Goal: Information Seeking & Learning: Check status

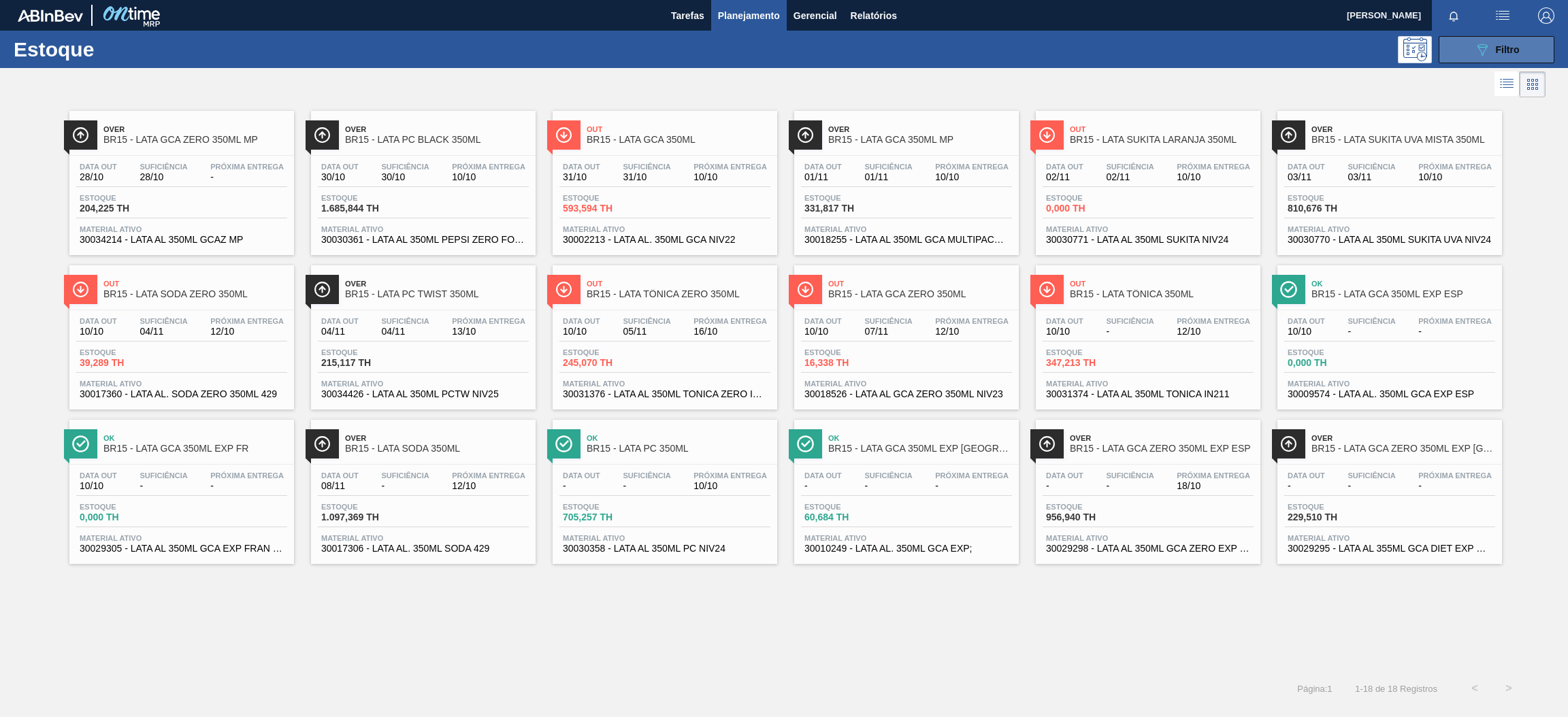
click at [1453, 44] on button "089F7B8B-B2A5-4AFE-B5C0-19BA573D28AC Filtro" at bounding box center [1497, 50] width 116 height 27
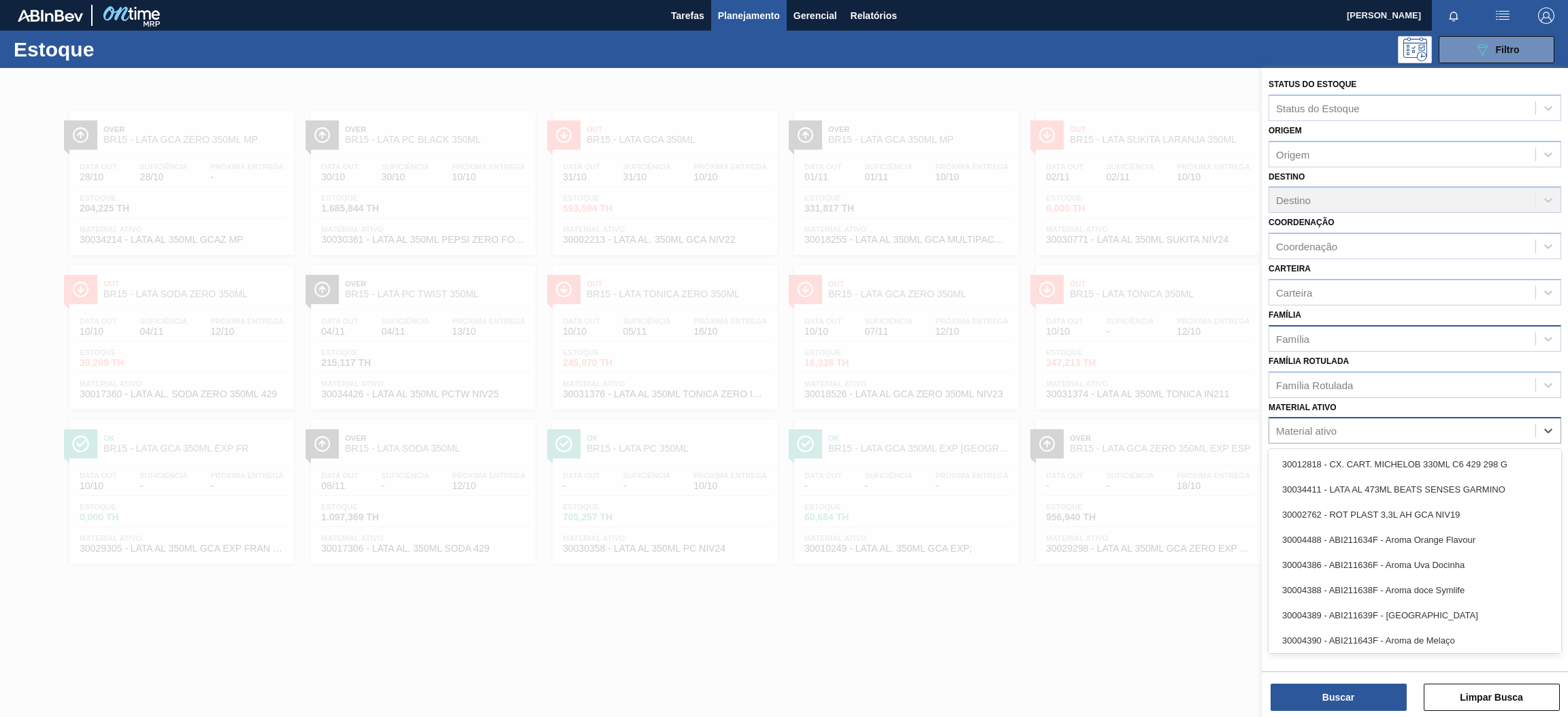
click at [1328, 426] on div "Material ativo" at bounding box center [1307, 431] width 60 height 12
paste ativo "30003606"
type ativo "30003606"
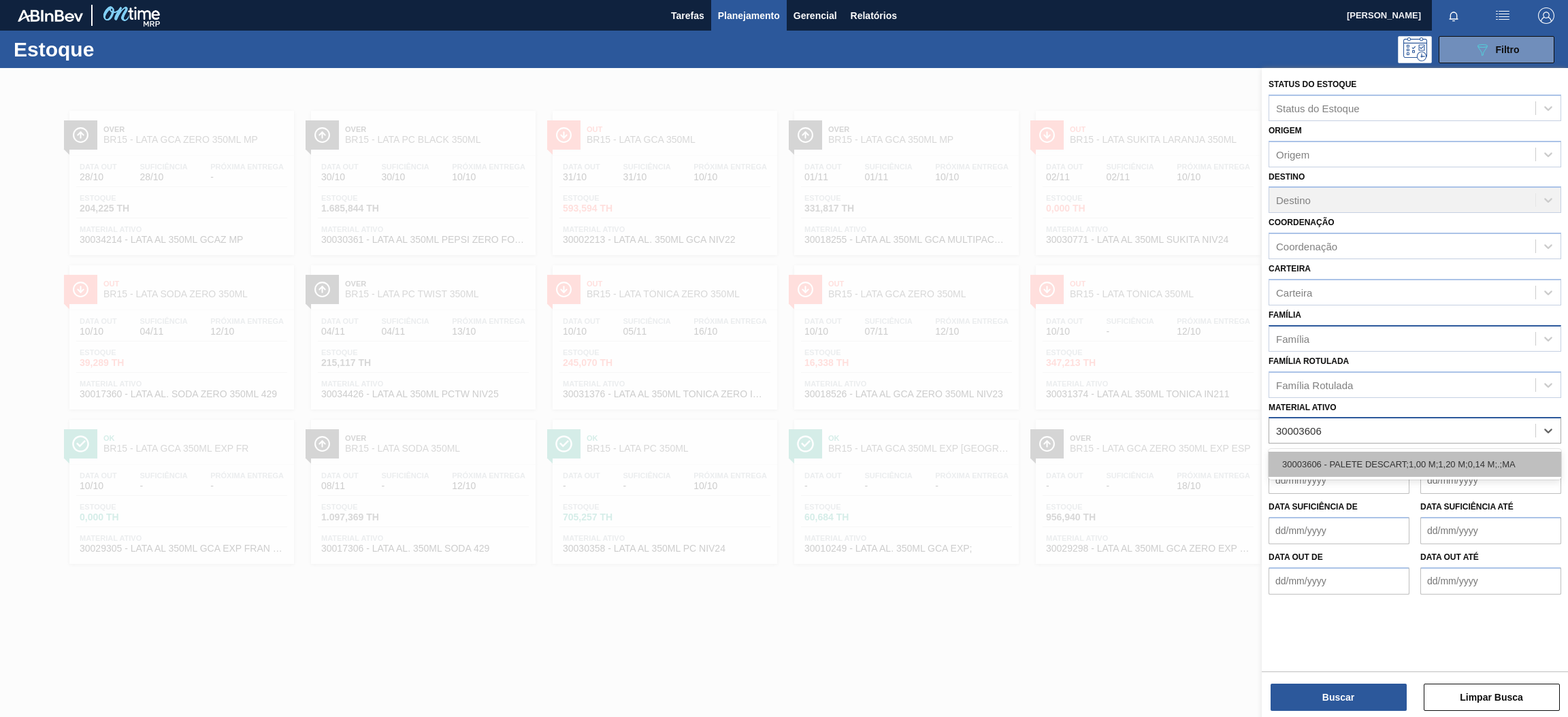
click at [1342, 457] on div "30003606 - PALETE DESCART;1,00 M;1,20 M;0,14 M;.;MA" at bounding box center [1415, 465] width 293 height 25
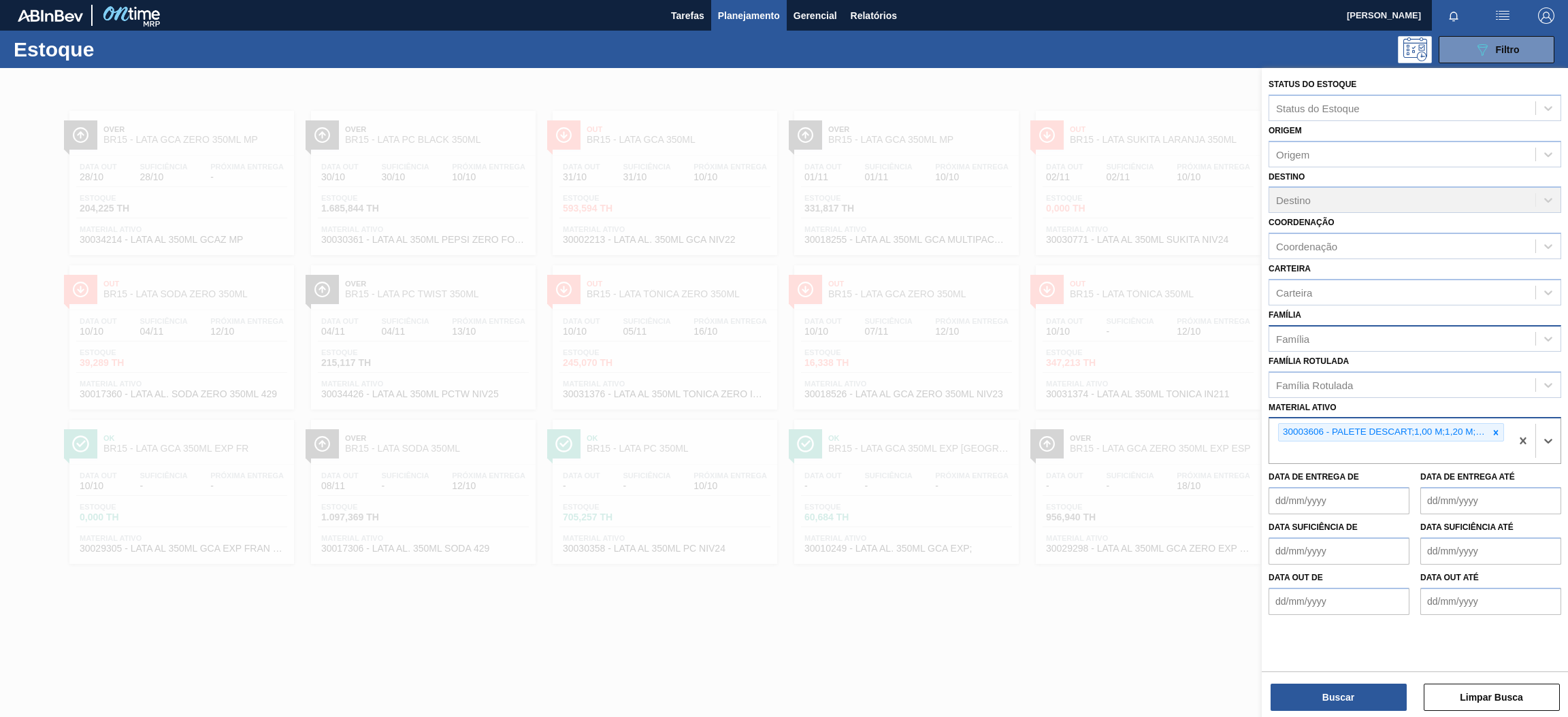
paste ativo "30030646"
type ativo "30030646"
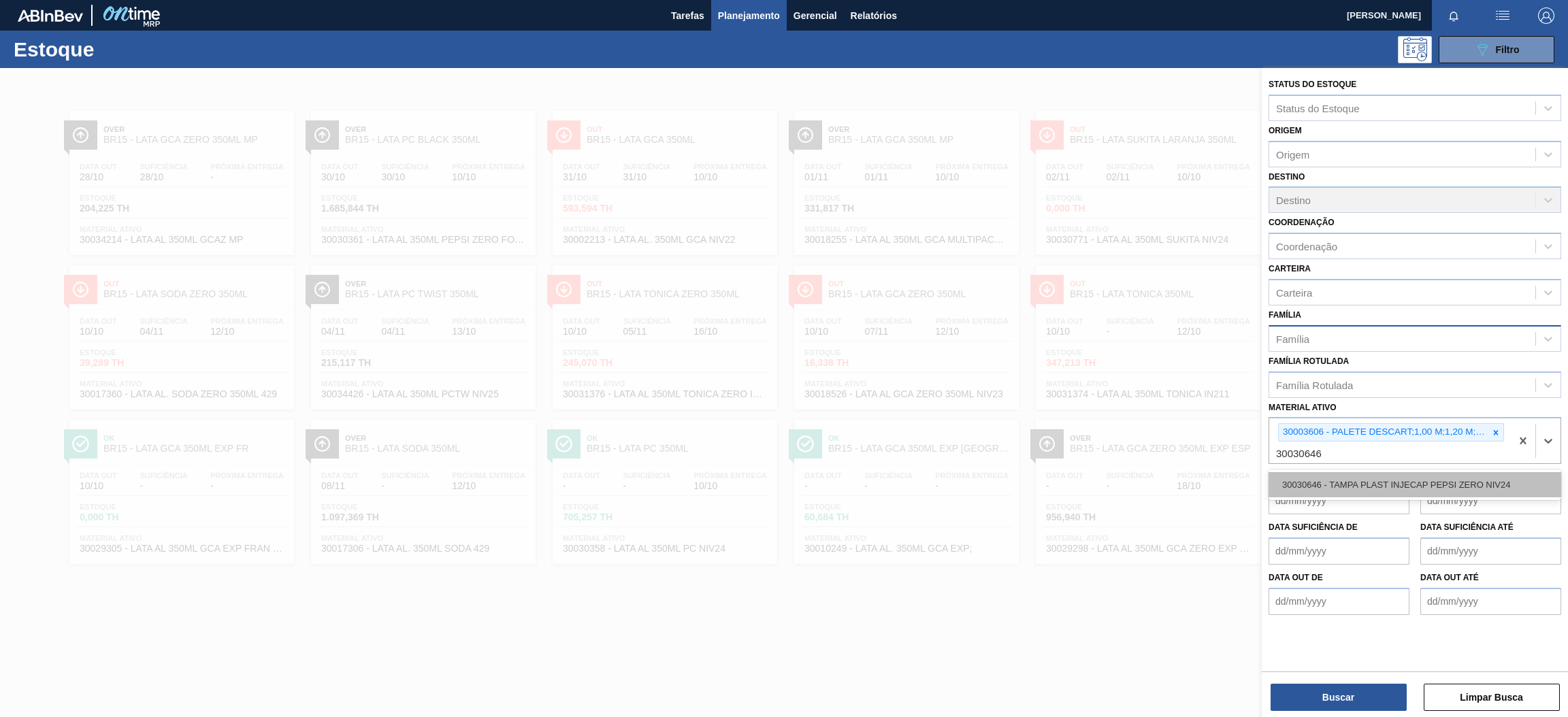
click at [1353, 477] on div "30030646 - TAMPA PLAST INJECAP PEPSI ZERO NIV24" at bounding box center [1415, 484] width 293 height 25
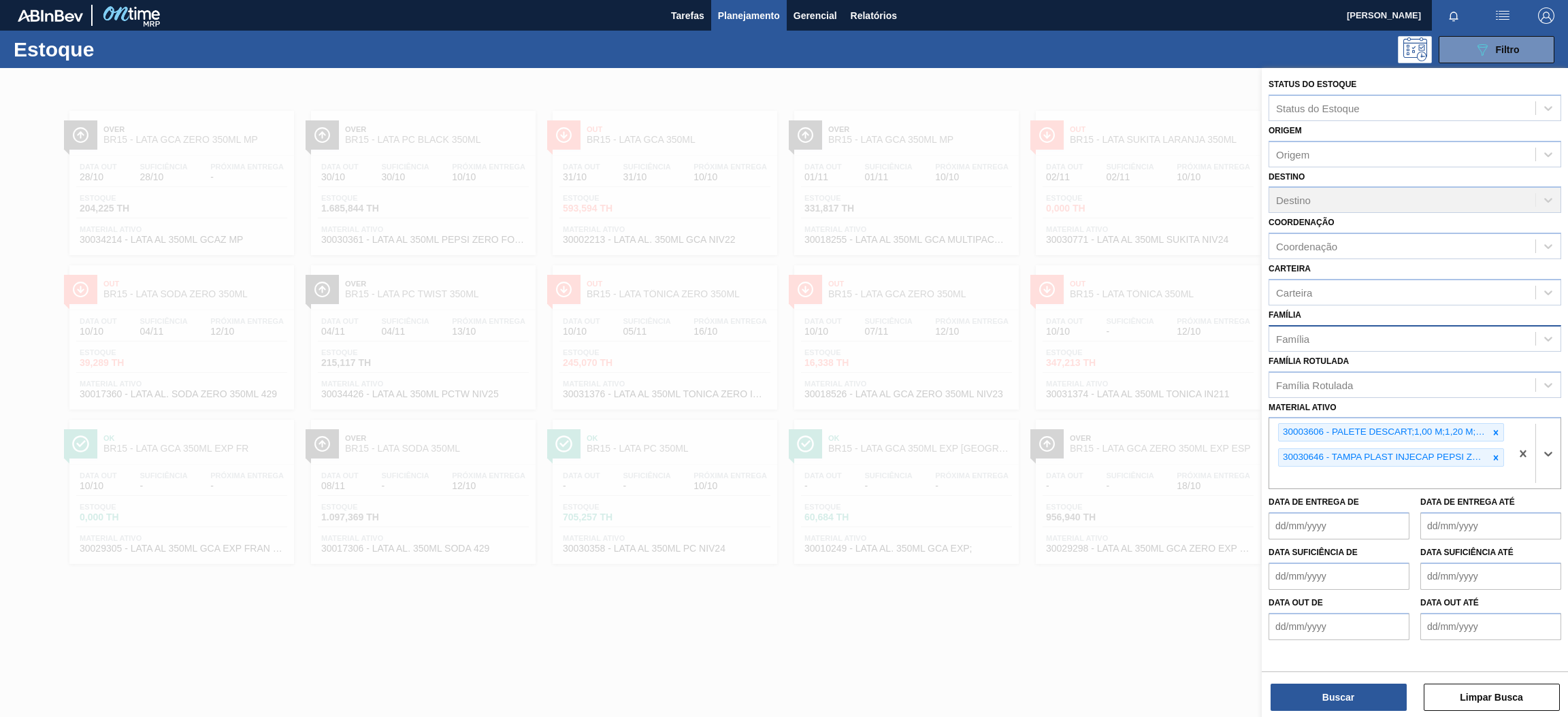
paste ativo "30031878"
type ativo "30031878"
click at [1425, 518] on div "30031878 - TAMPA AL VERDE GCA BASE SOLVENTE" at bounding box center [1415, 510] width 293 height 25
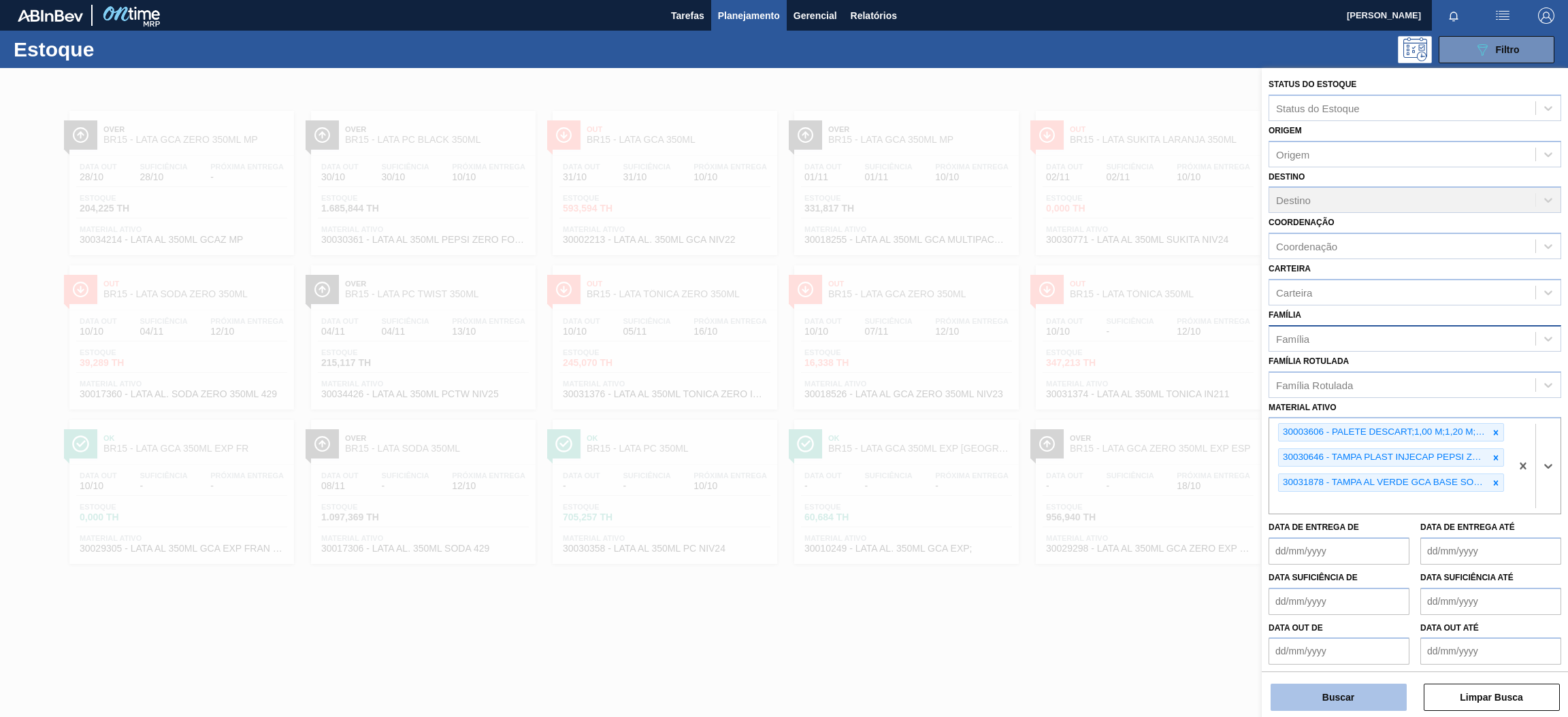
click at [1374, 697] on button "Buscar" at bounding box center [1339, 697] width 136 height 27
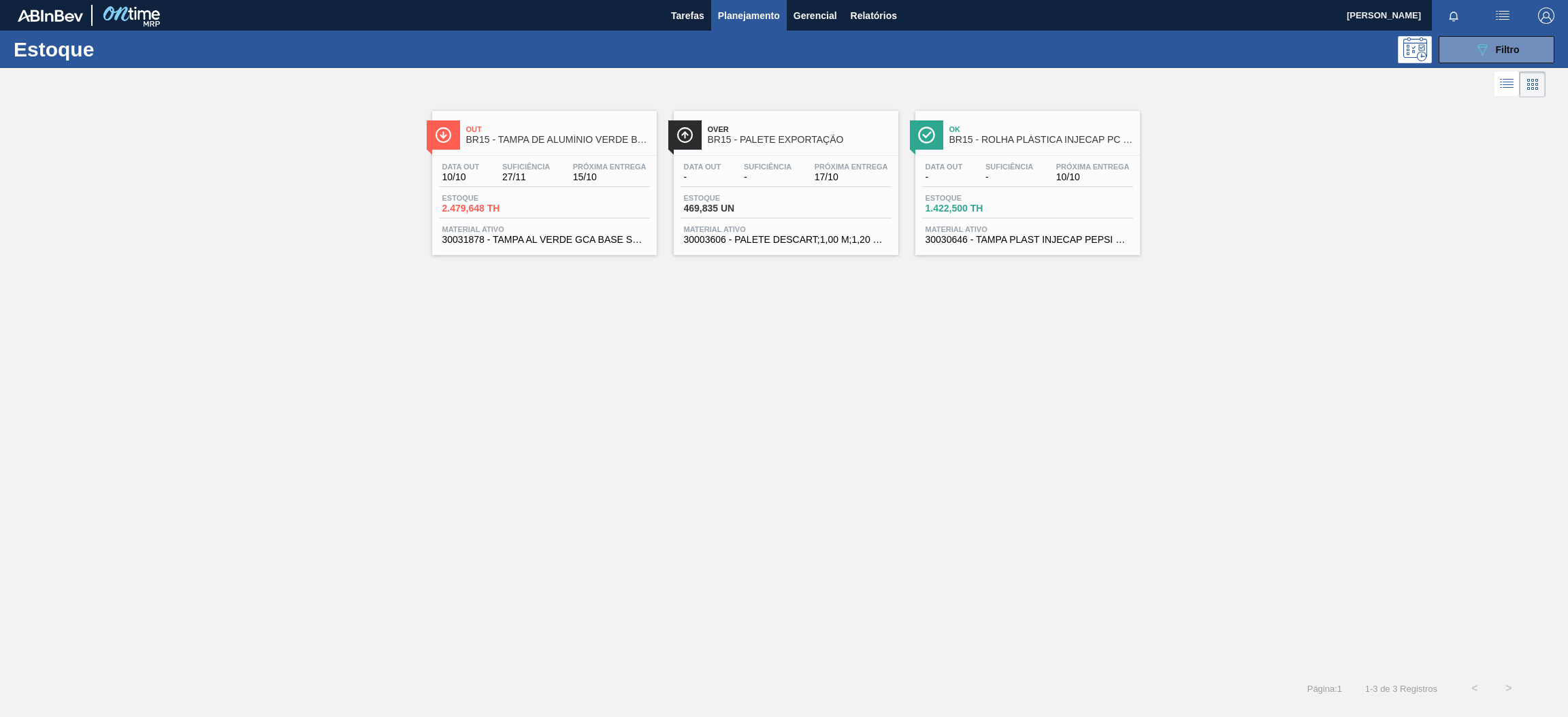
click at [591, 202] on div "Estoque 2.479,648 TH" at bounding box center [544, 206] width 211 height 25
click at [810, 188] on div "Data out - Suficiência - Próxima Entrega 17/10 Estoque 469,835 UN Material ativ…" at bounding box center [786, 202] width 225 height 93
click at [1060, 195] on div "Estoque 1.422,500 TH" at bounding box center [1028, 206] width 211 height 25
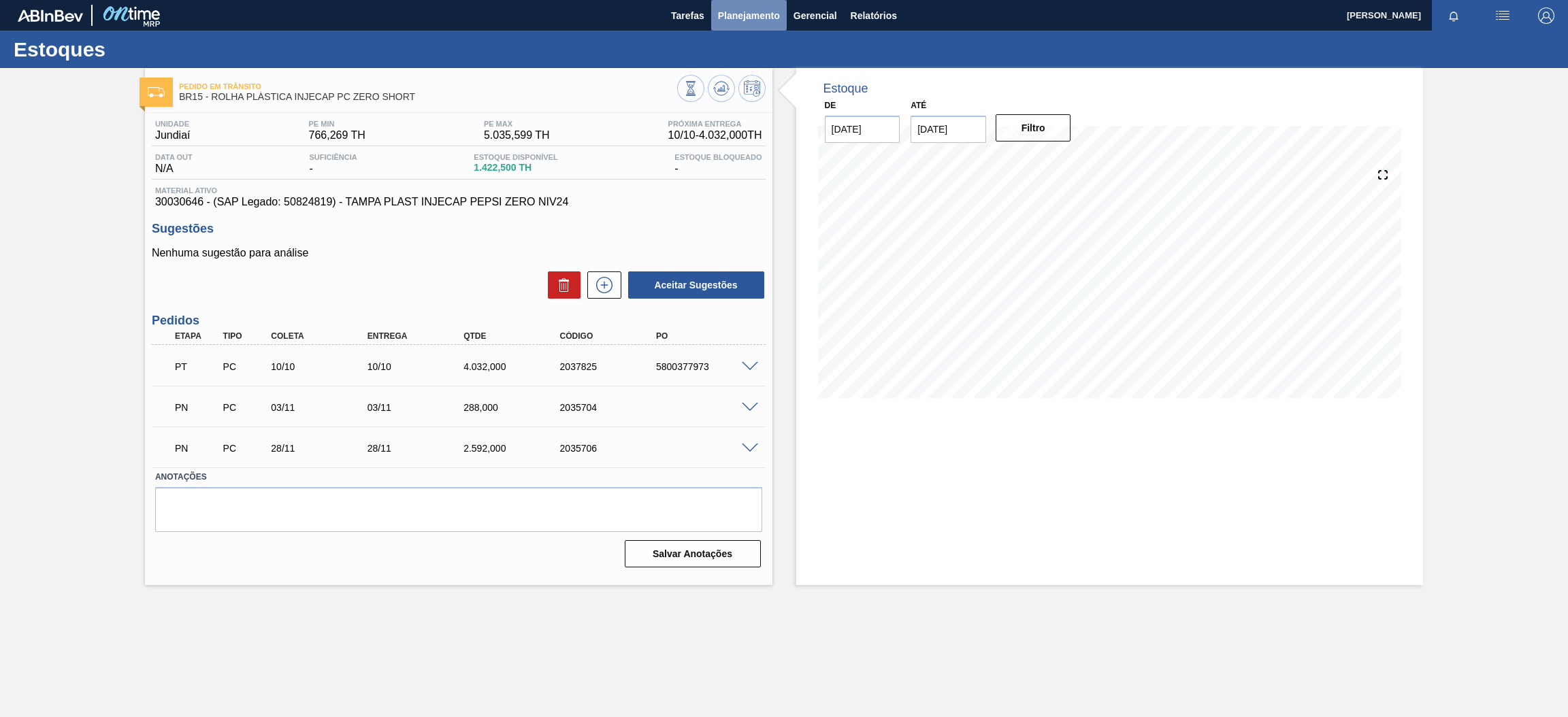
click at [729, 14] on span "Planejamento" at bounding box center [749, 15] width 62 height 17
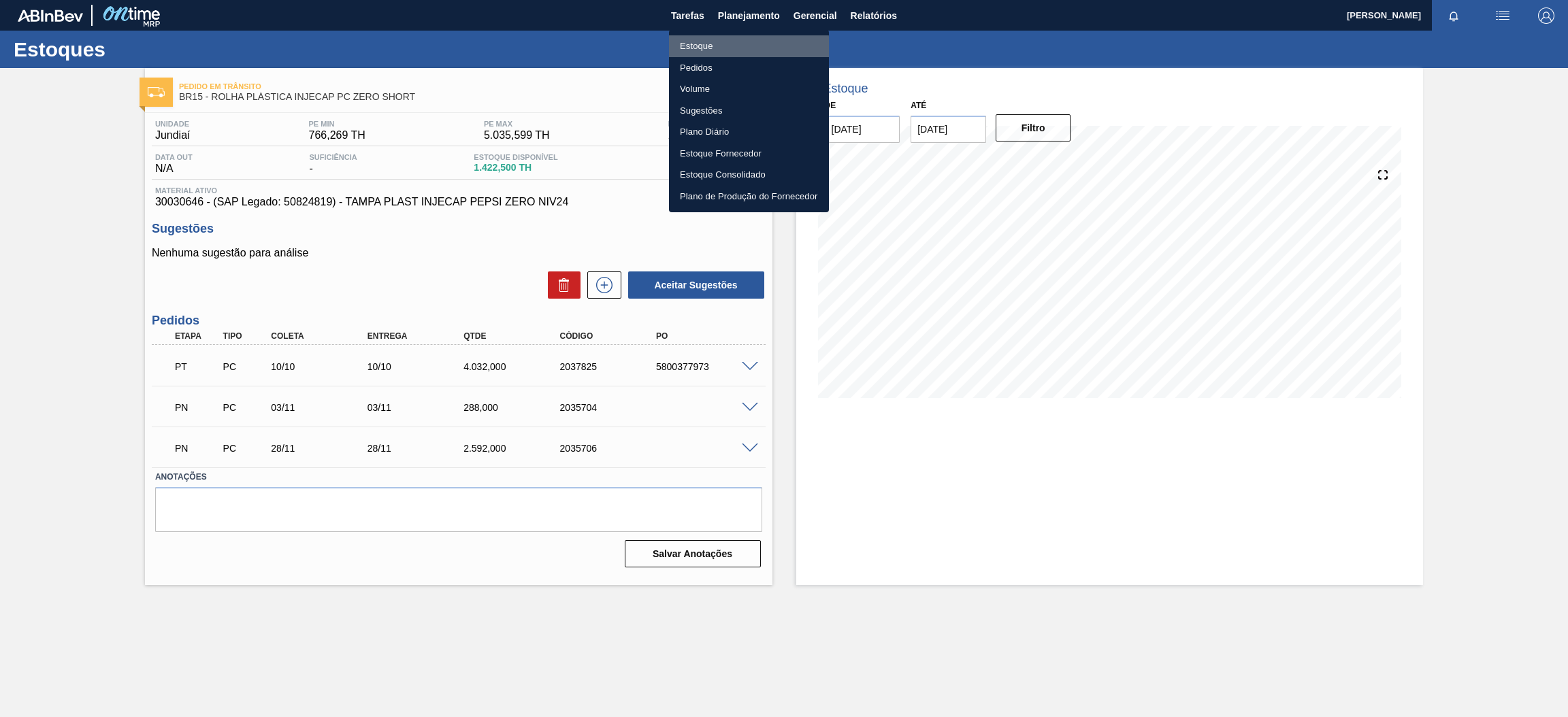
click at [734, 47] on li "Estoque" at bounding box center [749, 47] width 160 height 22
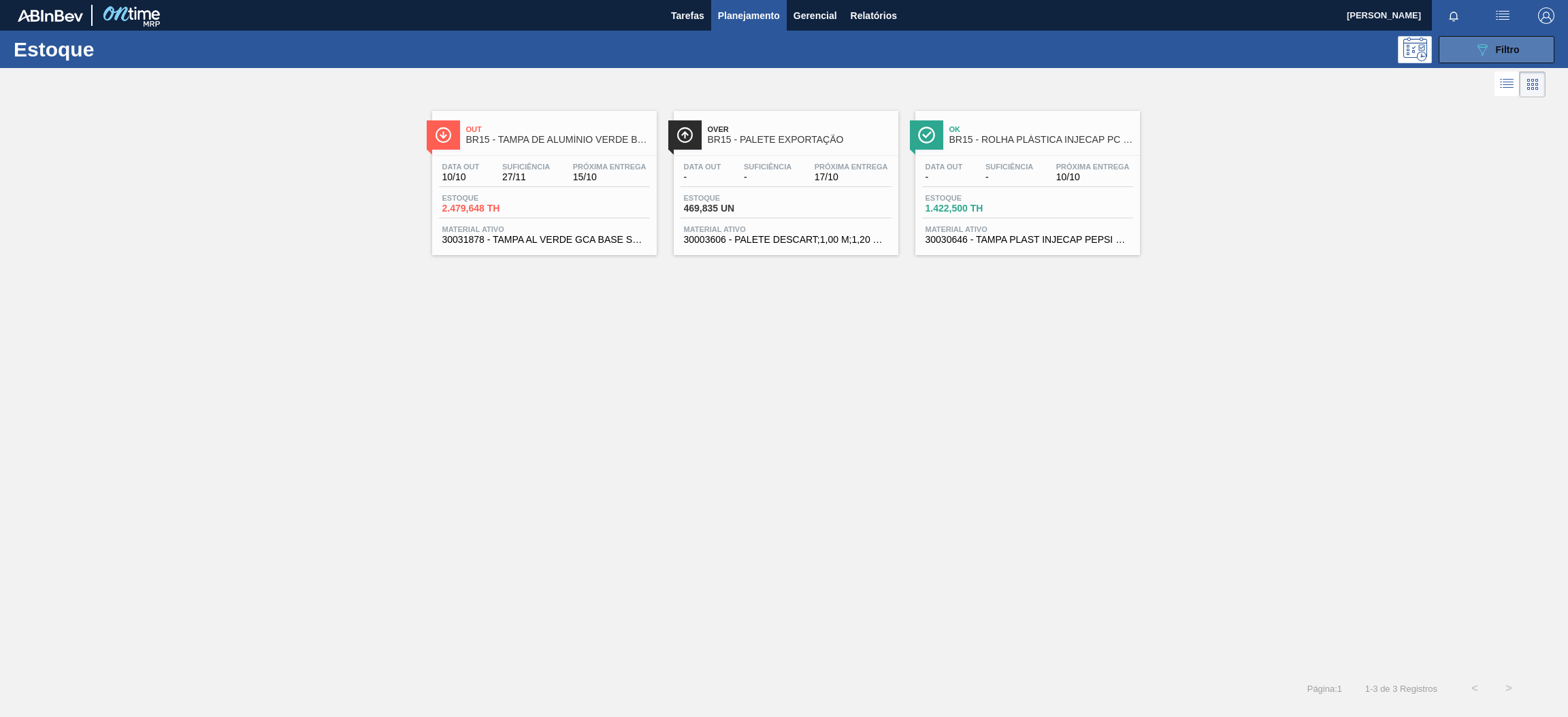
click at [1519, 55] on span "Filtro" at bounding box center [1508, 50] width 24 height 11
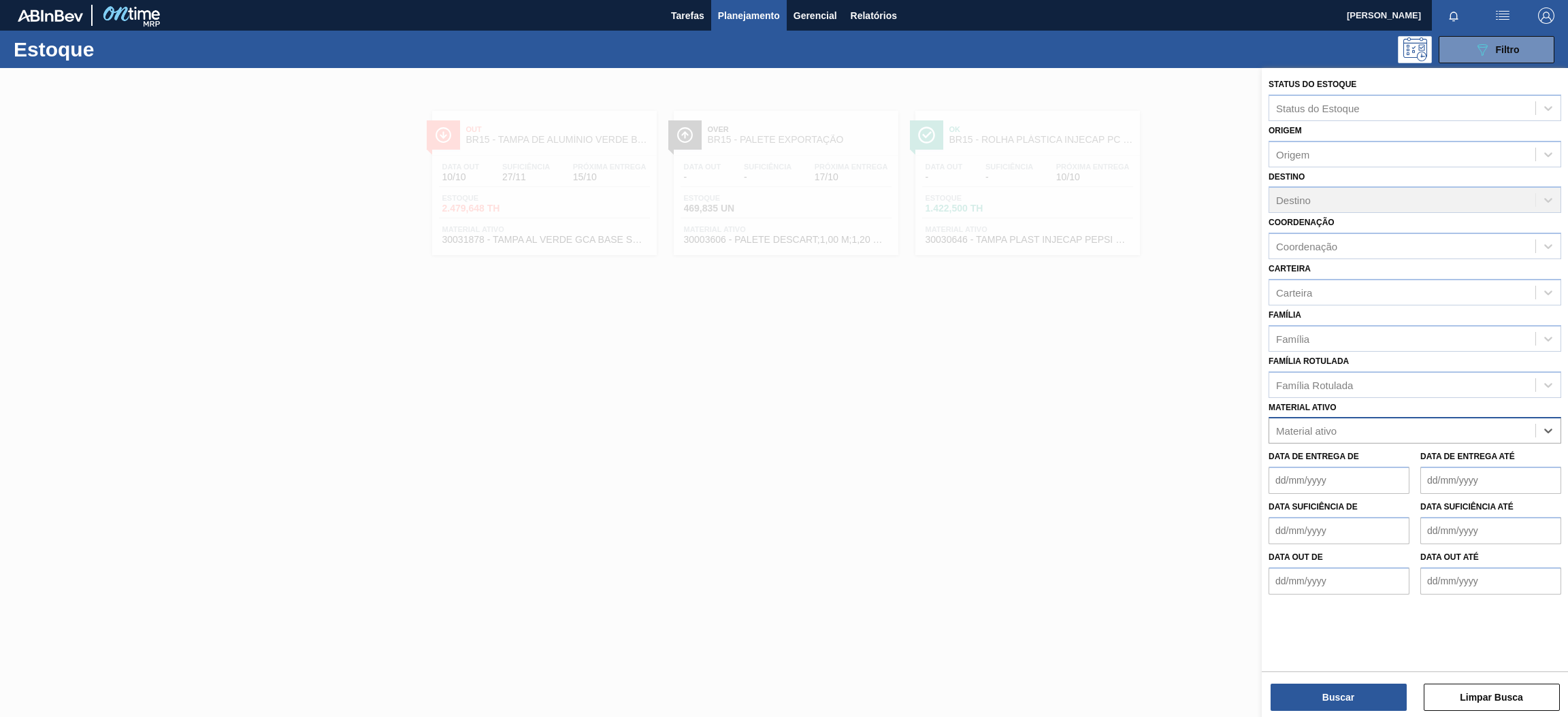
click at [1320, 421] on div "Material ativo" at bounding box center [1402, 431] width 266 height 20
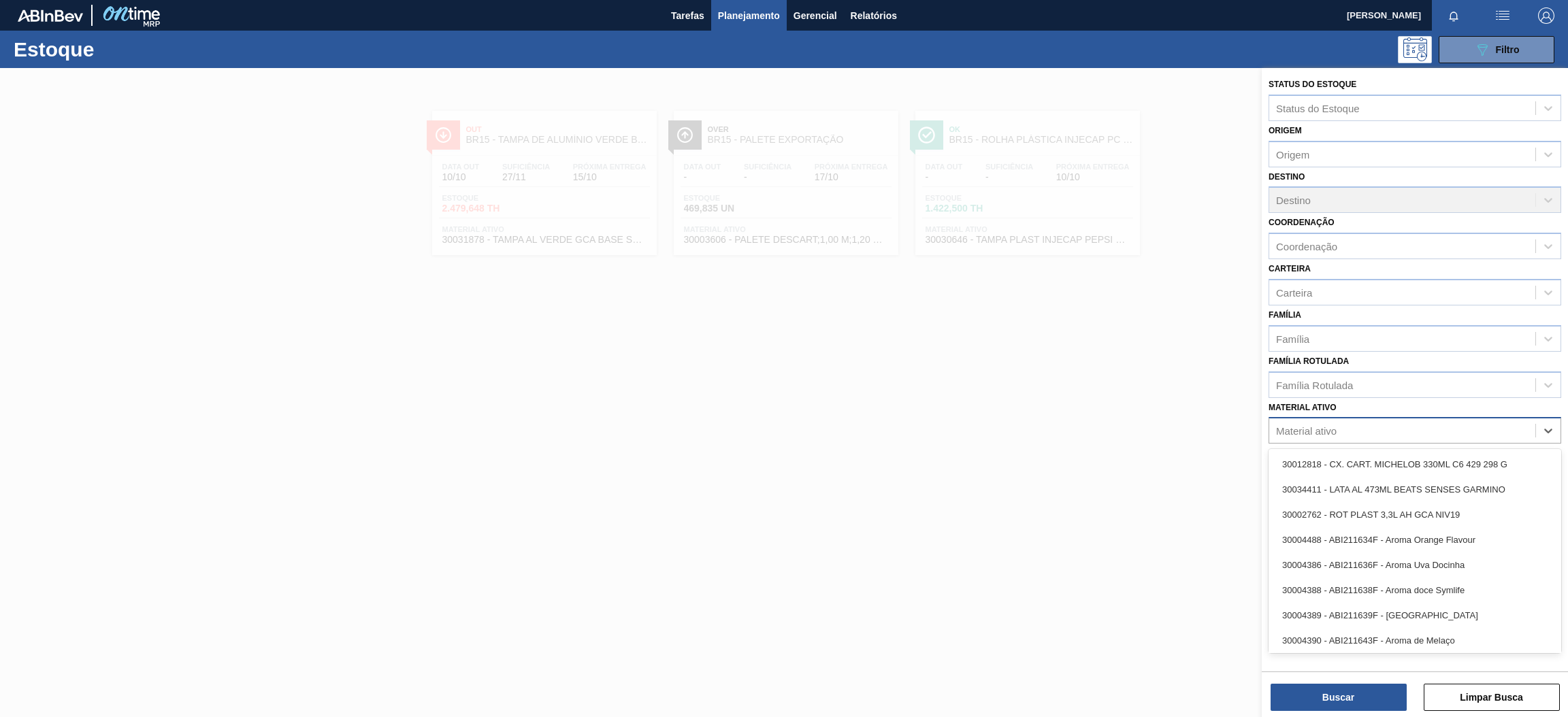
paste ativo "30003355"
type ativo "30003355"
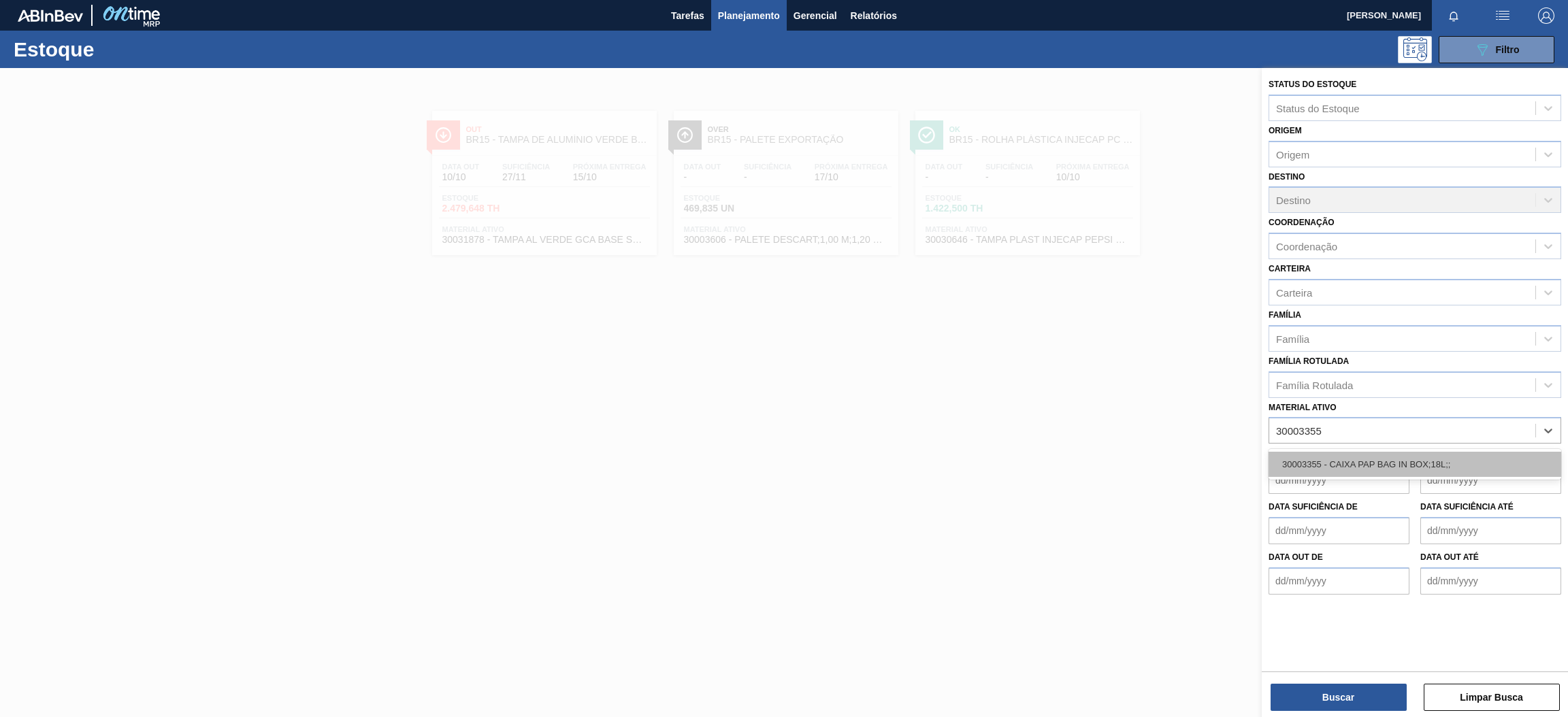
click at [1332, 461] on div "30003355 - CAIXA PAP BAG IN BOX;18L;;" at bounding box center [1415, 465] width 293 height 25
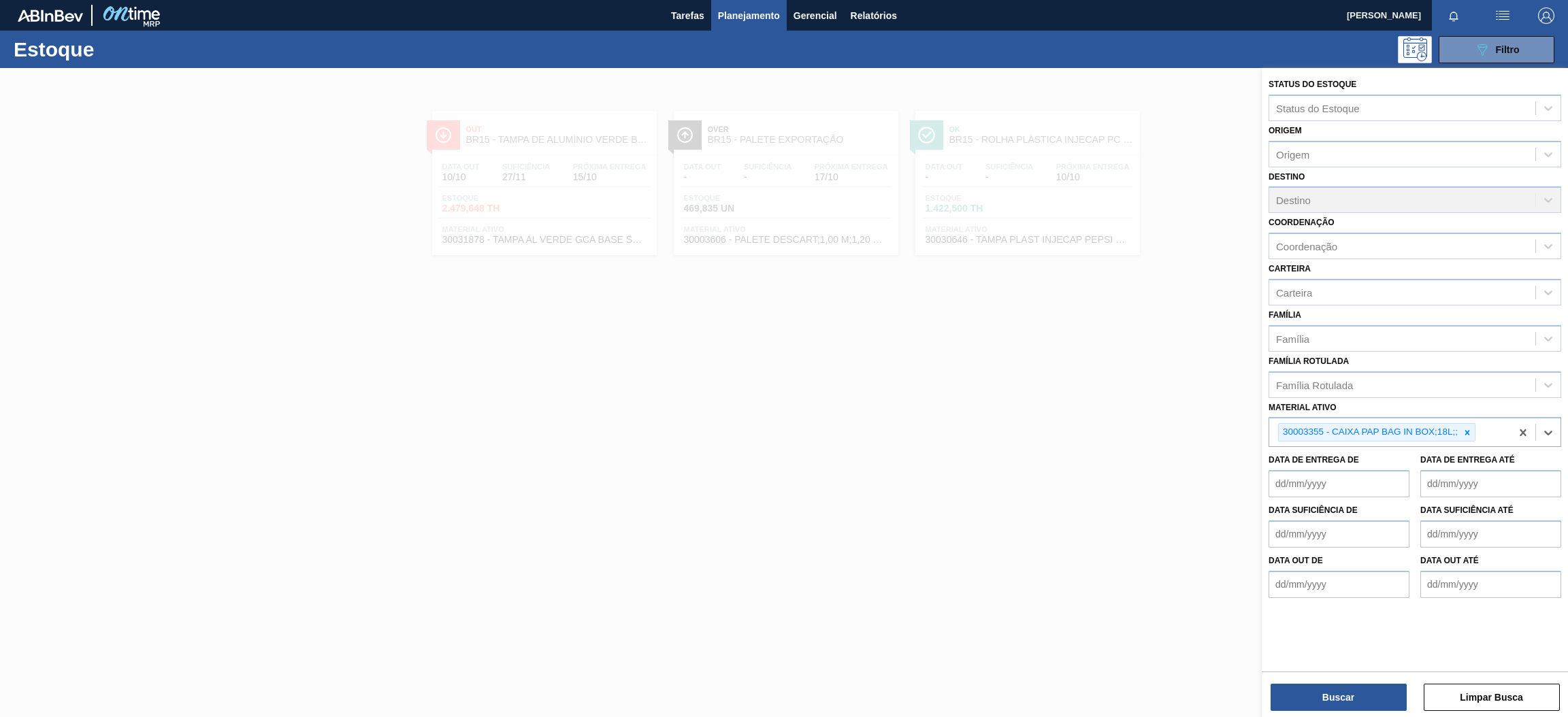
paste ativo "30010207"
type ativo "30010207"
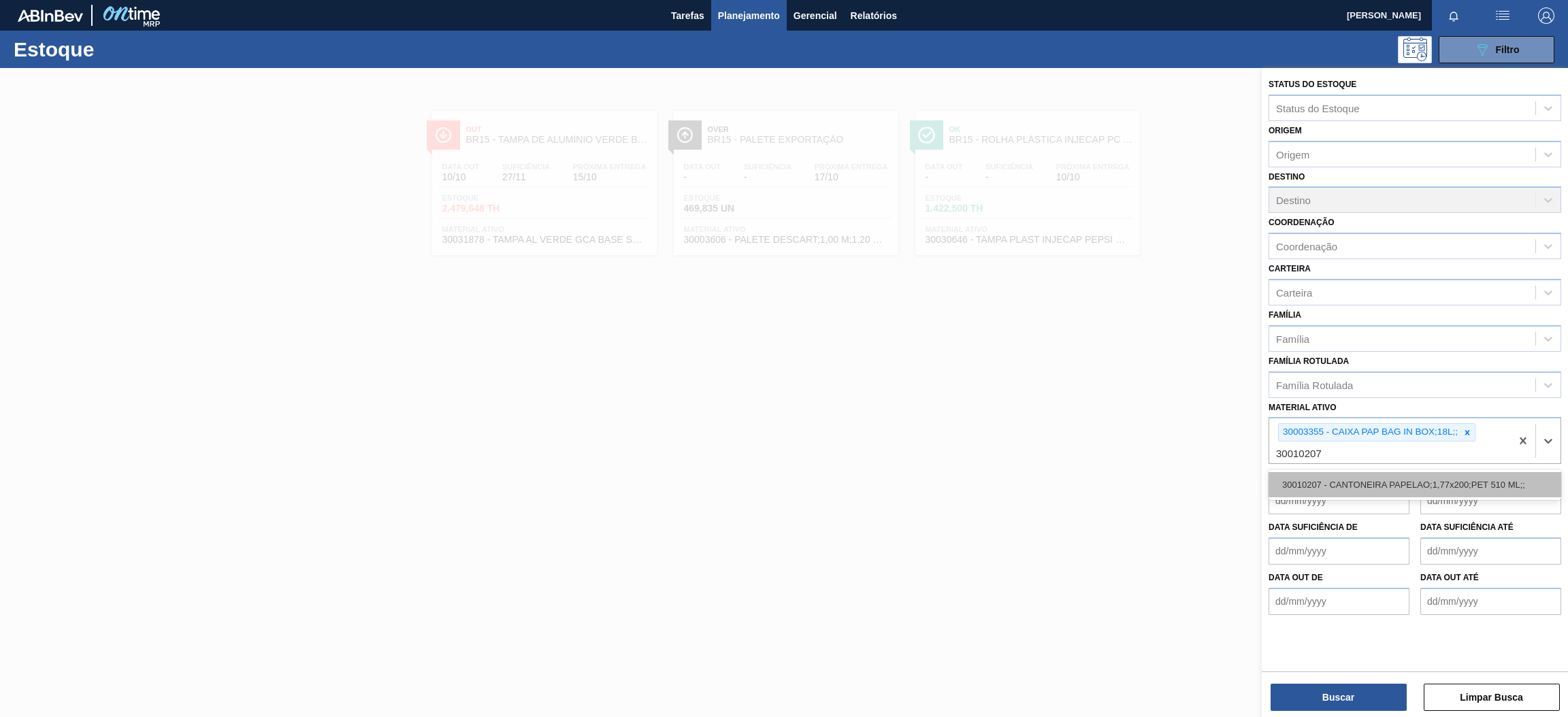
click at [1425, 488] on div "30010207 - CANTONEIRA PAPELAO;1,77x200;PET 510 ML;;" at bounding box center [1415, 484] width 293 height 25
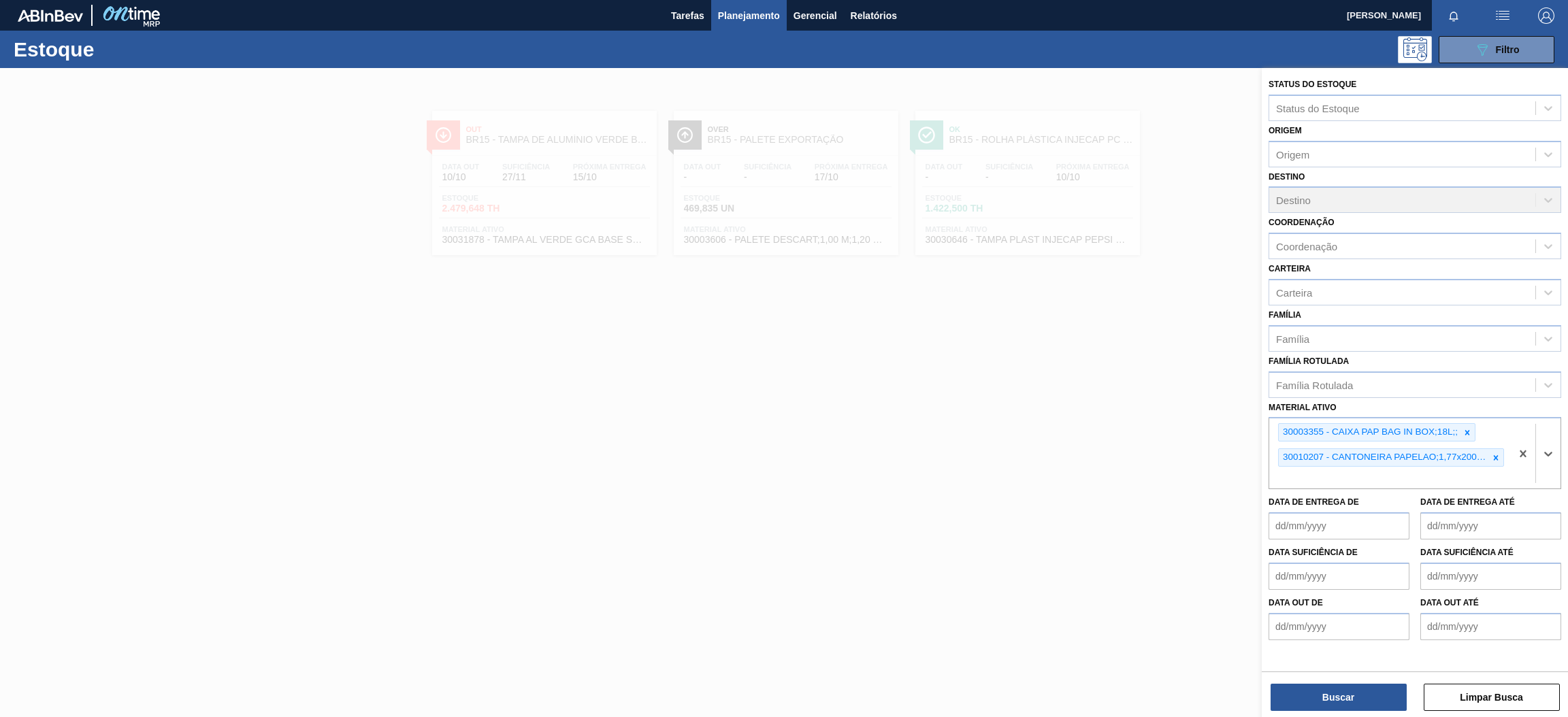
paste ativo "30003581"
type ativo "30003581"
click at [1387, 507] on div "30003581 - SUCO [PERSON_NAME];CLARIFIC.C/SO2;PEPSI;" at bounding box center [1415, 510] width 293 height 25
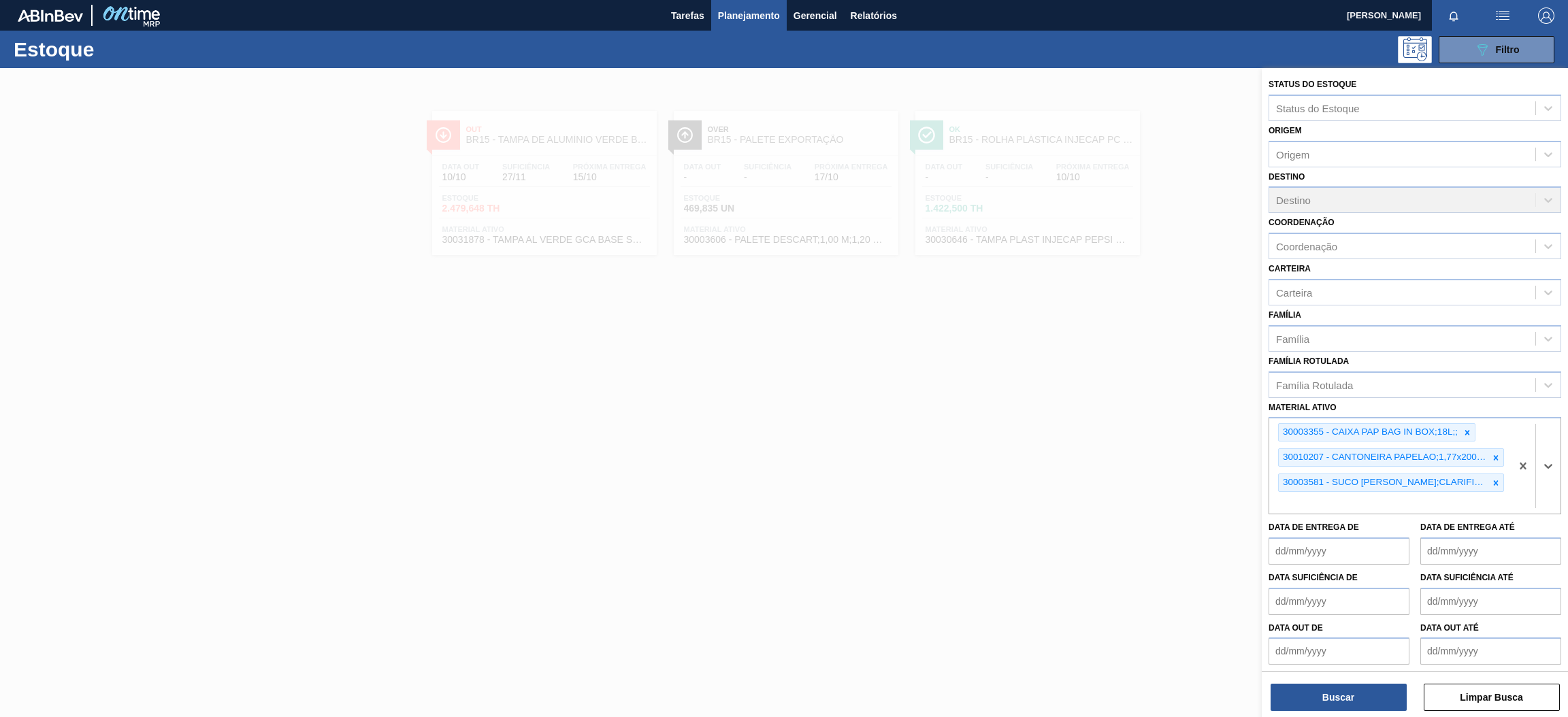
paste ativo "30031247"
type ativo "30031247"
click at [1361, 533] on div "30031247 - SUCO UVA CONC PRESV 255KG" at bounding box center [1415, 535] width 293 height 25
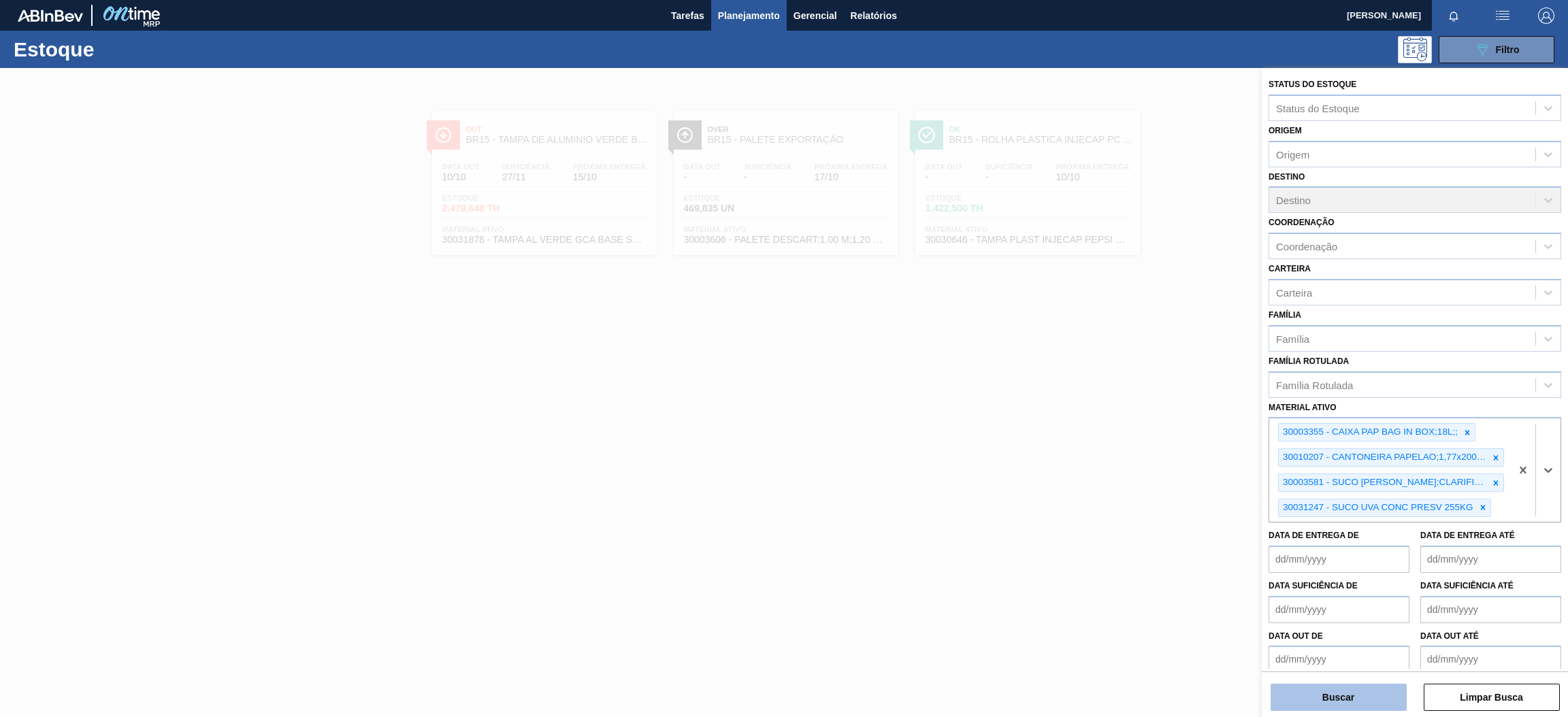
click at [1353, 696] on button "Buscar" at bounding box center [1339, 697] width 136 height 27
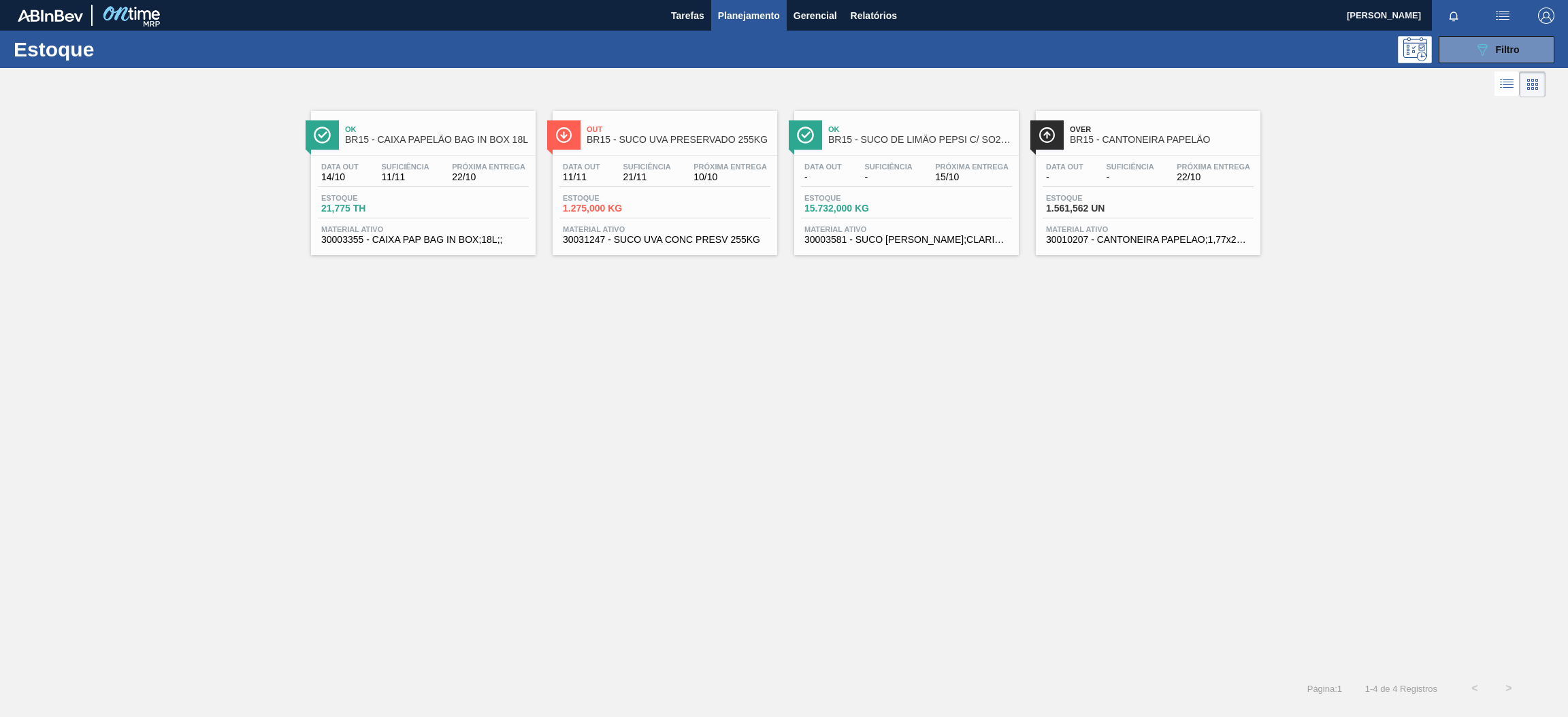
click at [411, 198] on span "Estoque" at bounding box center [369, 198] width 95 height 8
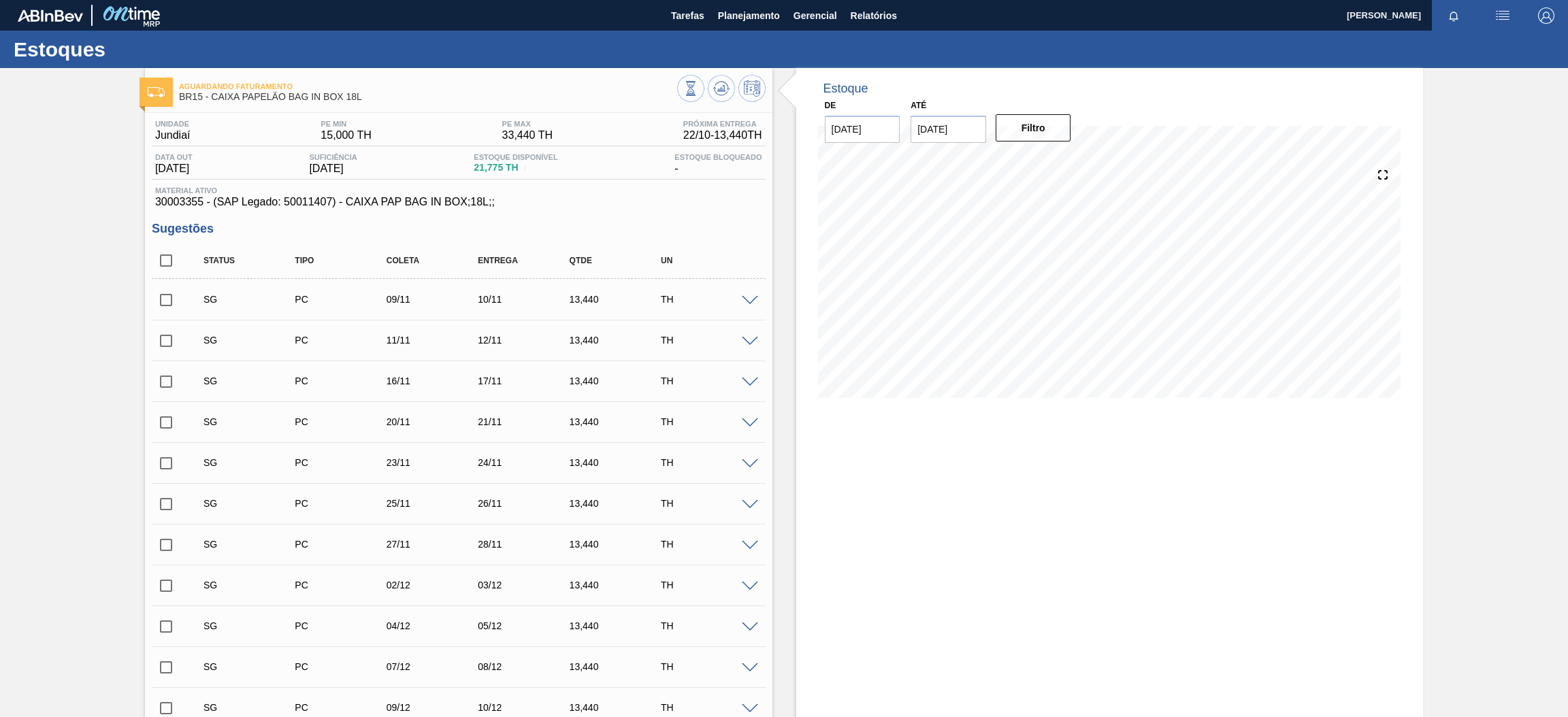
scroll to position [408, 0]
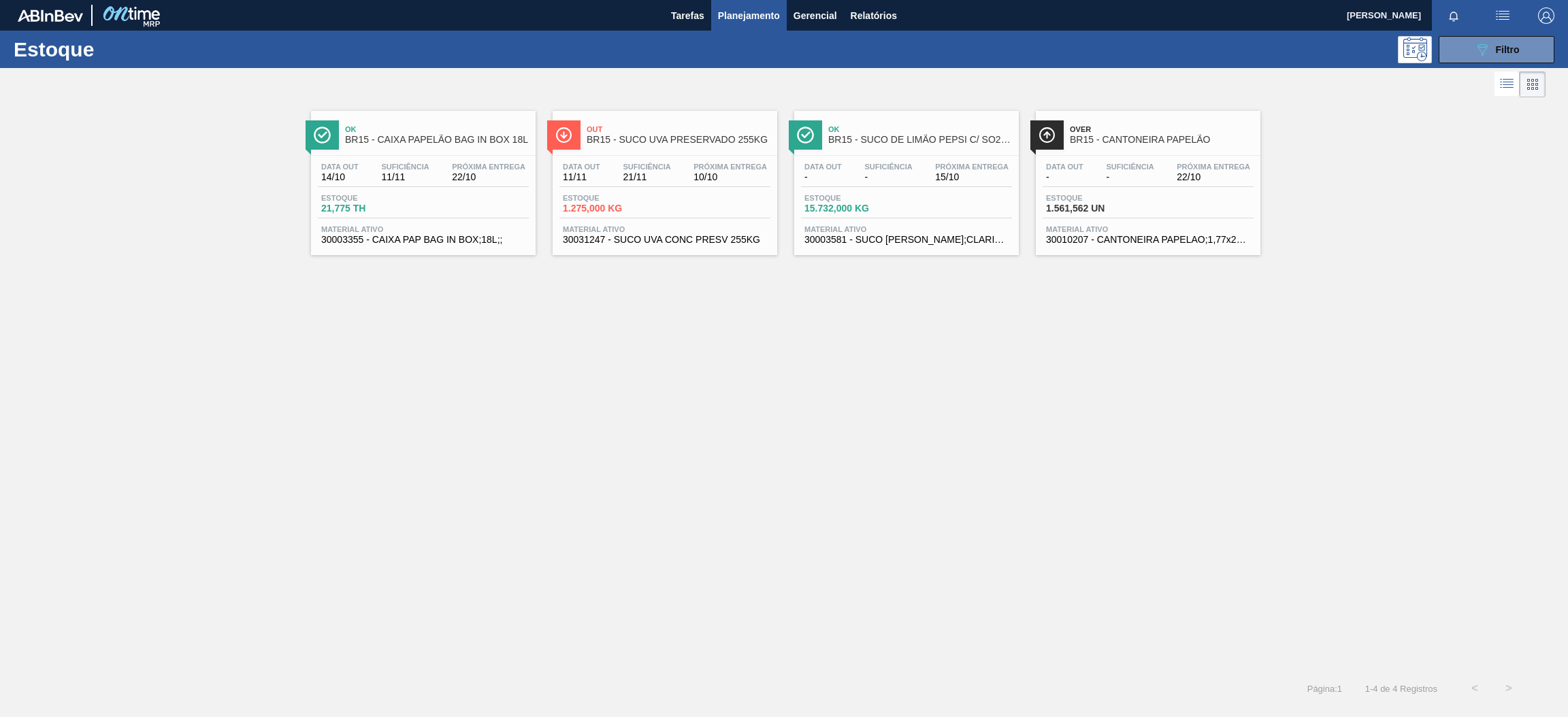
click at [729, 181] on span "10/10" at bounding box center [730, 176] width 74 height 10
click at [1113, 186] on div "Data out - Suficiência - Próxima Entrega 22/10" at bounding box center [1148, 174] width 211 height 25
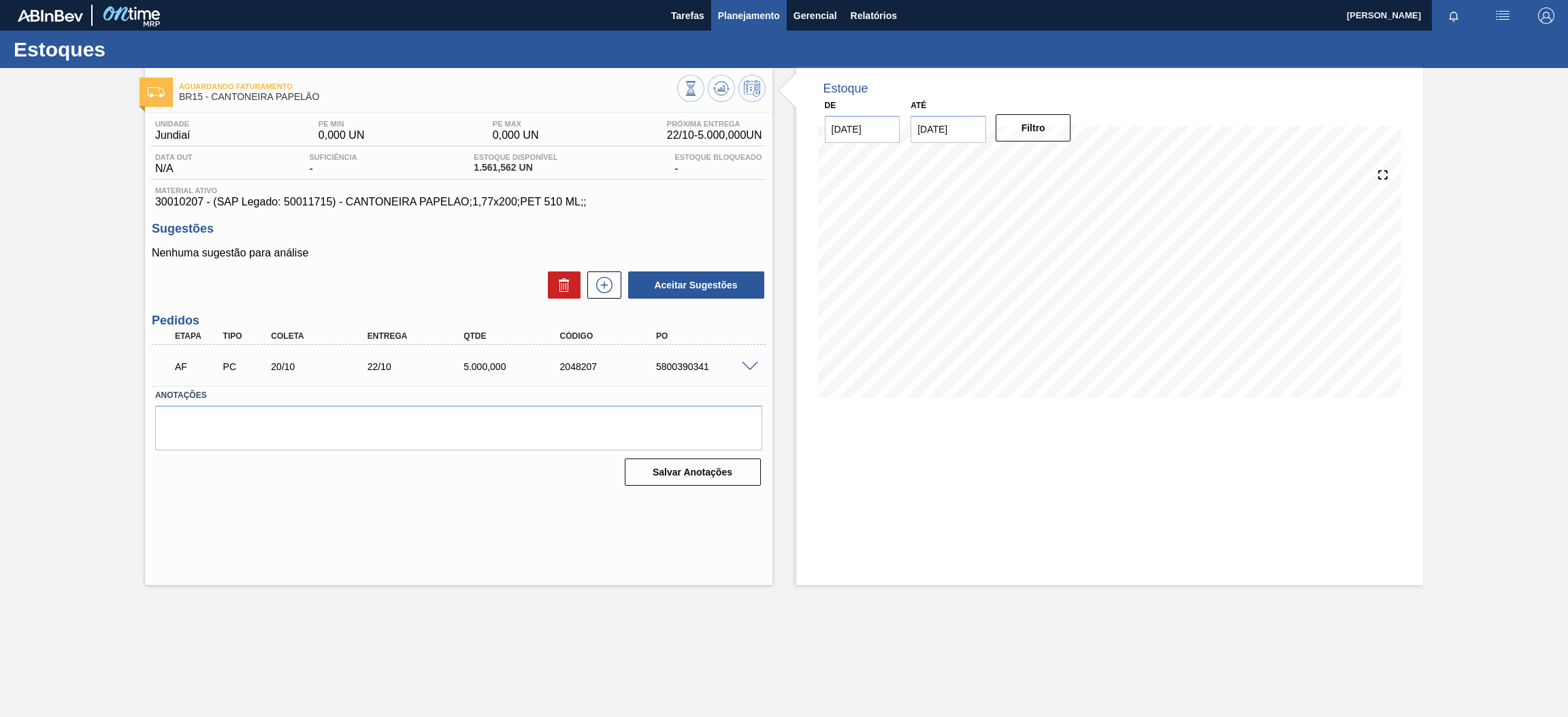
click at [745, 16] on span "Planejamento" at bounding box center [749, 15] width 62 height 17
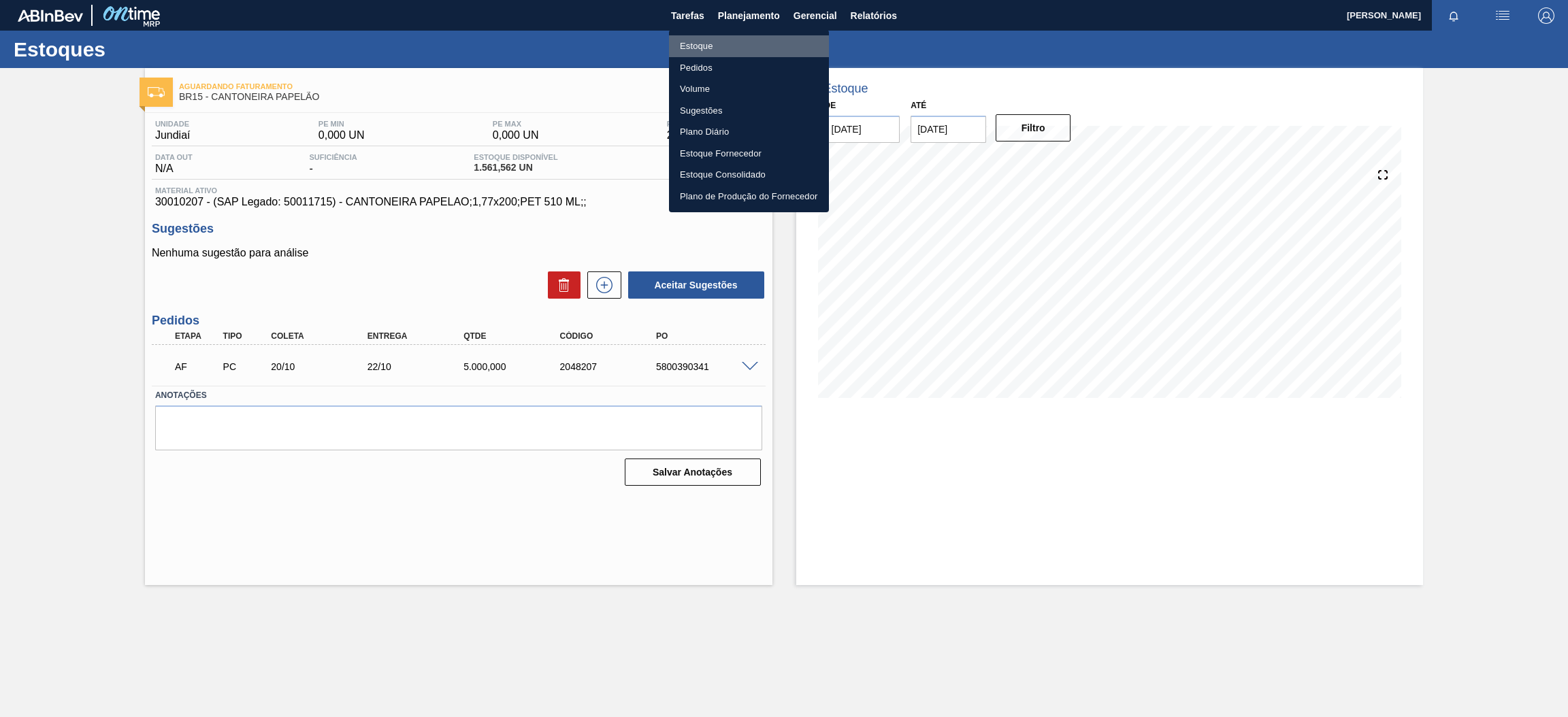
click at [746, 51] on li "Estoque" at bounding box center [749, 47] width 160 height 22
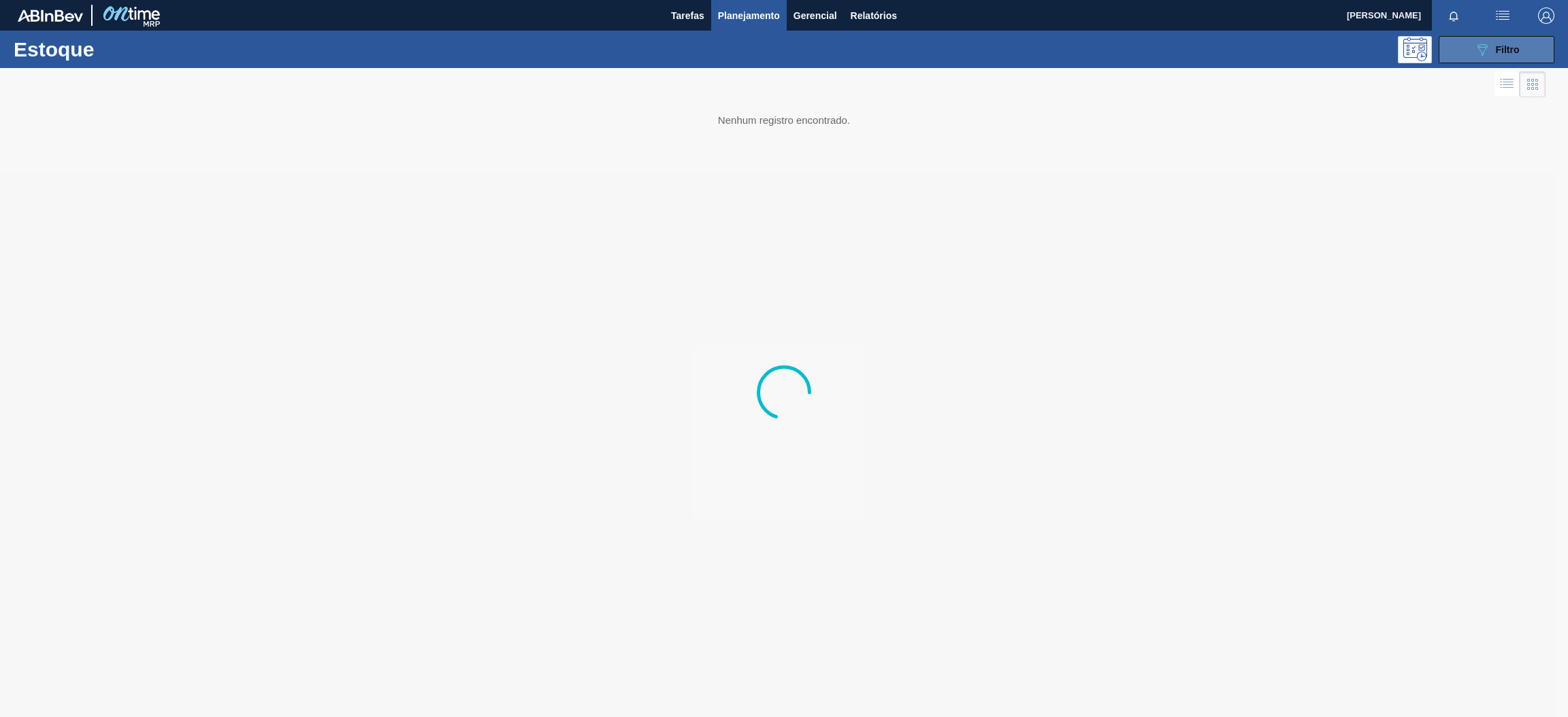
click at [1505, 56] on div "089F7B8B-B2A5-4AFE-B5C0-19BA573D28AC Filtro" at bounding box center [1498, 49] width 46 height 17
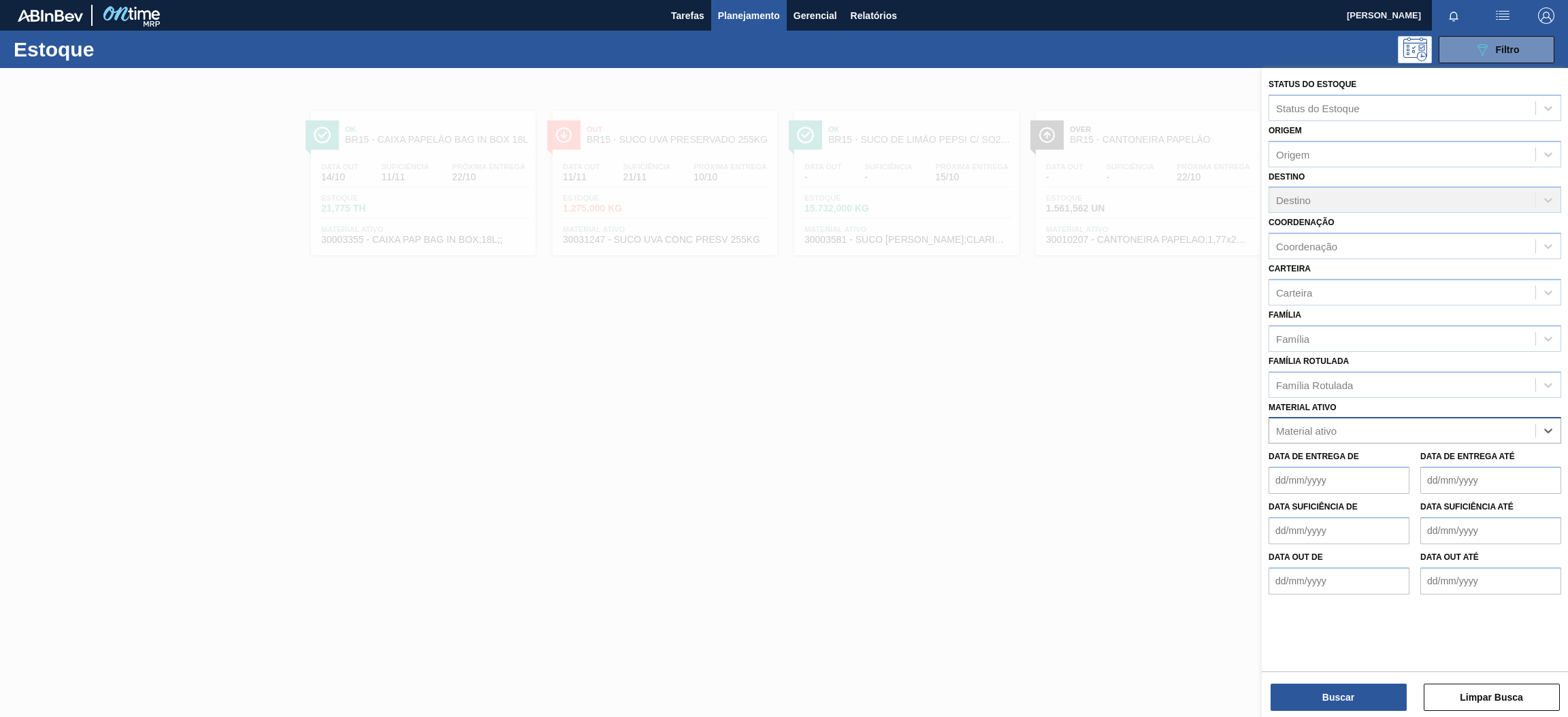
paste ativo "30003014"
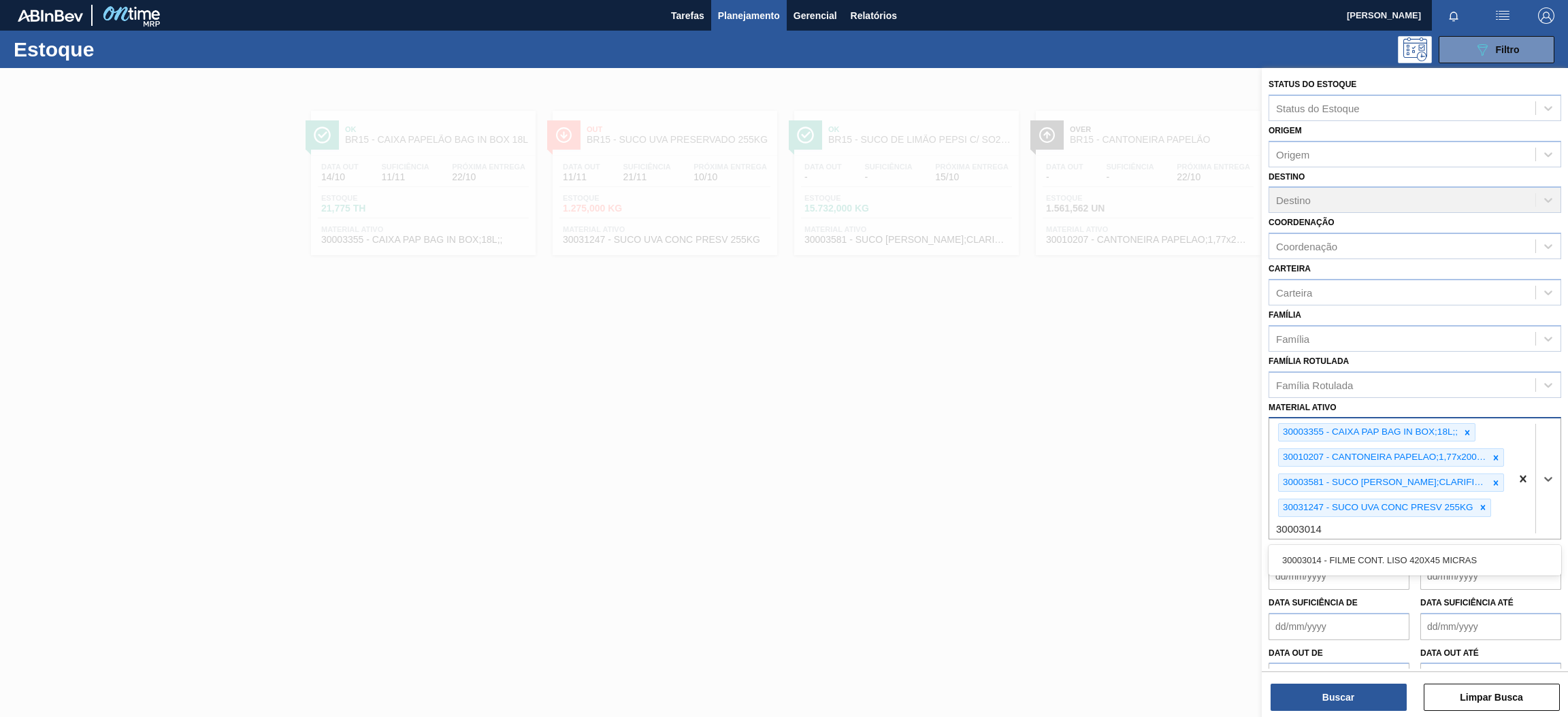
type ativo "30003014"
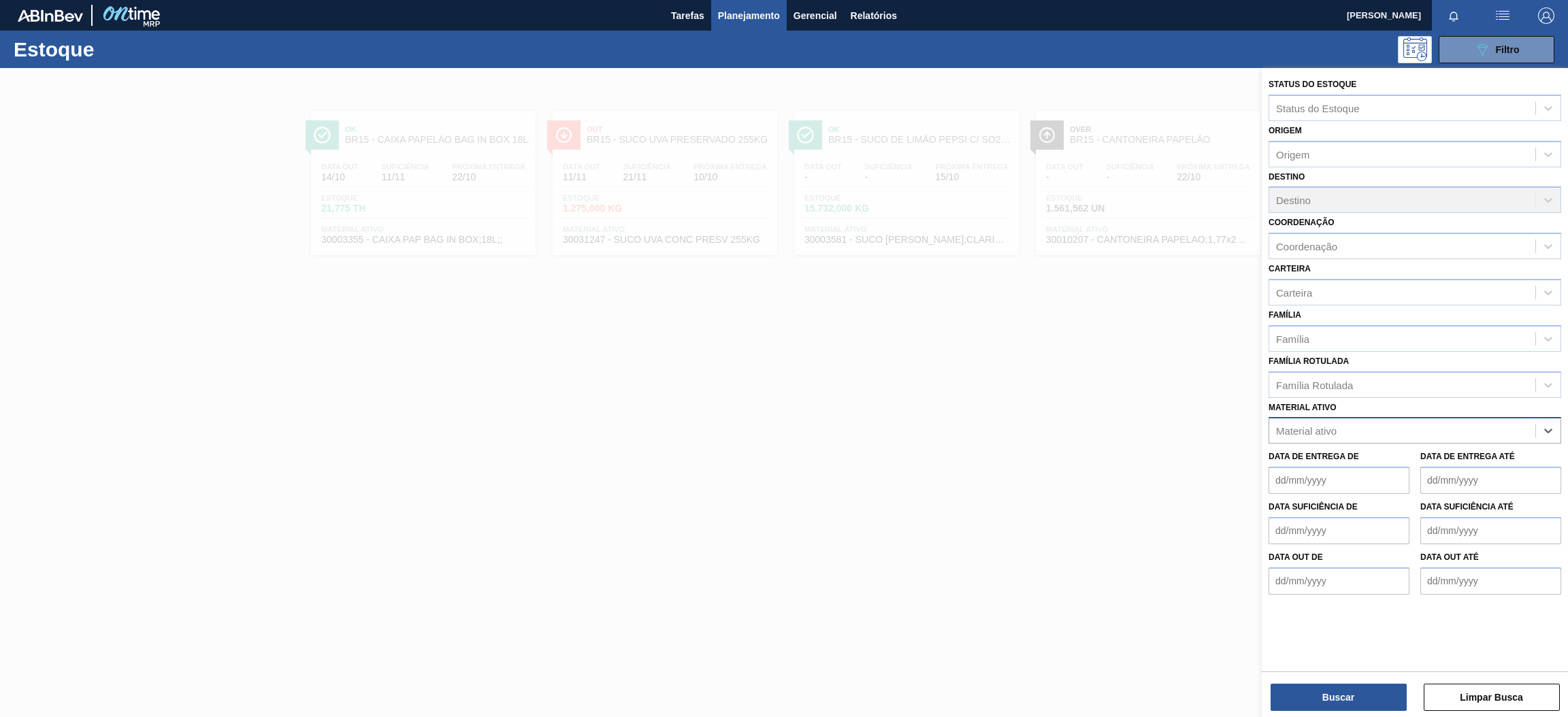
paste ativo "30003014"
type ativo "30003014"
click at [1359, 461] on div "30003014 - FILME CONT. LISO 420X45 MICRAS" at bounding box center [1415, 465] width 293 height 25
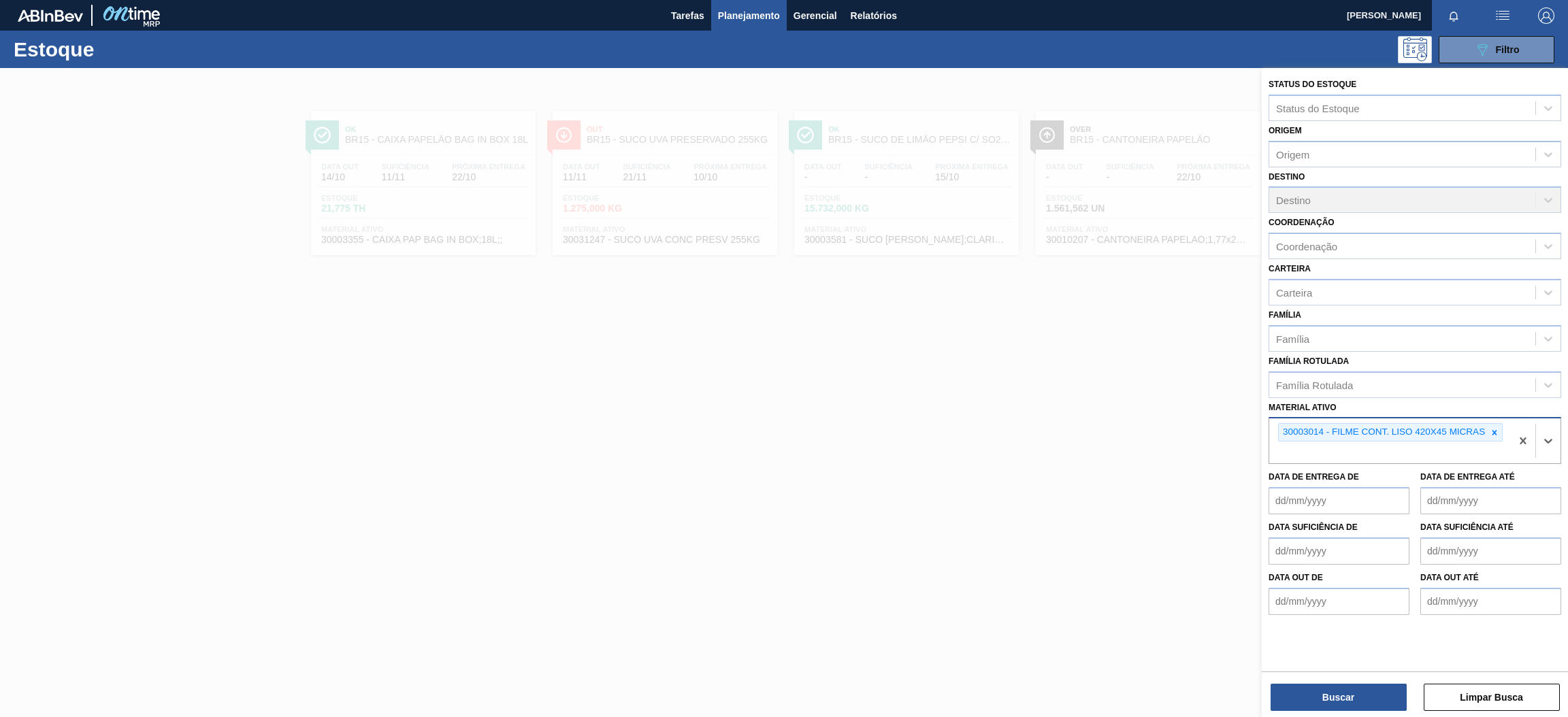
paste ativo "30029302"
type ativo "30029302"
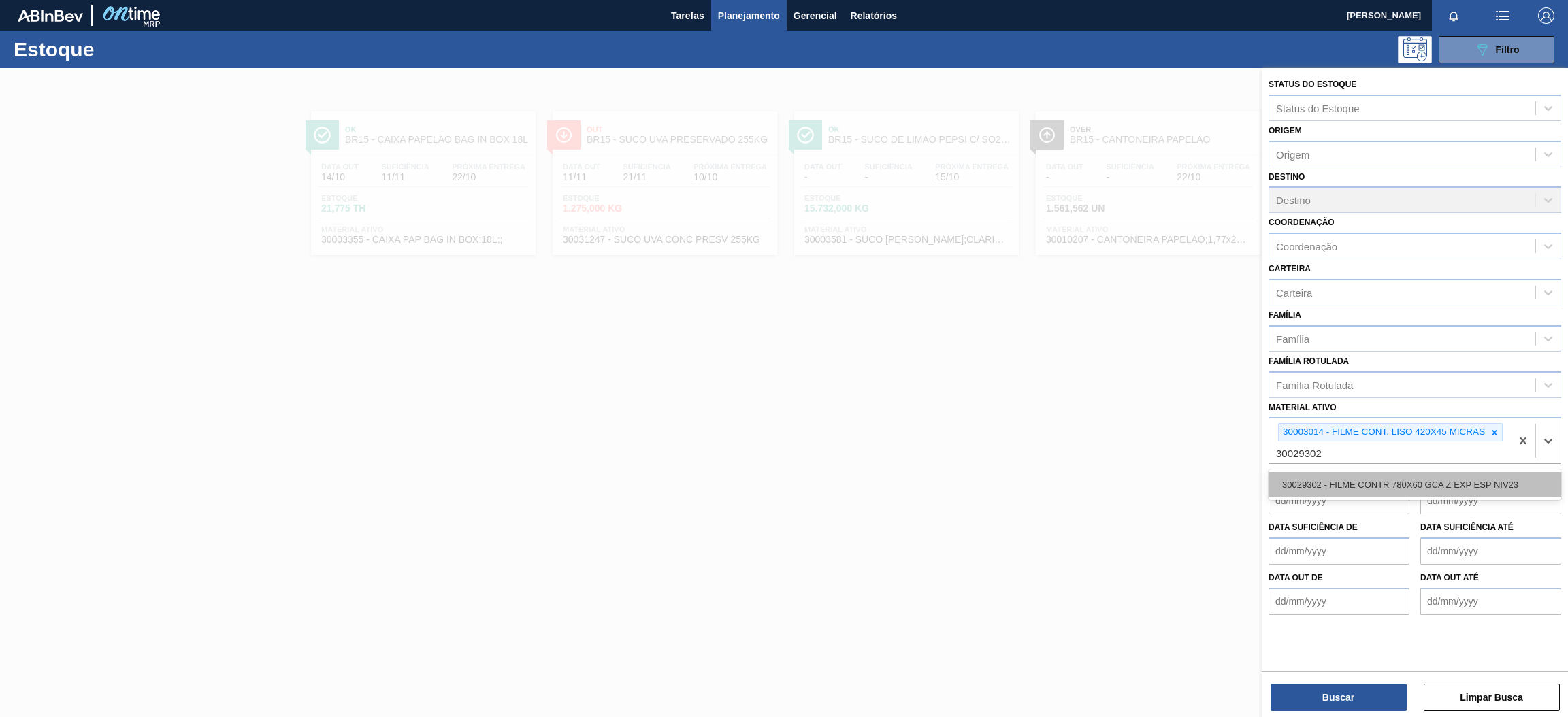
click at [1349, 476] on div "30029302 - FILME CONTR 780X60 GCA Z EXP ESP NIV23" at bounding box center [1415, 484] width 293 height 25
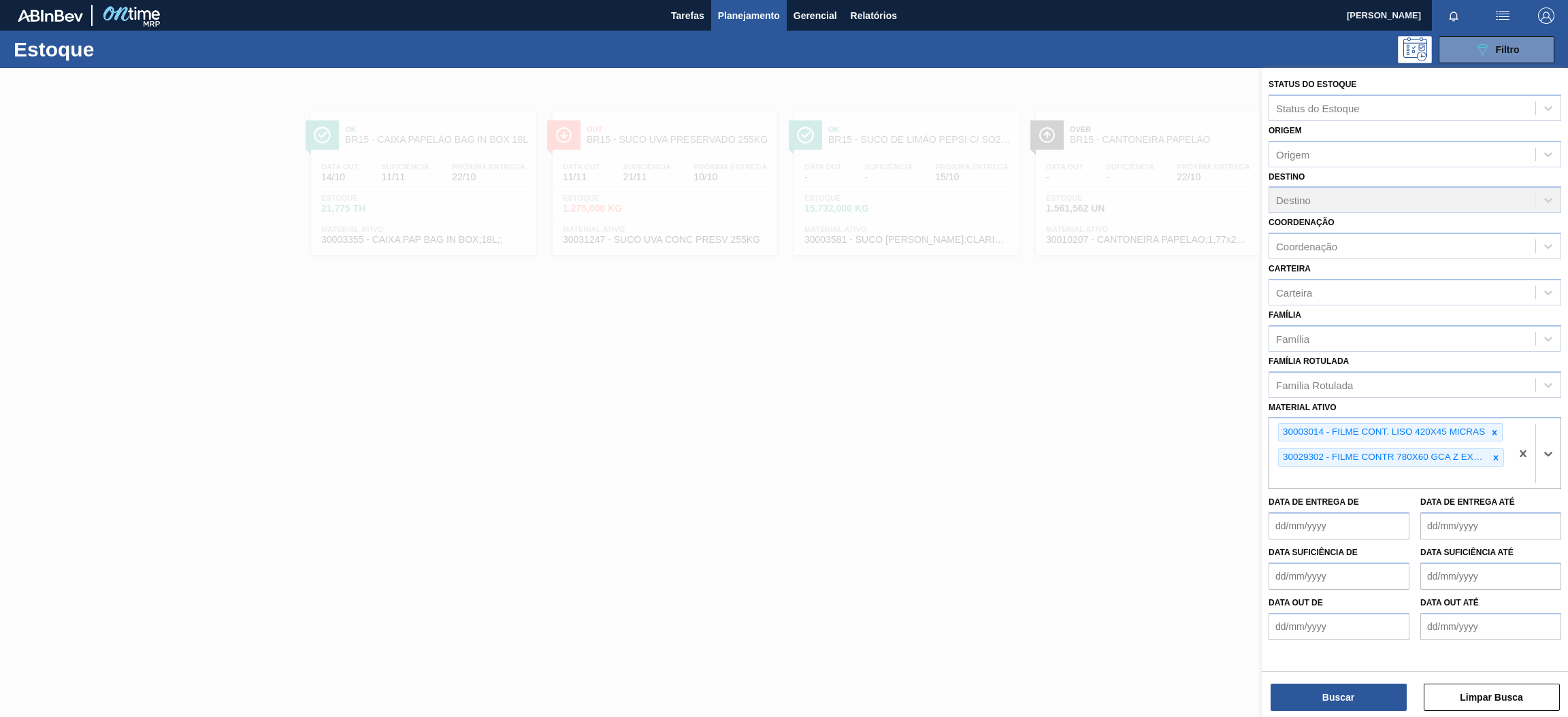
paste ativo "30017382"
type ativo "30017382"
click at [1319, 508] on div "30017382 - FILME CONTR 780X60 SODA LT350 429" at bounding box center [1415, 510] width 293 height 25
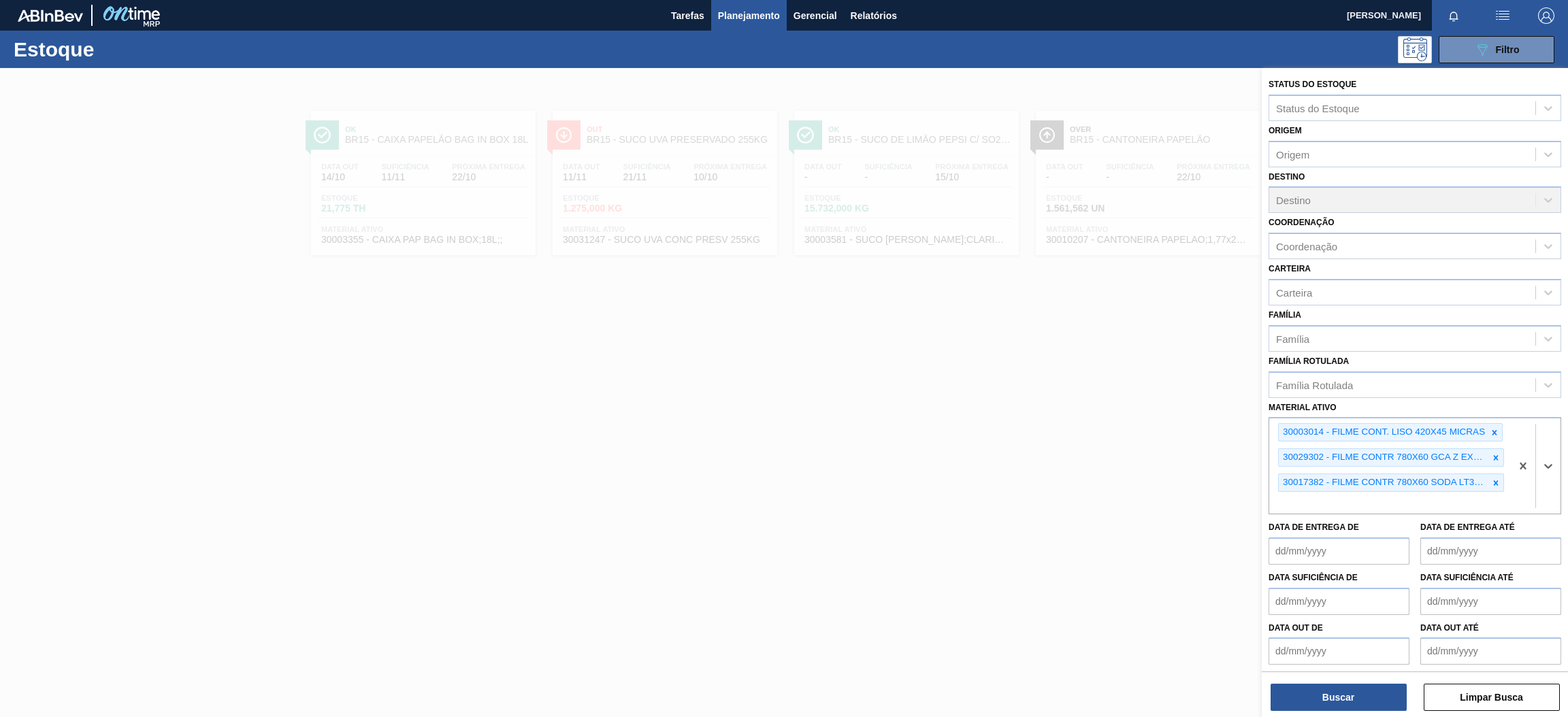
paste ativo "30034066"
type ativo "30034066"
click at [1300, 529] on div "30034066 - FILME CONTR 780X60 GCA LT350 MP NIV24" at bounding box center [1415, 535] width 293 height 25
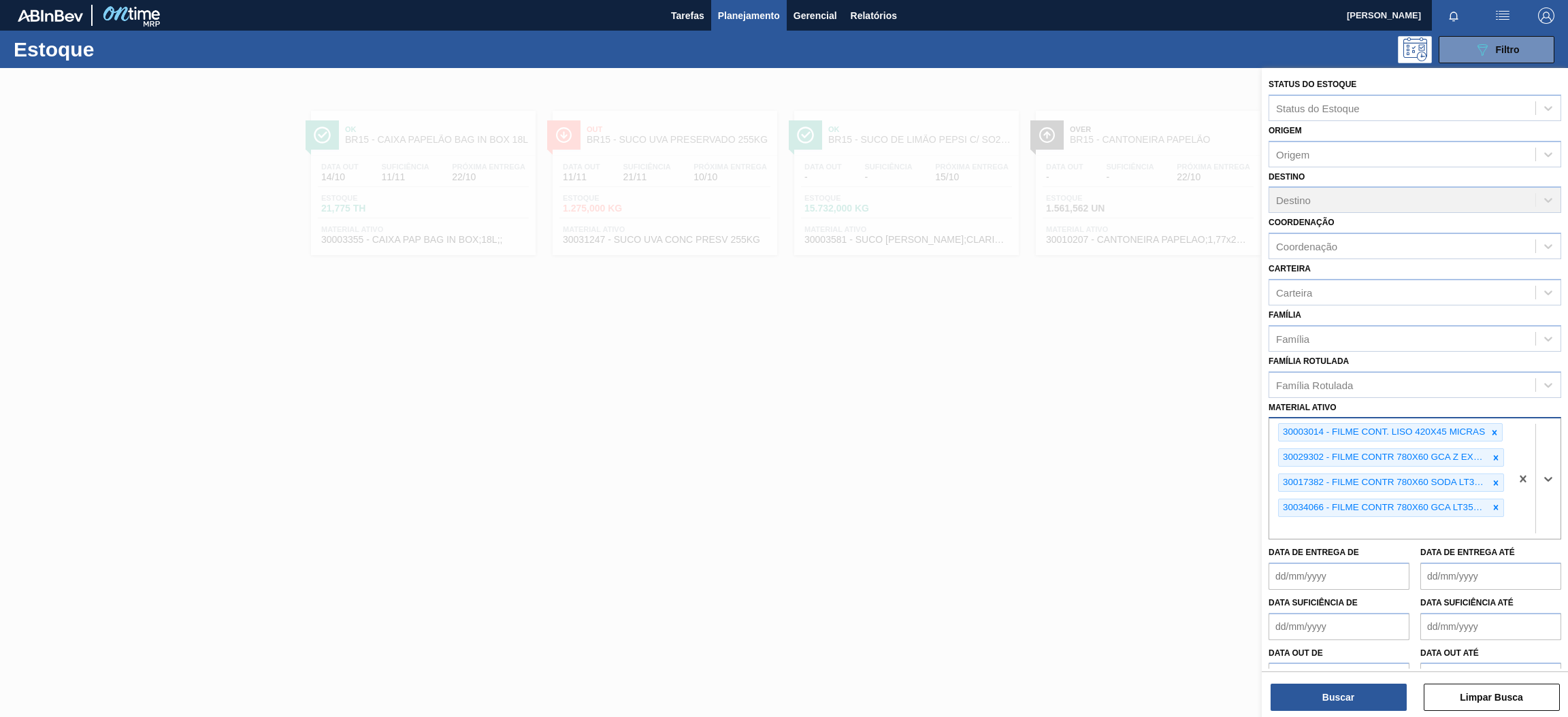
paste ativo "30034067"
type ativo "30034067"
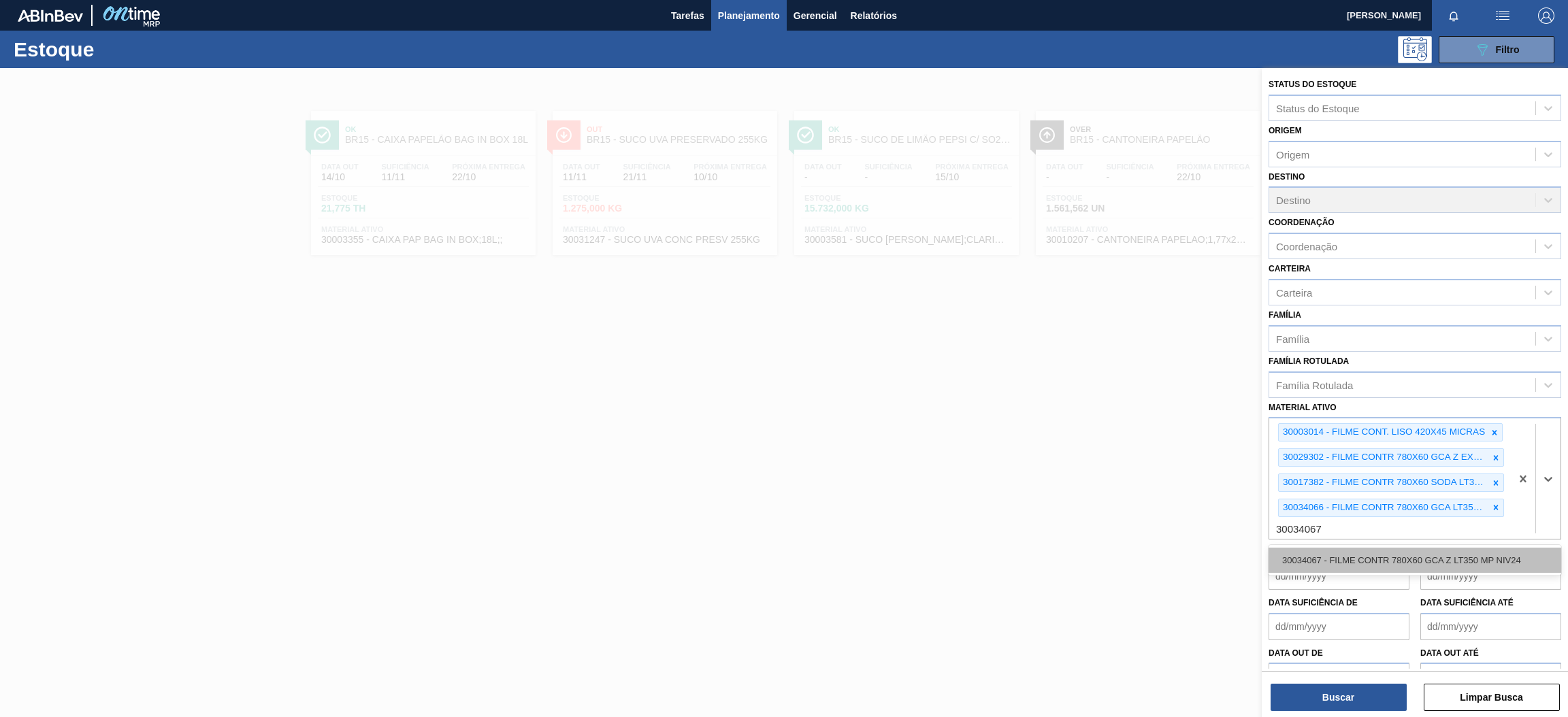
click at [1375, 557] on div "30034067 - FILME CONTR 780X60 GCA Z LT350 MP NIV24" at bounding box center [1415, 560] width 293 height 25
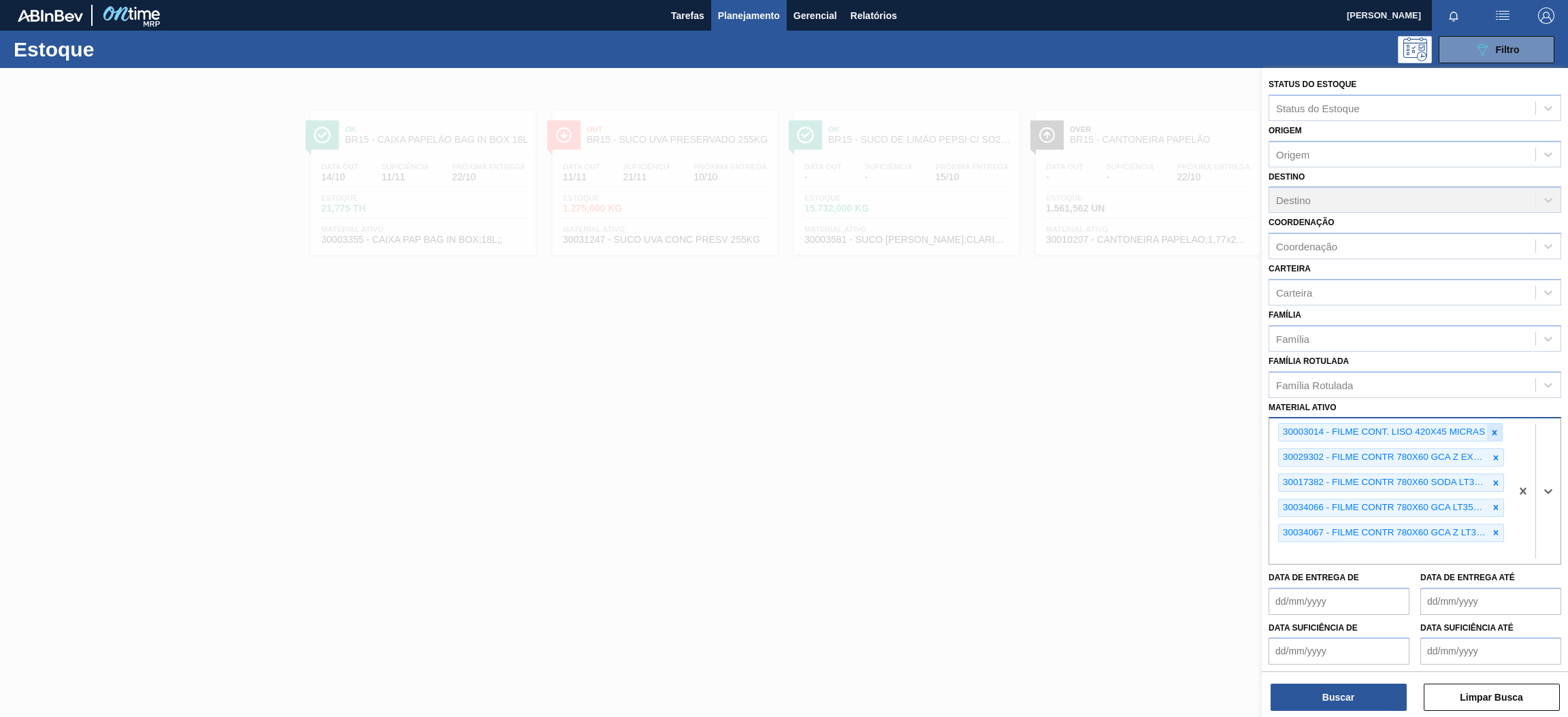
click at [1491, 431] on icon at bounding box center [1494, 433] width 10 height 9
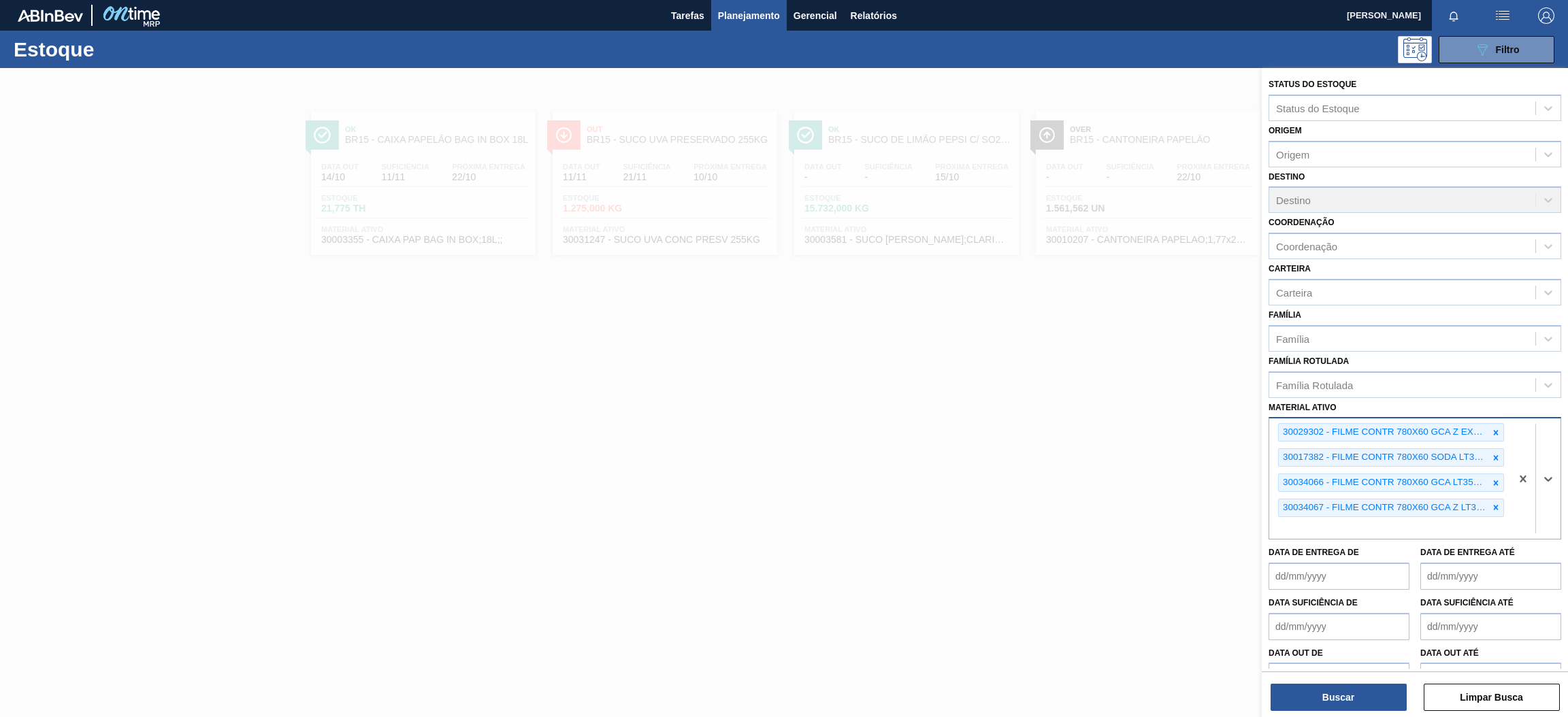
paste ativo "30034296"
type ativo "30034296"
click at [1359, 557] on div "30034296 - ROT PLAST 2L H GCAZ S CLAIM NIV25" at bounding box center [1415, 560] width 293 height 25
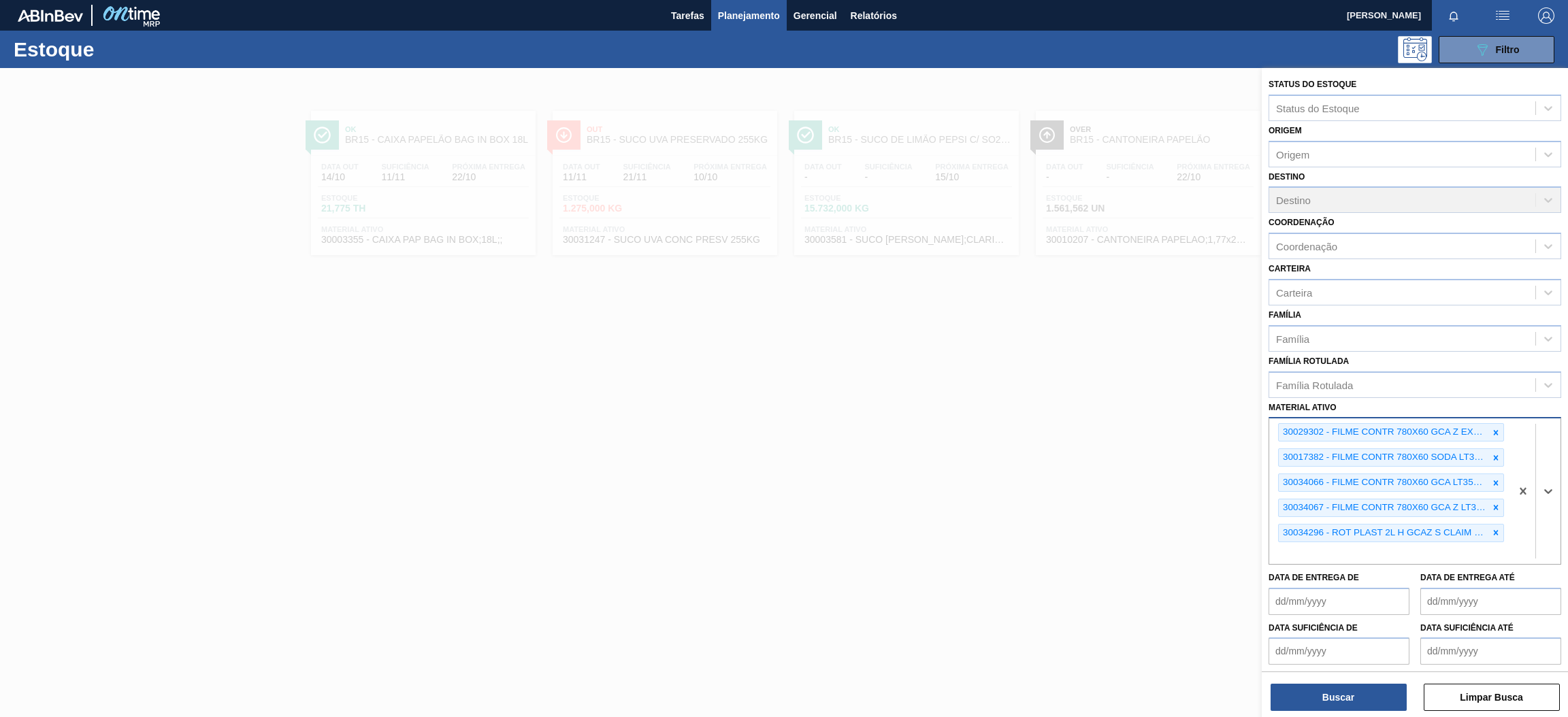
paste ativo "30030365"
type ativo "30030365"
click at [1307, 582] on div "30030365 - ROT PLAST 15L AH PC BLACK NIV24" at bounding box center [1415, 586] width 293 height 25
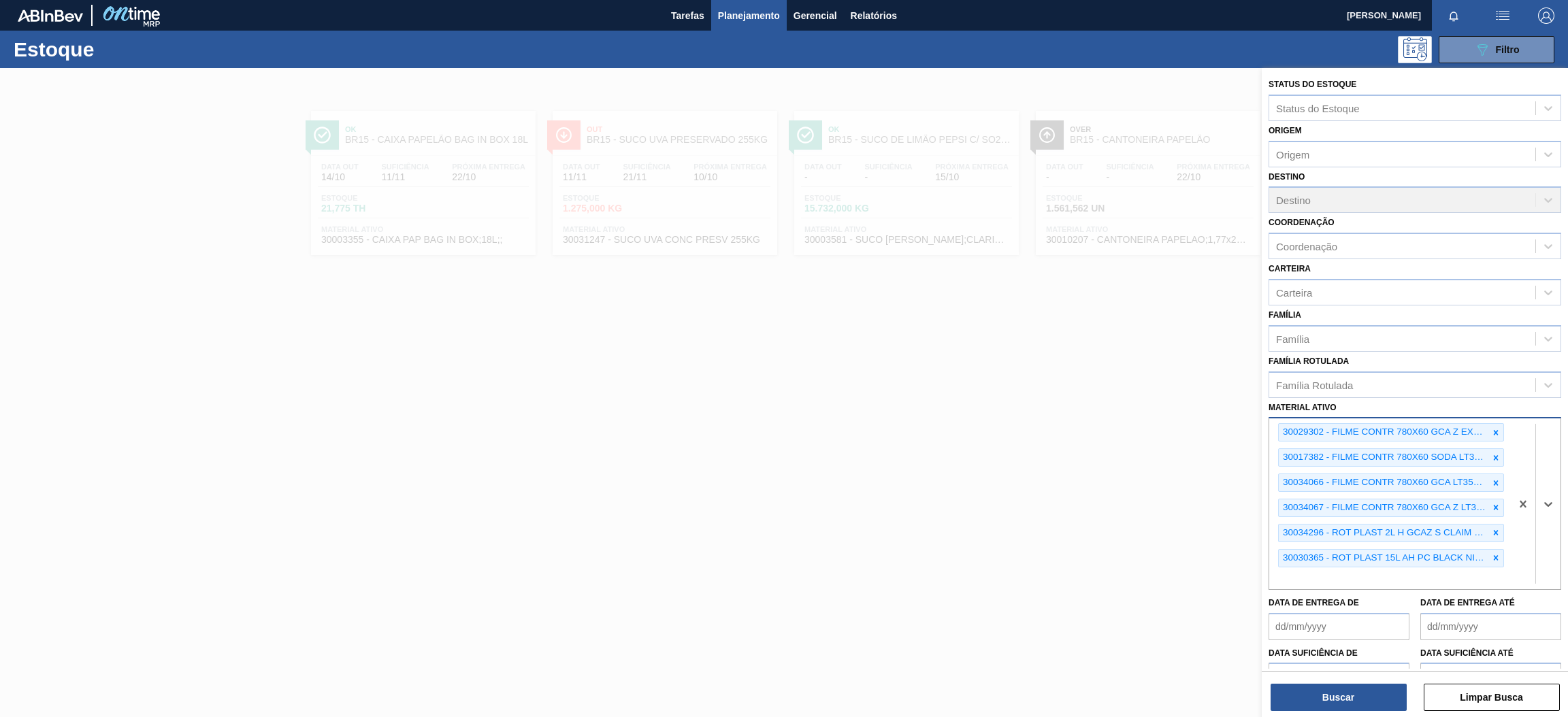
paste ativo "30017346"
type ativo "30017346"
click at [1342, 603] on div "30017346 - ROT PLAST H SUKITA LIMAO 2L 429" at bounding box center [1415, 611] width 293 height 25
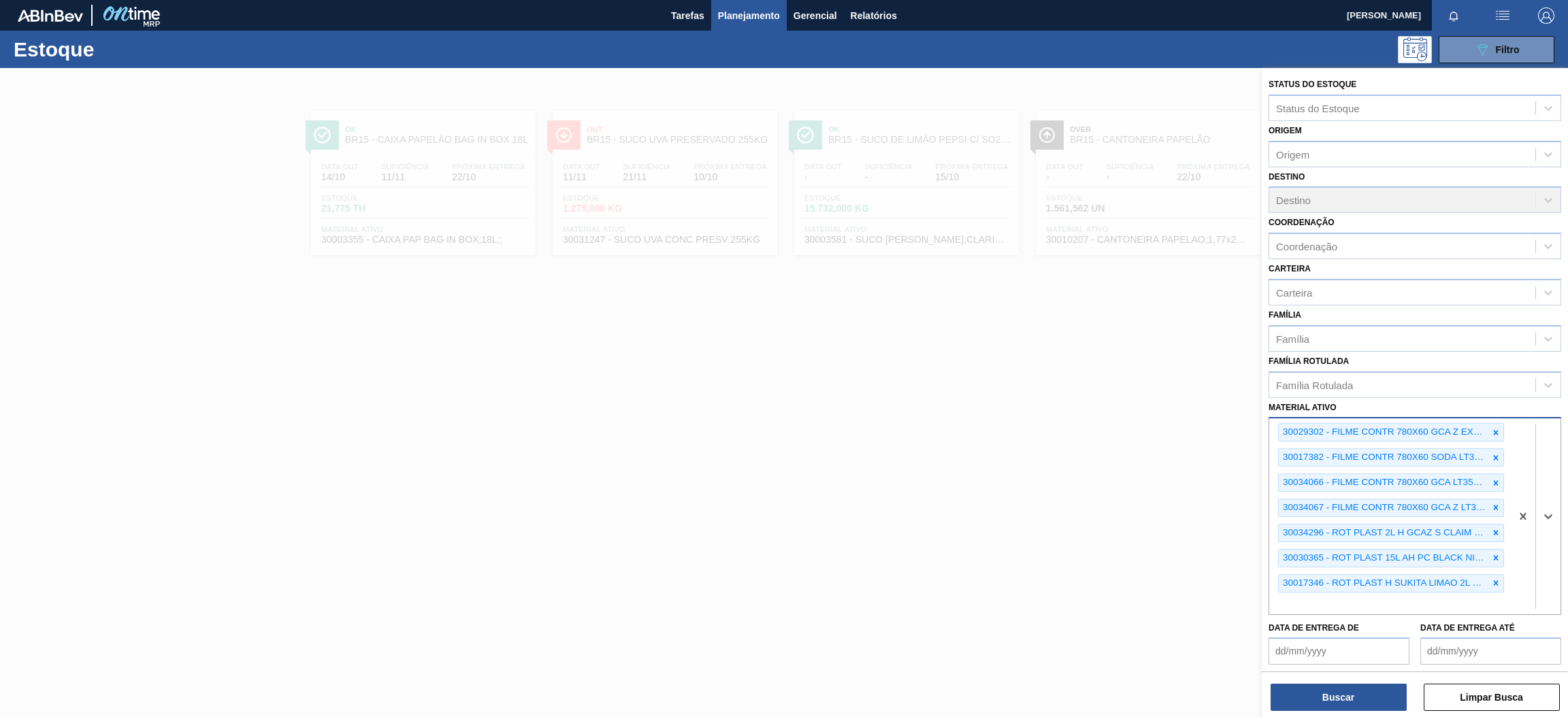
paste ativo "30030784"
type ativo "30030784"
click at [1321, 628] on div "30030784 - ROT PLAST 2L H SUK UVA NIV24" at bounding box center [1415, 635] width 293 height 25
paste ativo "30030777"
type ativo "30030777"
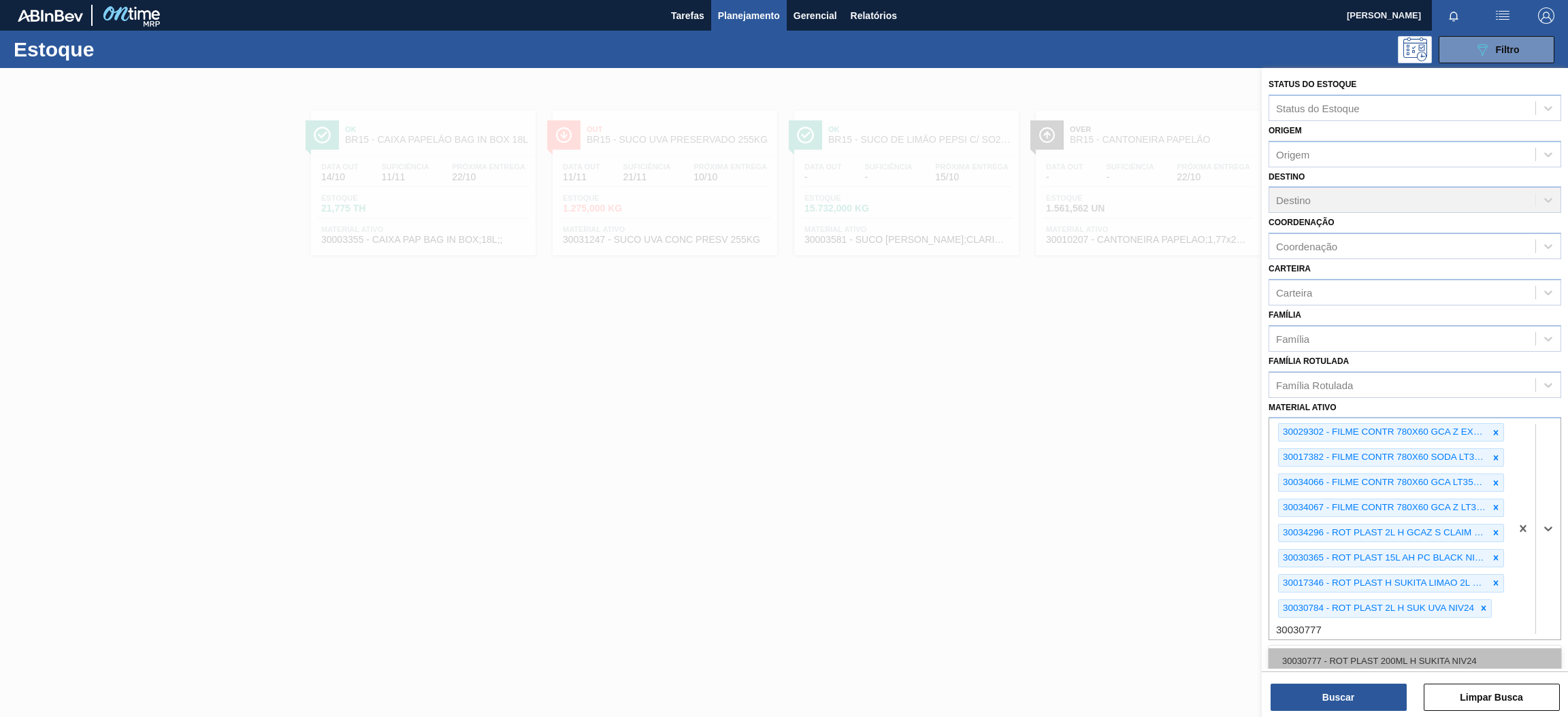
click at [1399, 662] on div "30030777 - ROT PLAST 200ML H SUKITA NIV24" at bounding box center [1415, 661] width 293 height 25
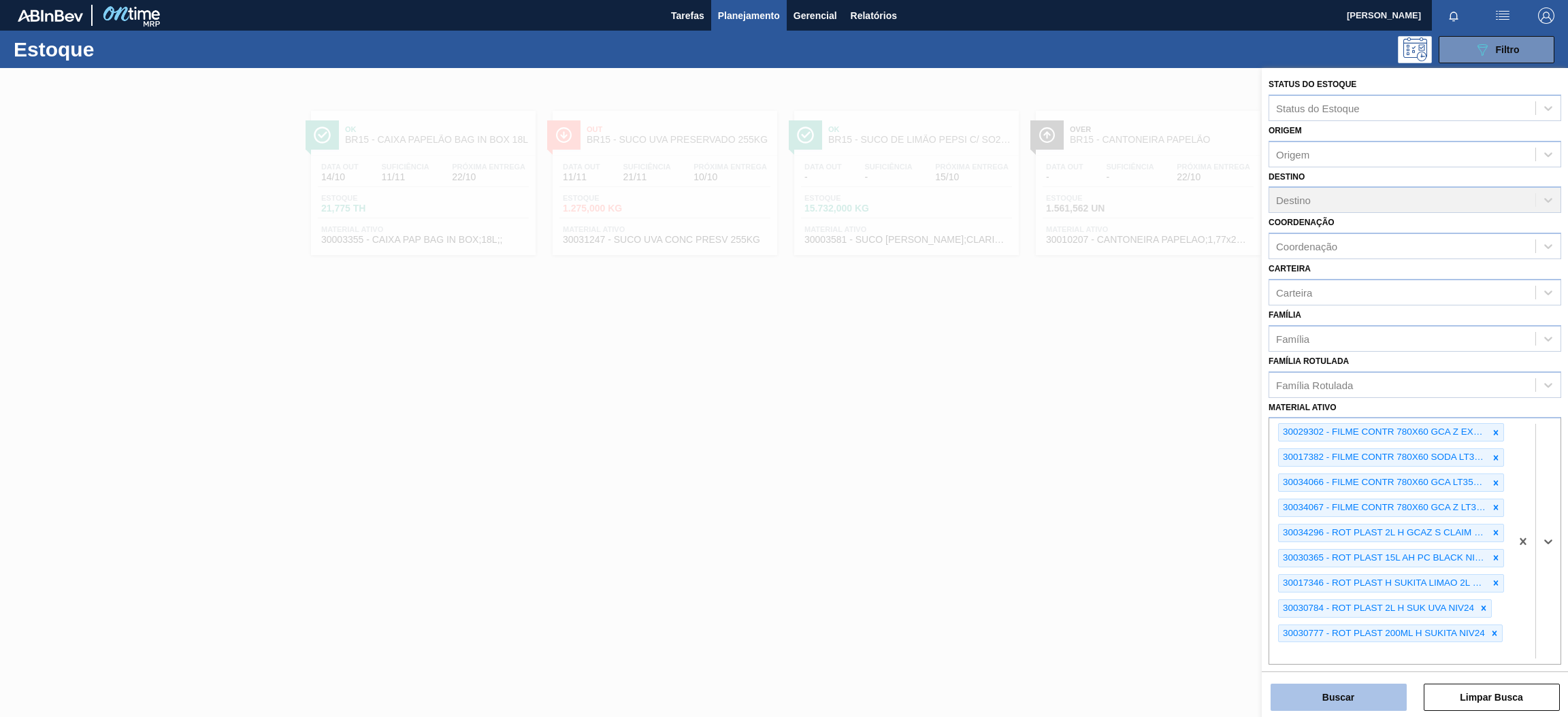
click at [1381, 695] on button "Buscar" at bounding box center [1339, 697] width 136 height 27
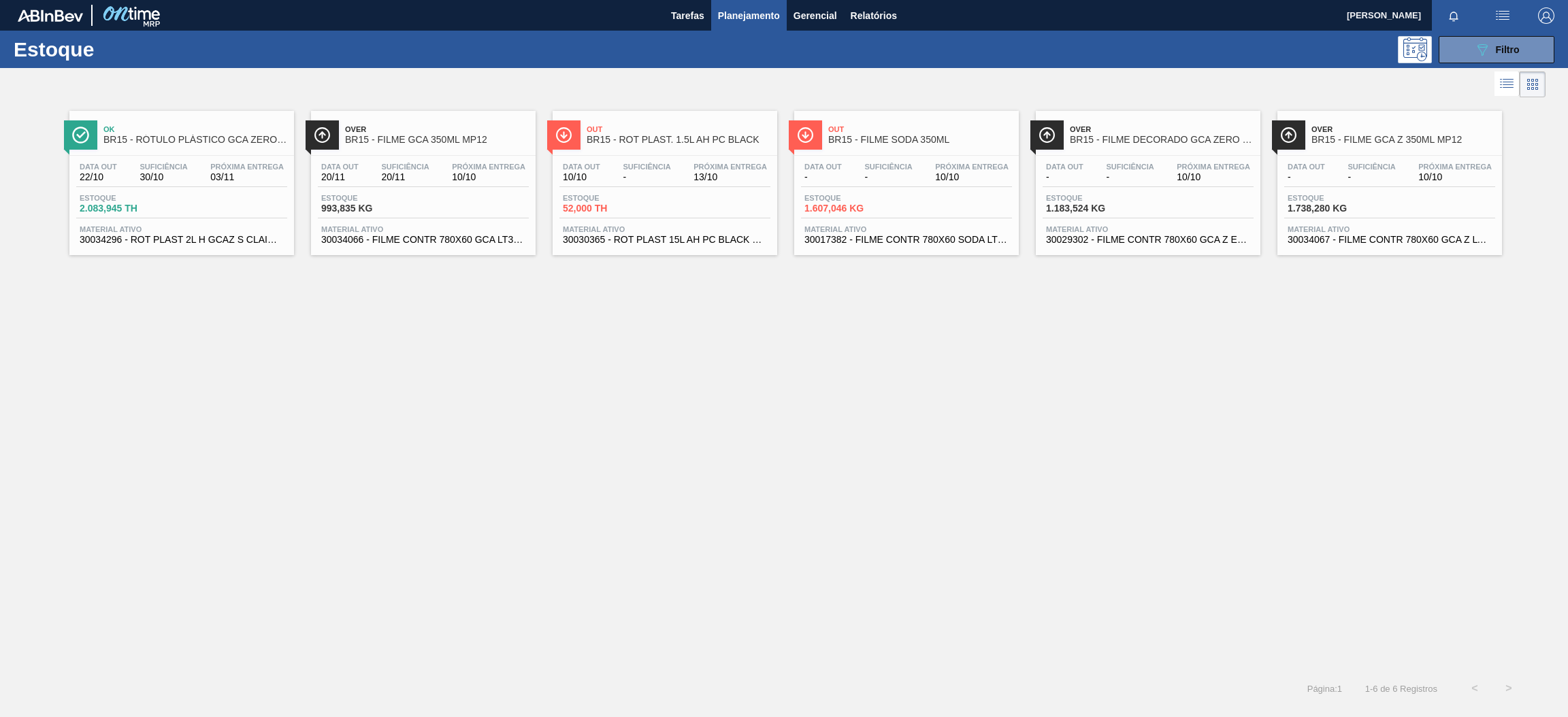
click at [215, 194] on div "Estoque 2.083,945 TH" at bounding box center [181, 206] width 211 height 25
click at [194, 174] on div "Data out 22/10 Suficiência 30/10 Próxima Entrega 03/11" at bounding box center [181, 174] width 211 height 25
click at [453, 181] on span "10/10" at bounding box center [489, 176] width 74 height 10
click at [659, 197] on div "Estoque 52,000 TH" at bounding box center [611, 203] width 102 height 20
click at [967, 187] on div "Data out - Suficiência - Próxima Entrega 10/10" at bounding box center [907, 174] width 211 height 25
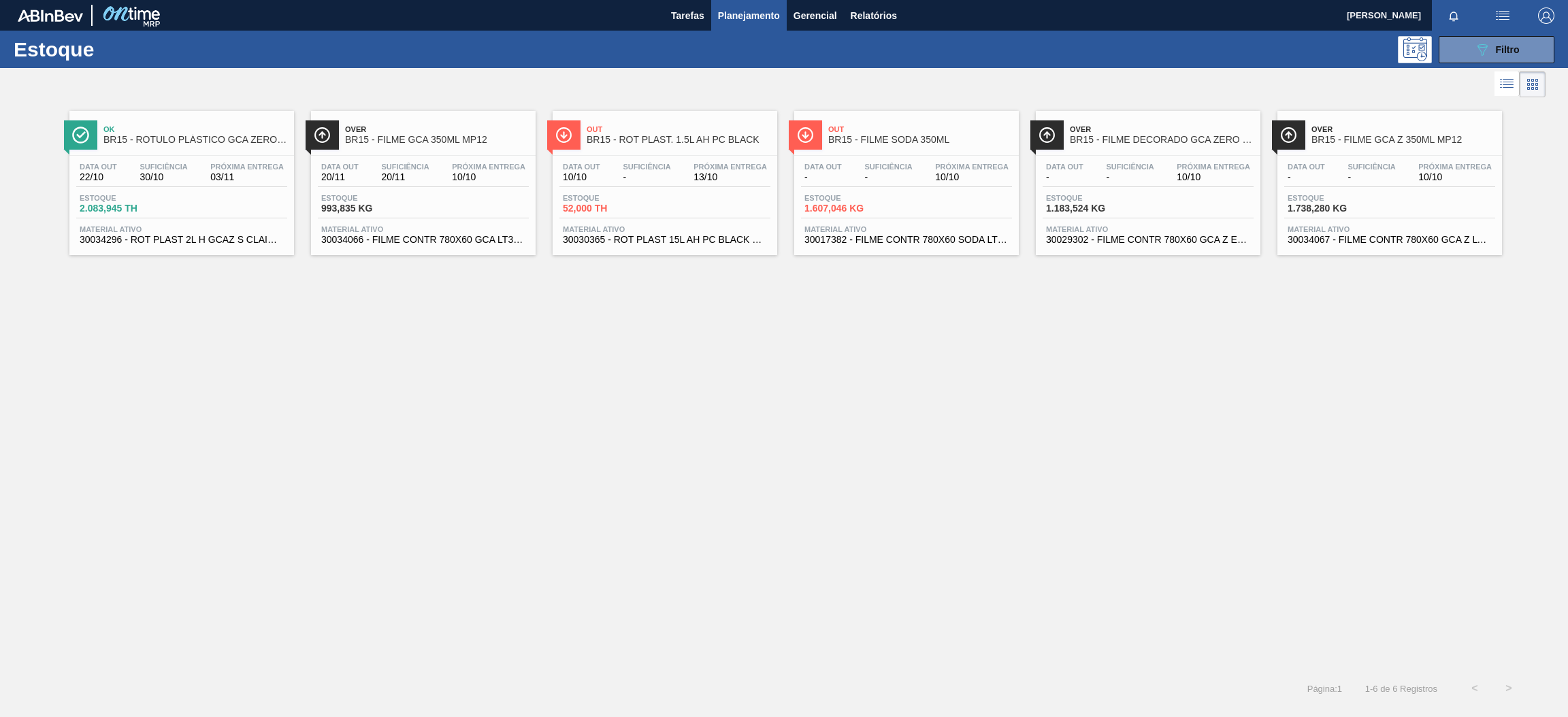
click at [1150, 178] on span "-" at bounding box center [1130, 176] width 48 height 10
click at [1330, 192] on div "Data out - Suficiência - Próxima Entrega 10/10 Estoque 1.738,280 KG Material at…" at bounding box center [1390, 202] width 225 height 93
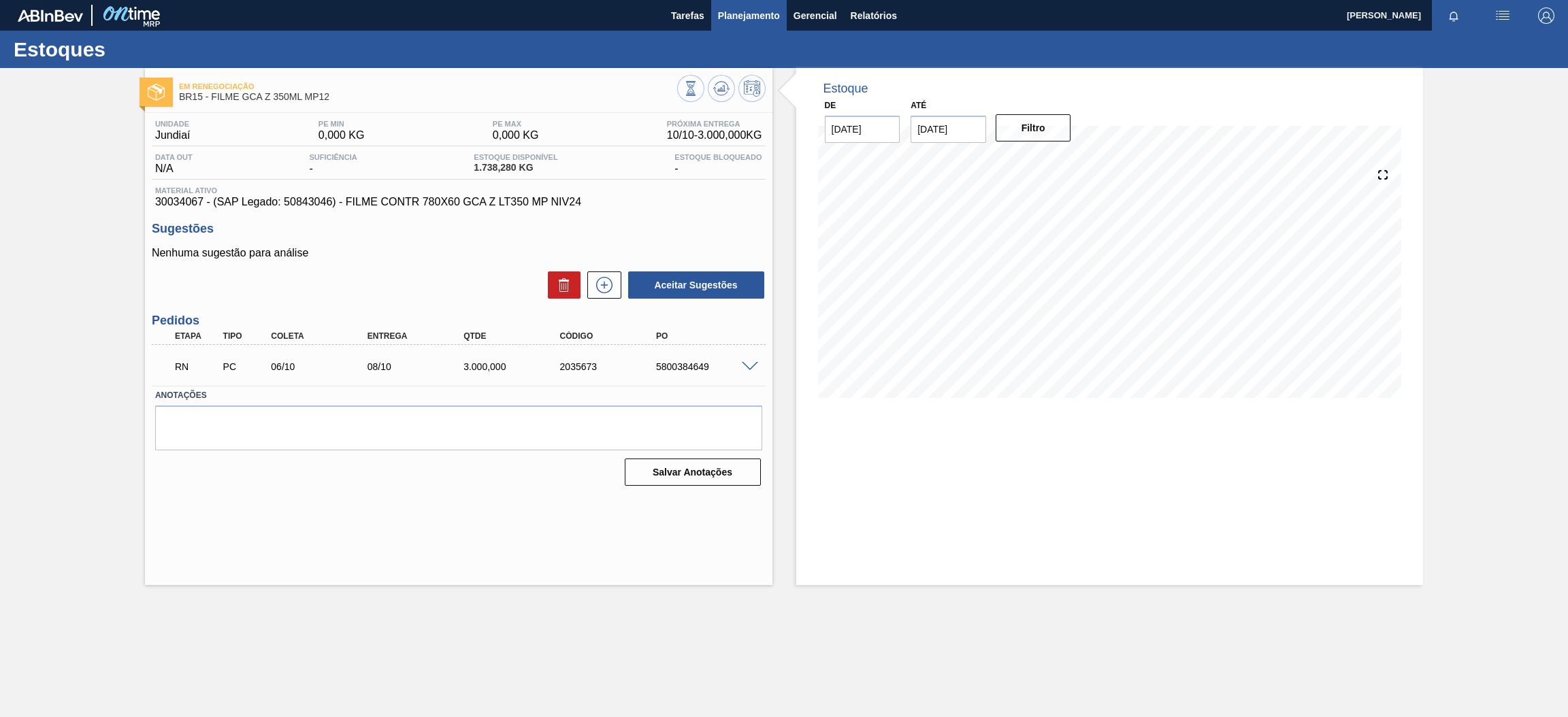
click at [750, 17] on span "Planejamento" at bounding box center [749, 15] width 62 height 17
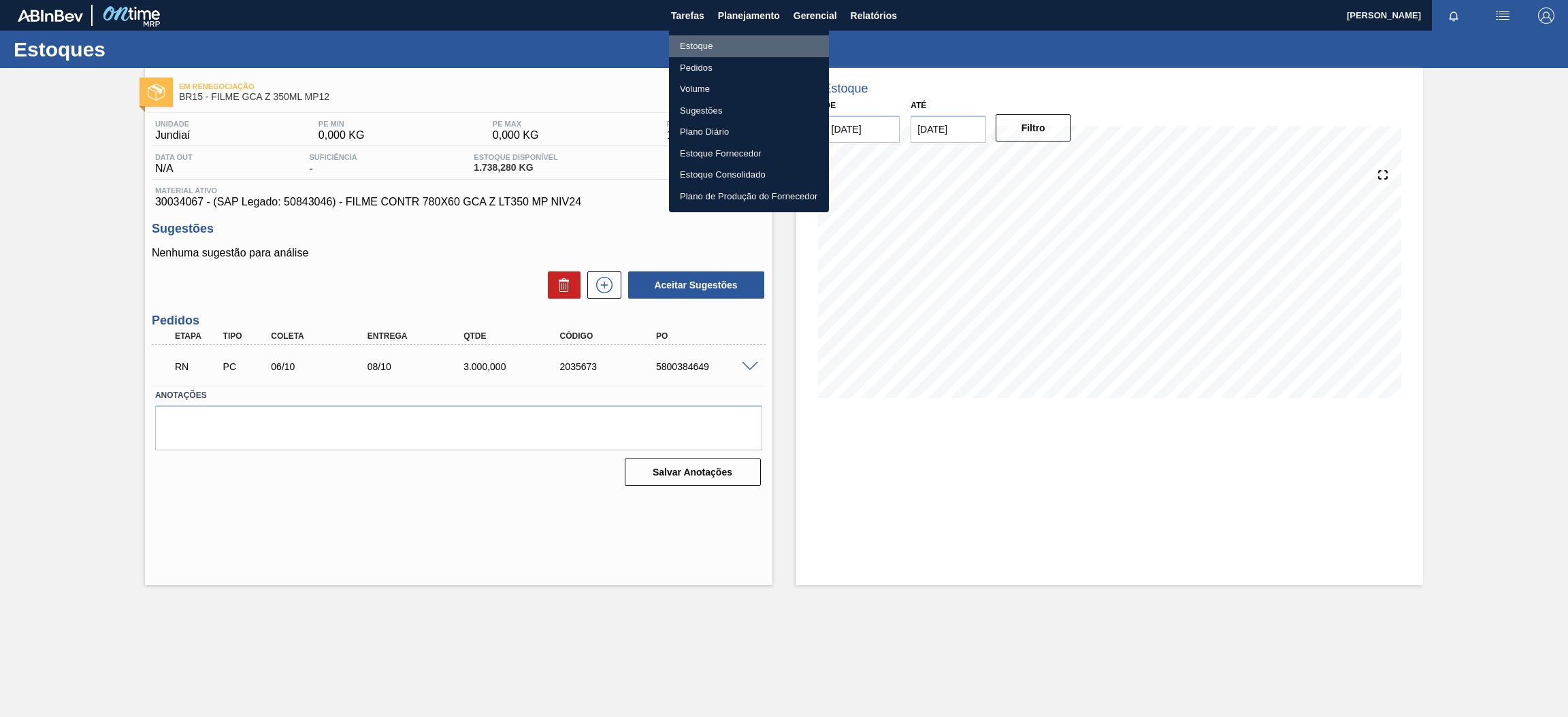
click at [756, 47] on li "Estoque" at bounding box center [749, 47] width 160 height 22
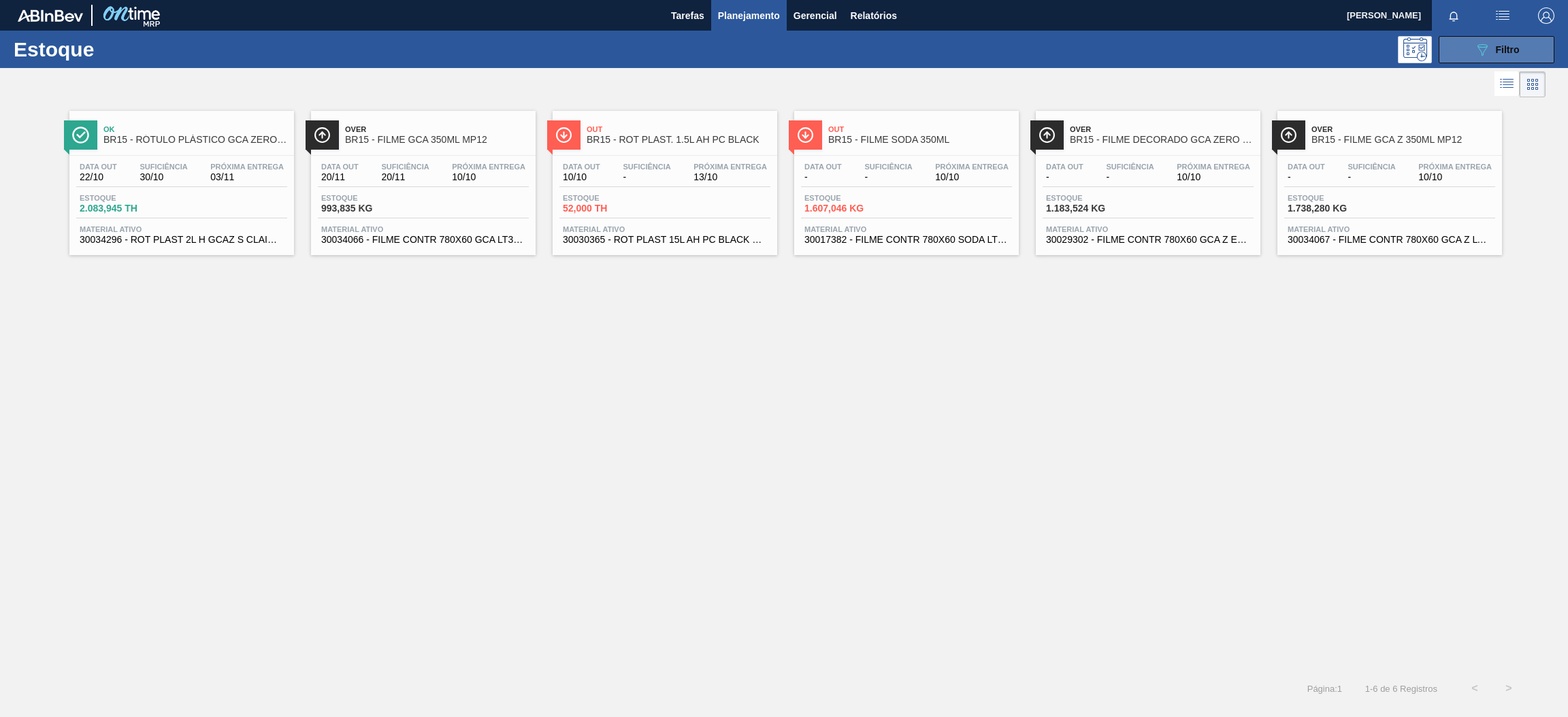
click at [1470, 53] on button "089F7B8B-B2A5-4AFE-B5C0-19BA573D28AC Filtro" at bounding box center [1497, 50] width 116 height 27
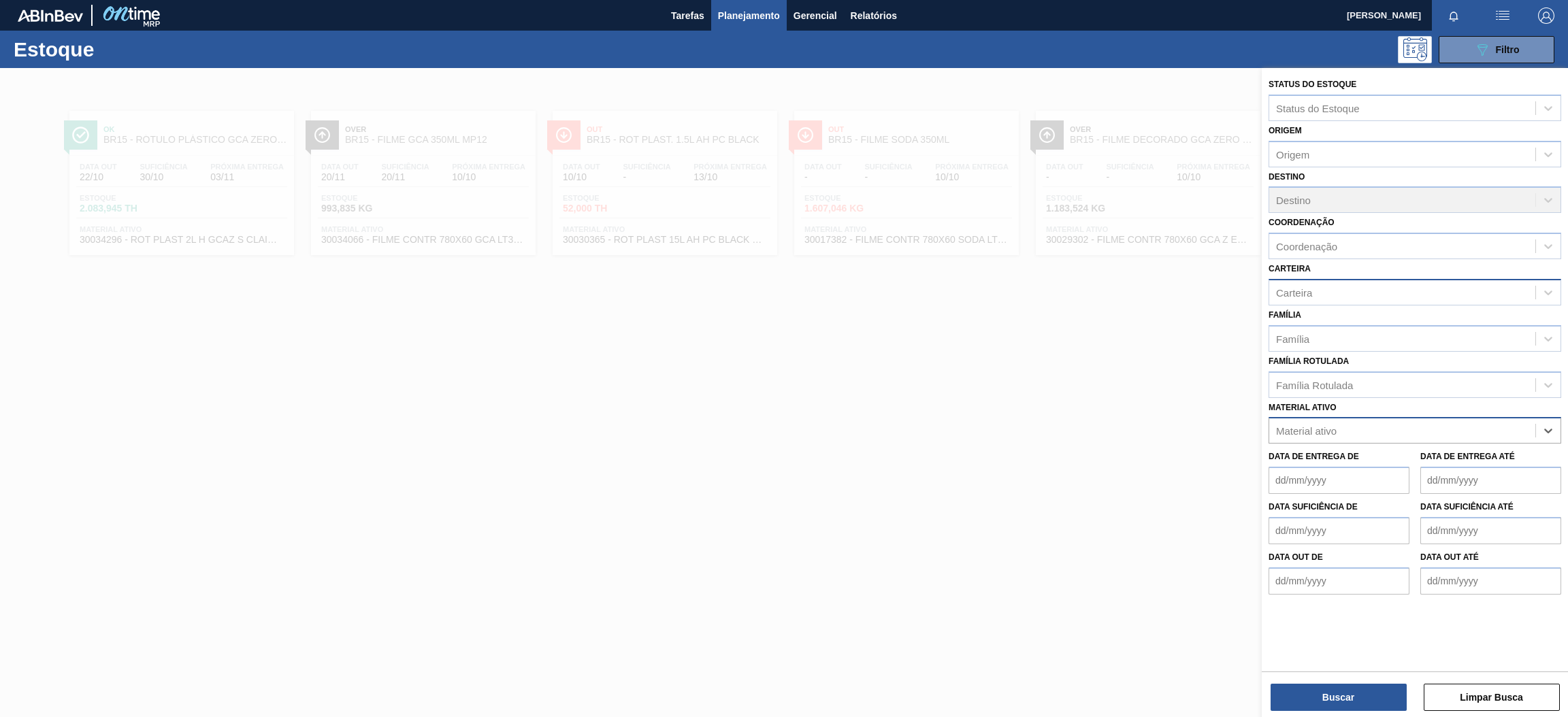
click at [1315, 293] on div "Carteira" at bounding box center [1402, 292] width 266 height 20
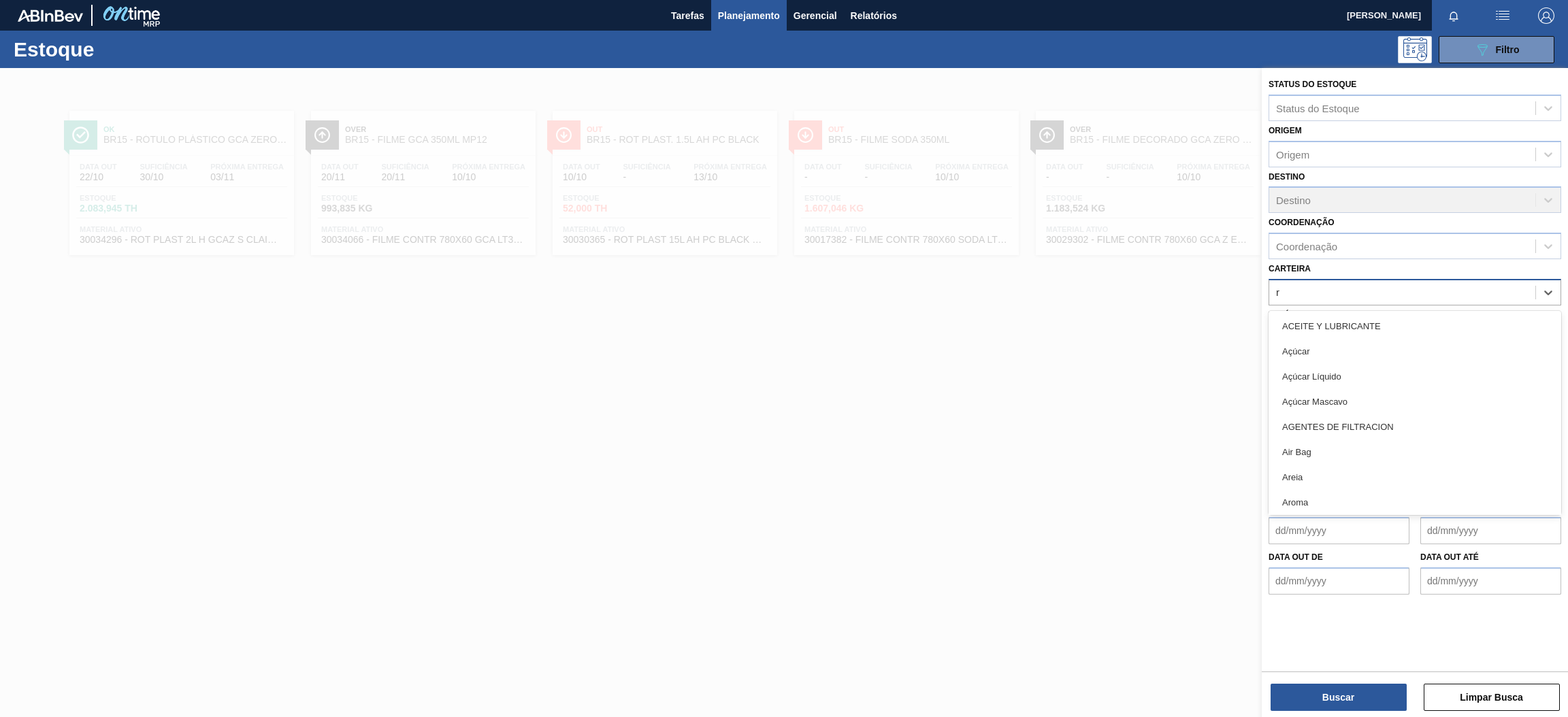
type input "ró"
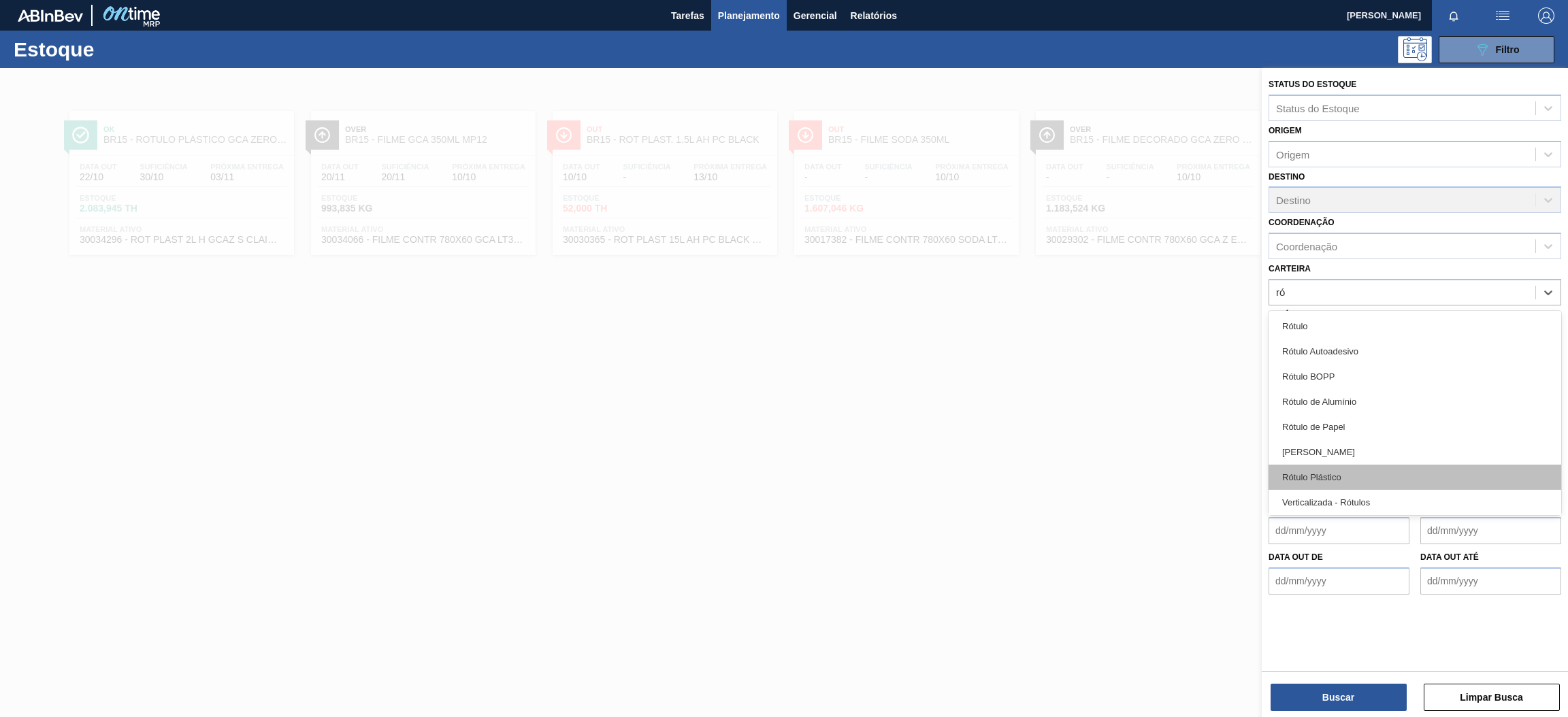
click at [1379, 471] on div "Rótulo Plástico" at bounding box center [1415, 477] width 293 height 25
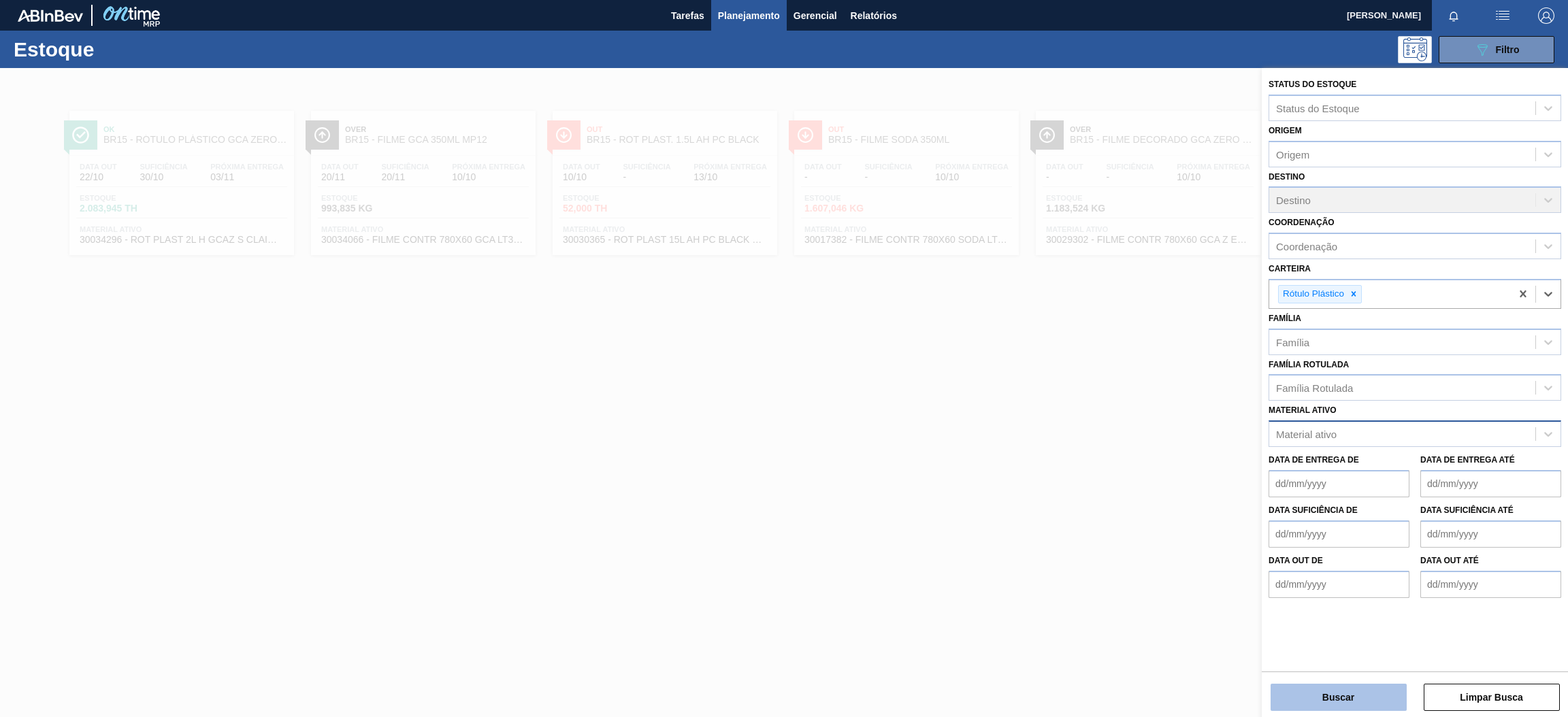
click at [1366, 705] on button "Buscar" at bounding box center [1339, 697] width 136 height 27
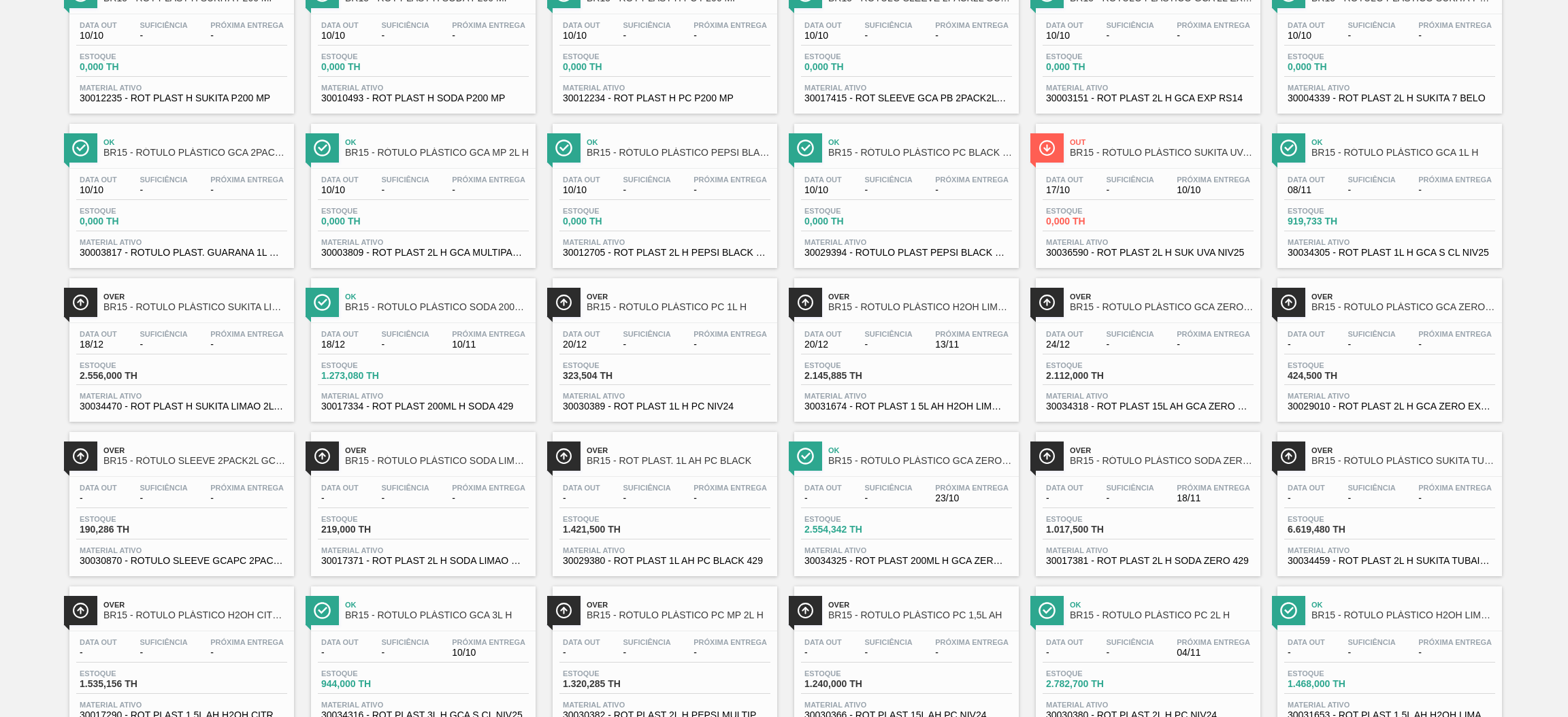
scroll to position [809, 0]
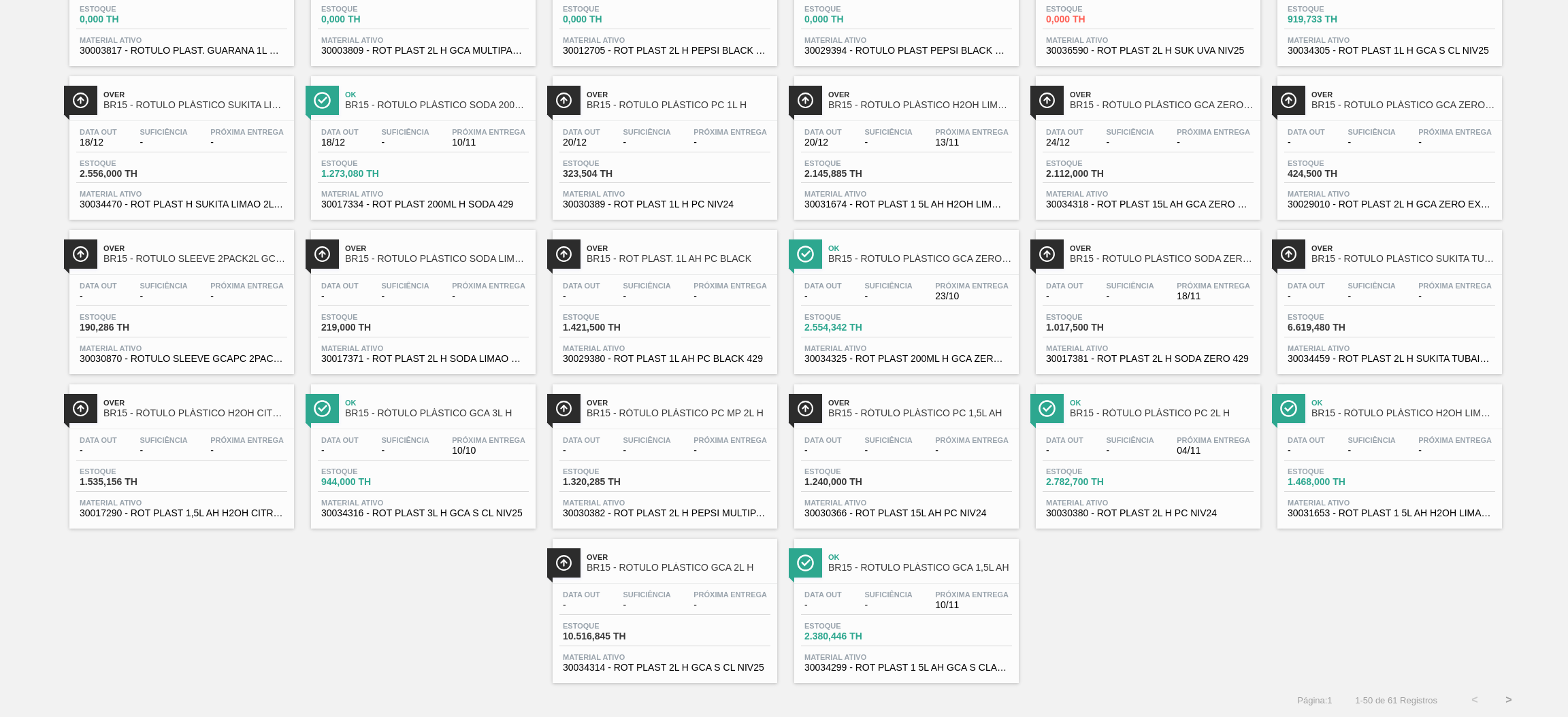
click at [1506, 700] on button ">" at bounding box center [1509, 700] width 34 height 34
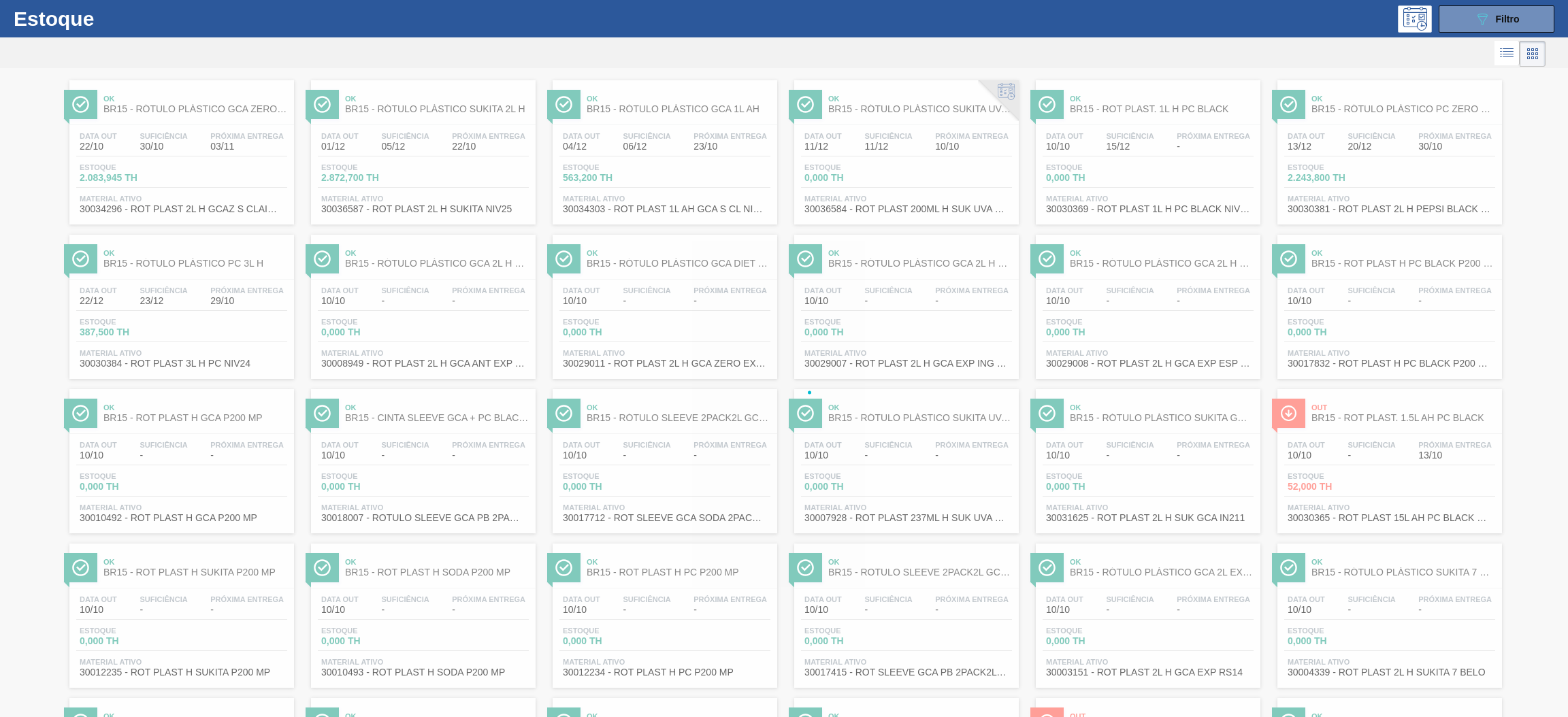
scroll to position [0, 0]
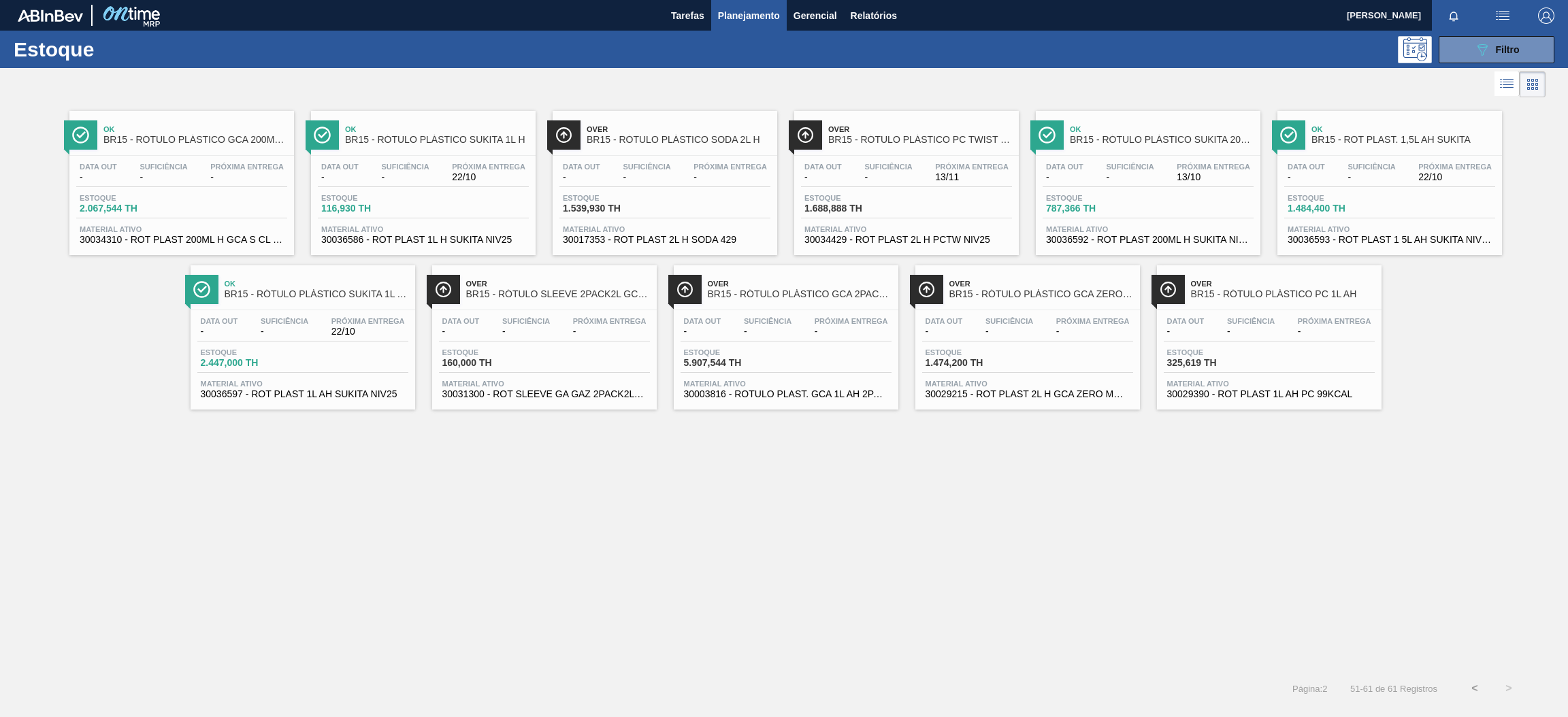
click at [1199, 208] on div "Estoque 787,366 TH" at bounding box center [1148, 206] width 211 height 25
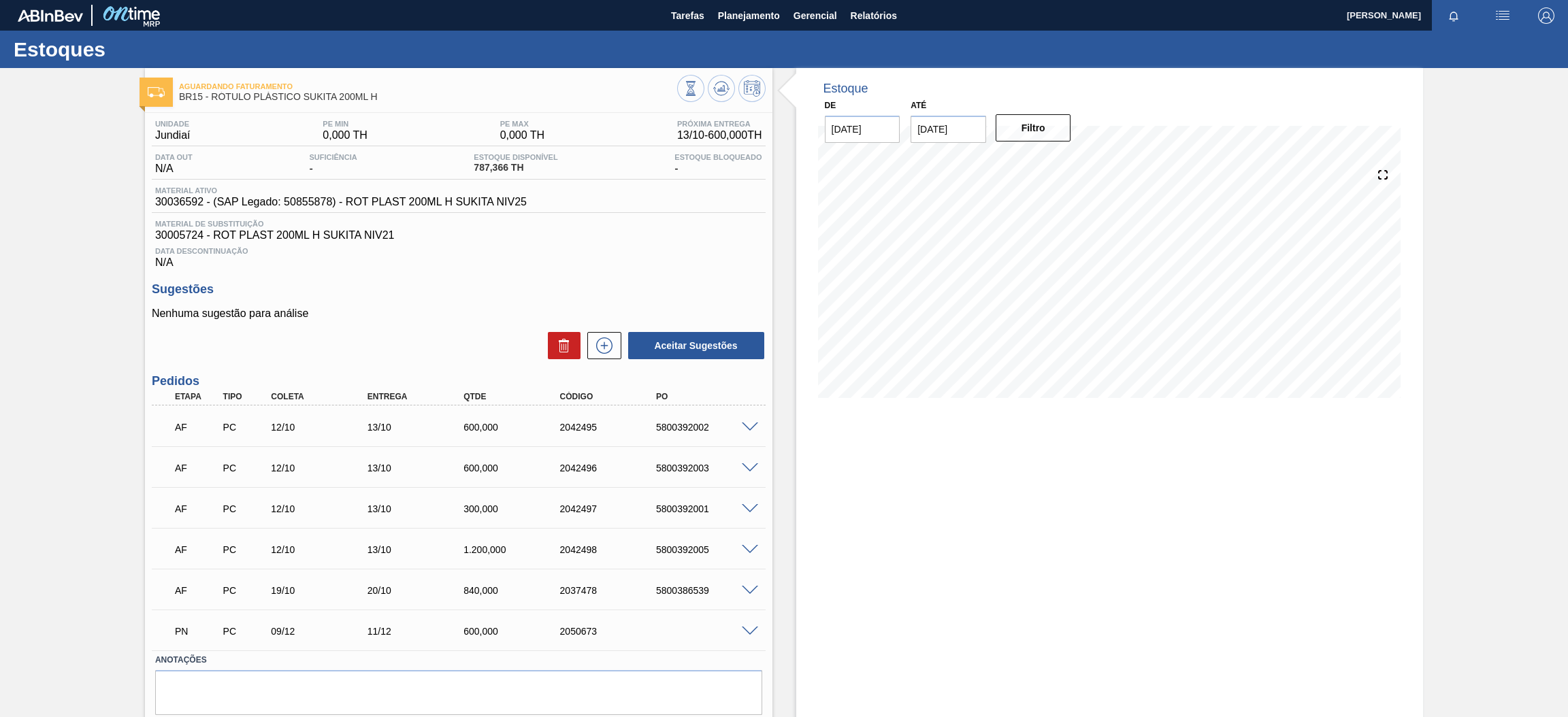
click at [746, 423] on span at bounding box center [750, 427] width 17 height 10
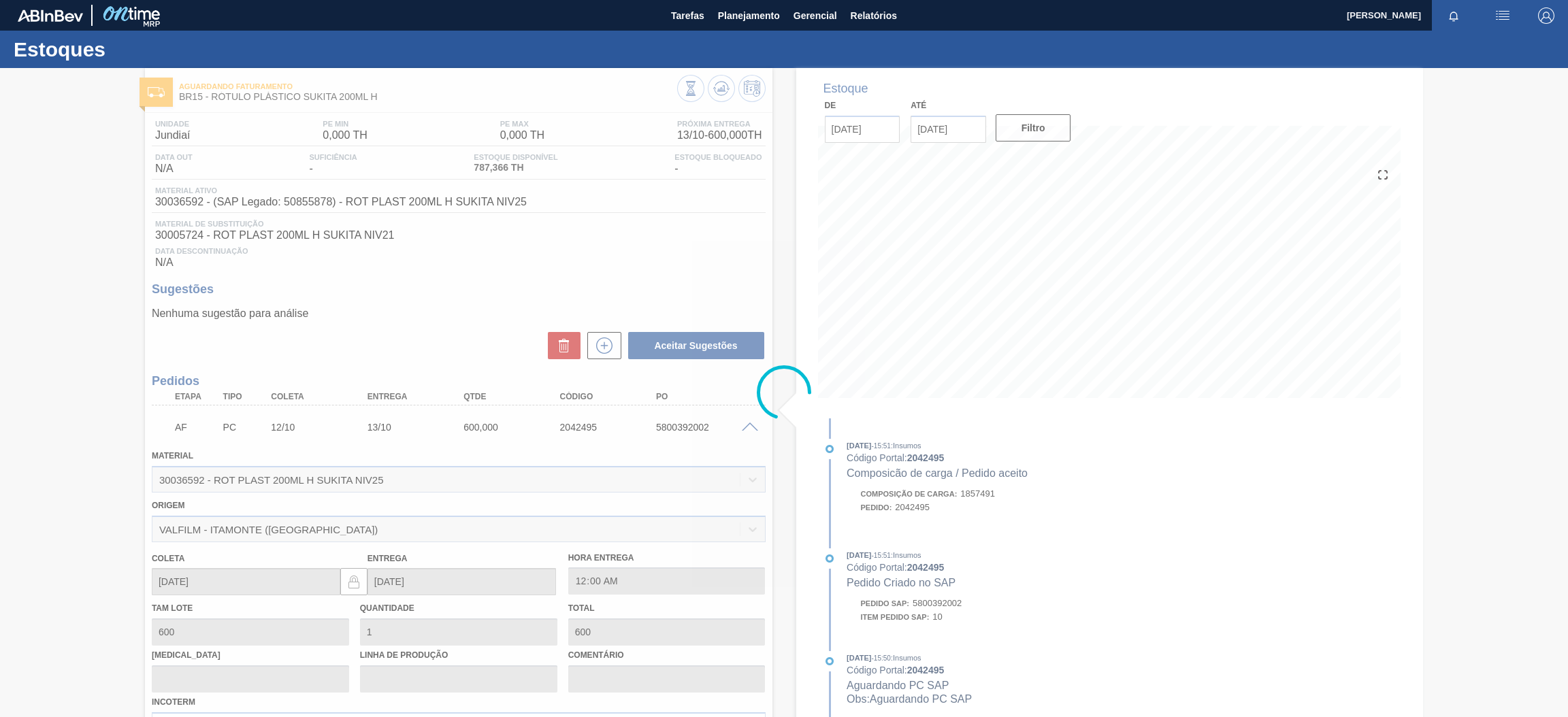
click at [745, 423] on div at bounding box center [784, 393] width 1568 height 649
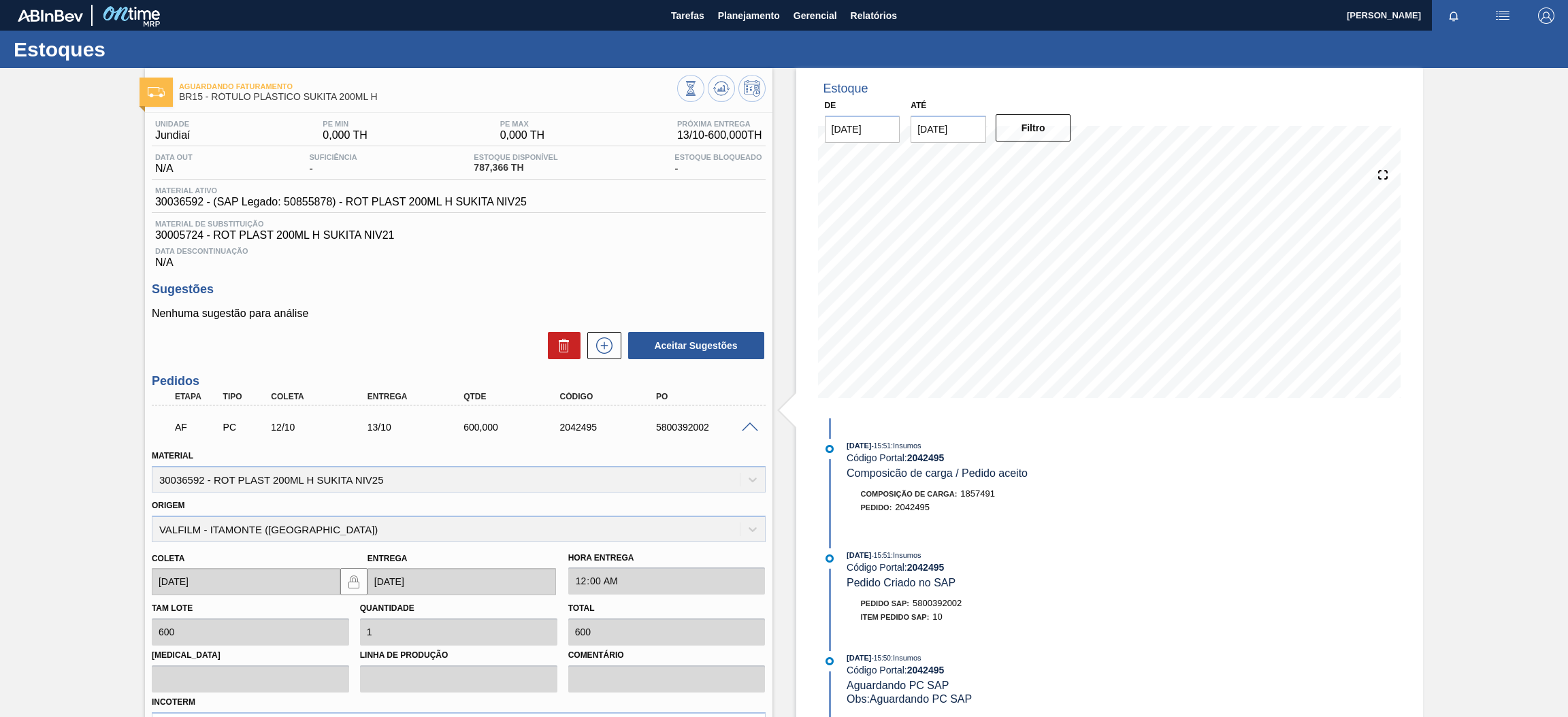
click at [747, 428] on span at bounding box center [750, 427] width 17 height 10
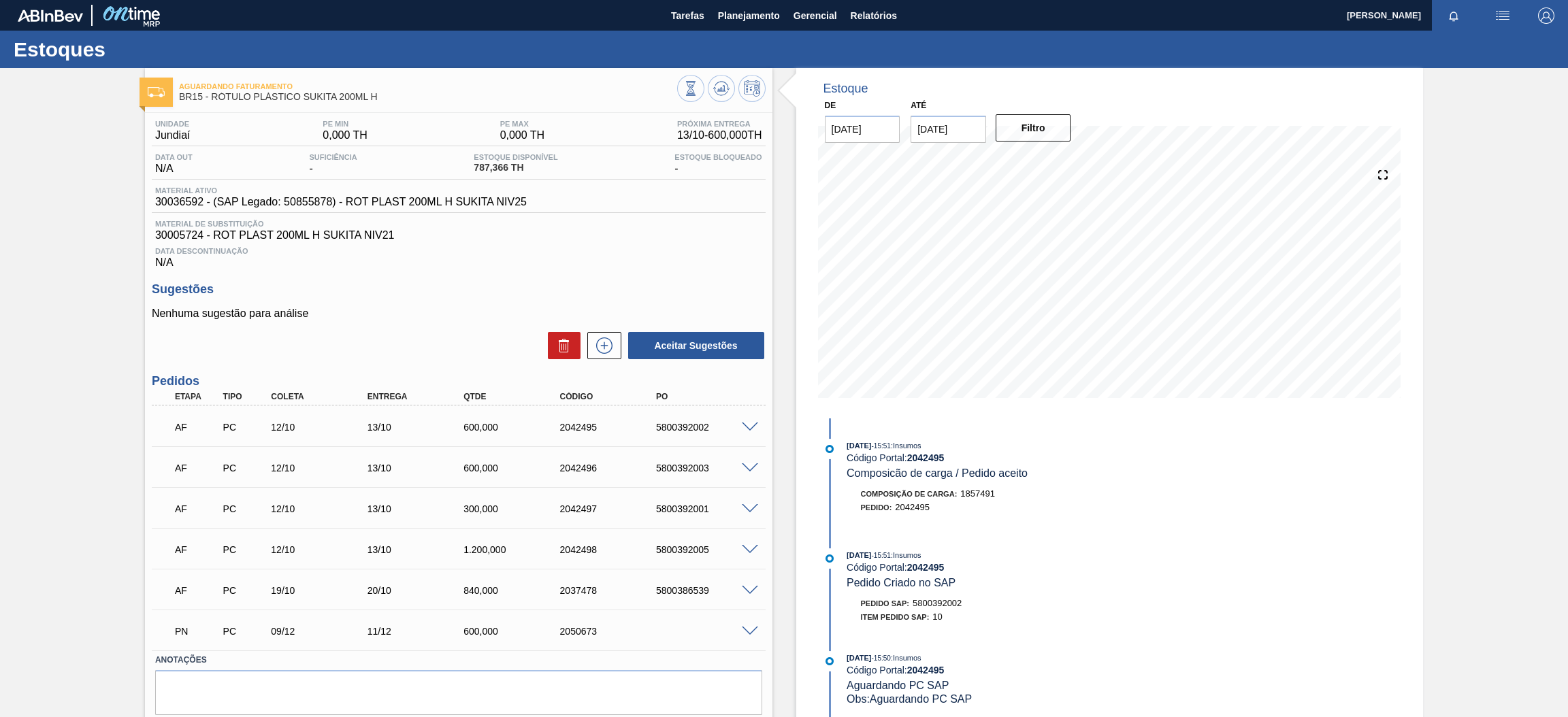
click at [747, 464] on span at bounding box center [750, 468] width 17 height 10
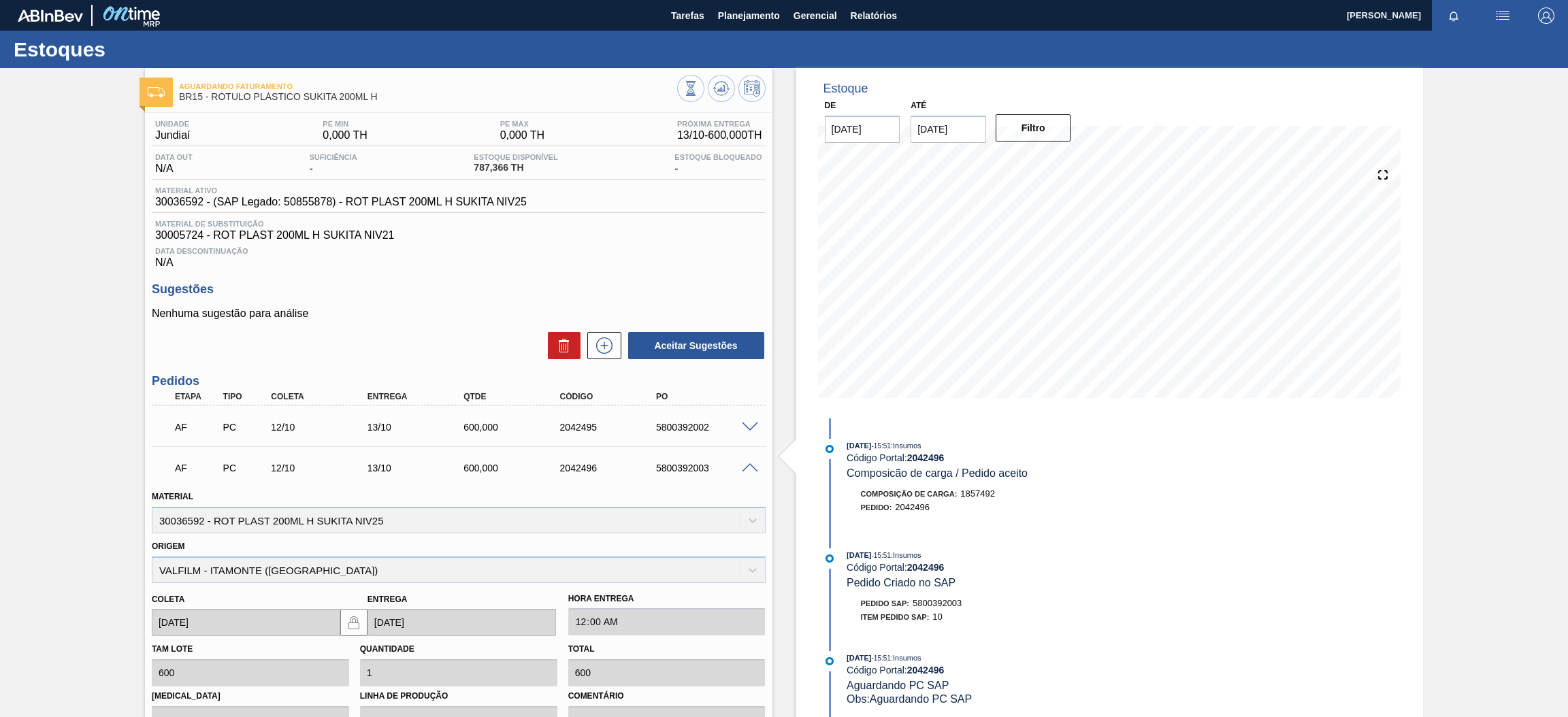
click at [747, 464] on span at bounding box center [750, 468] width 17 height 10
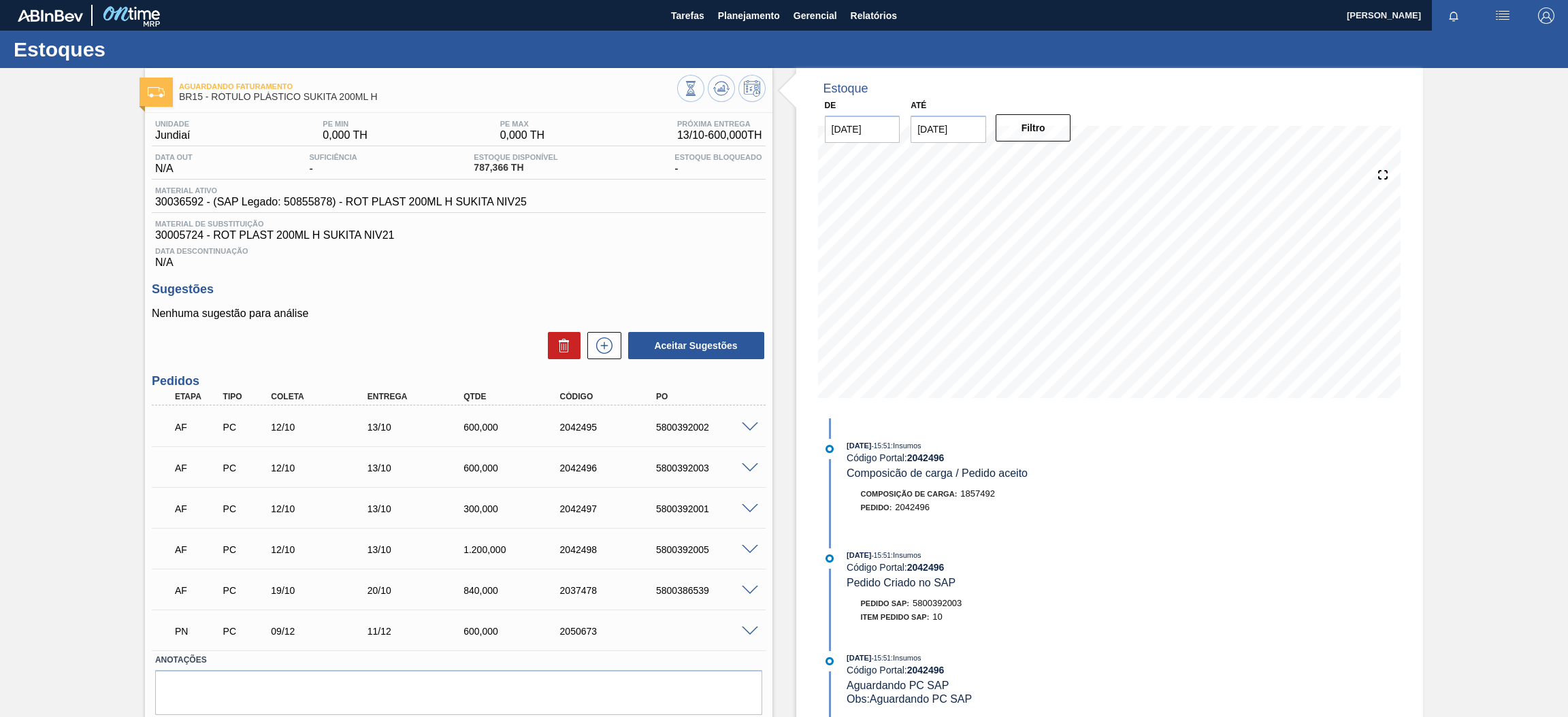
click at [744, 510] on span at bounding box center [750, 509] width 17 height 10
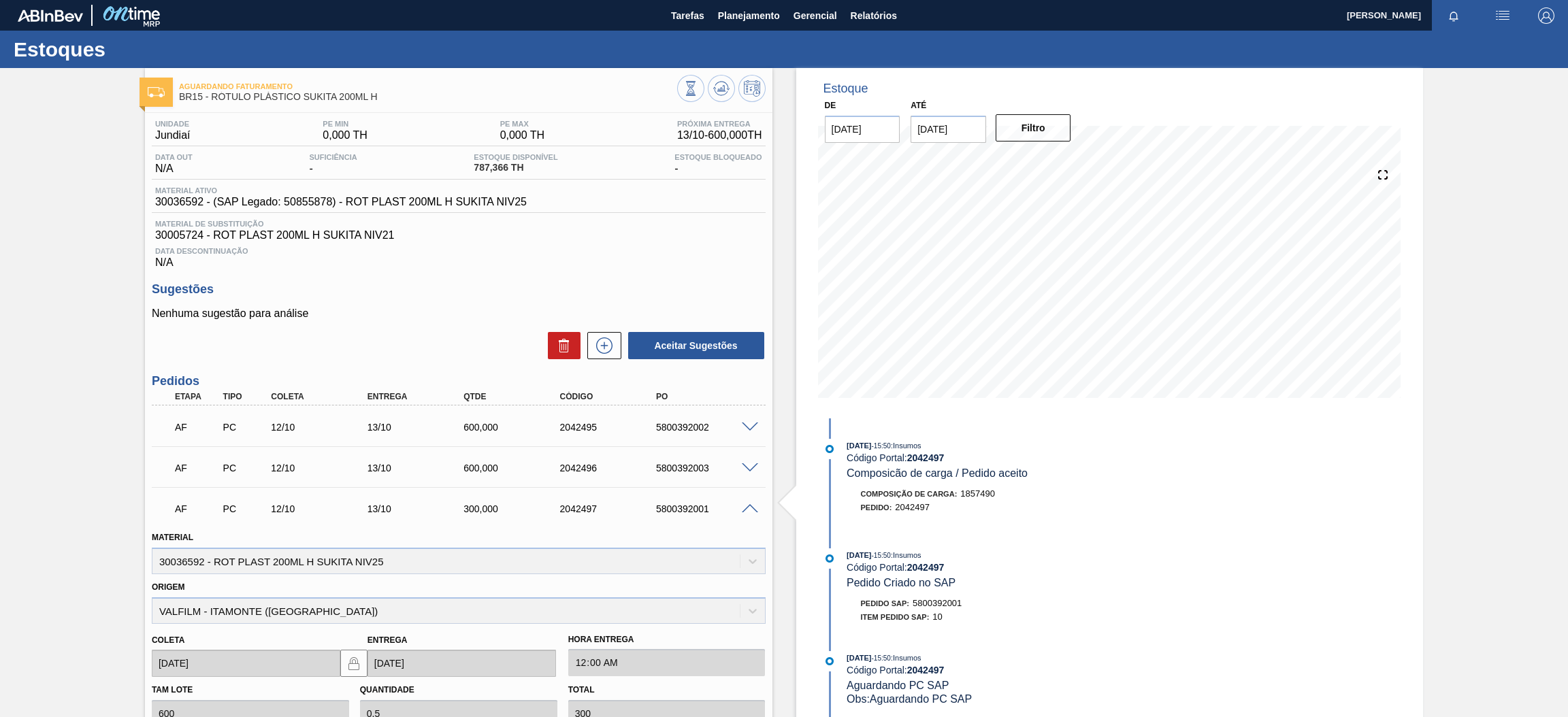
click at [744, 510] on span at bounding box center [750, 509] width 17 height 10
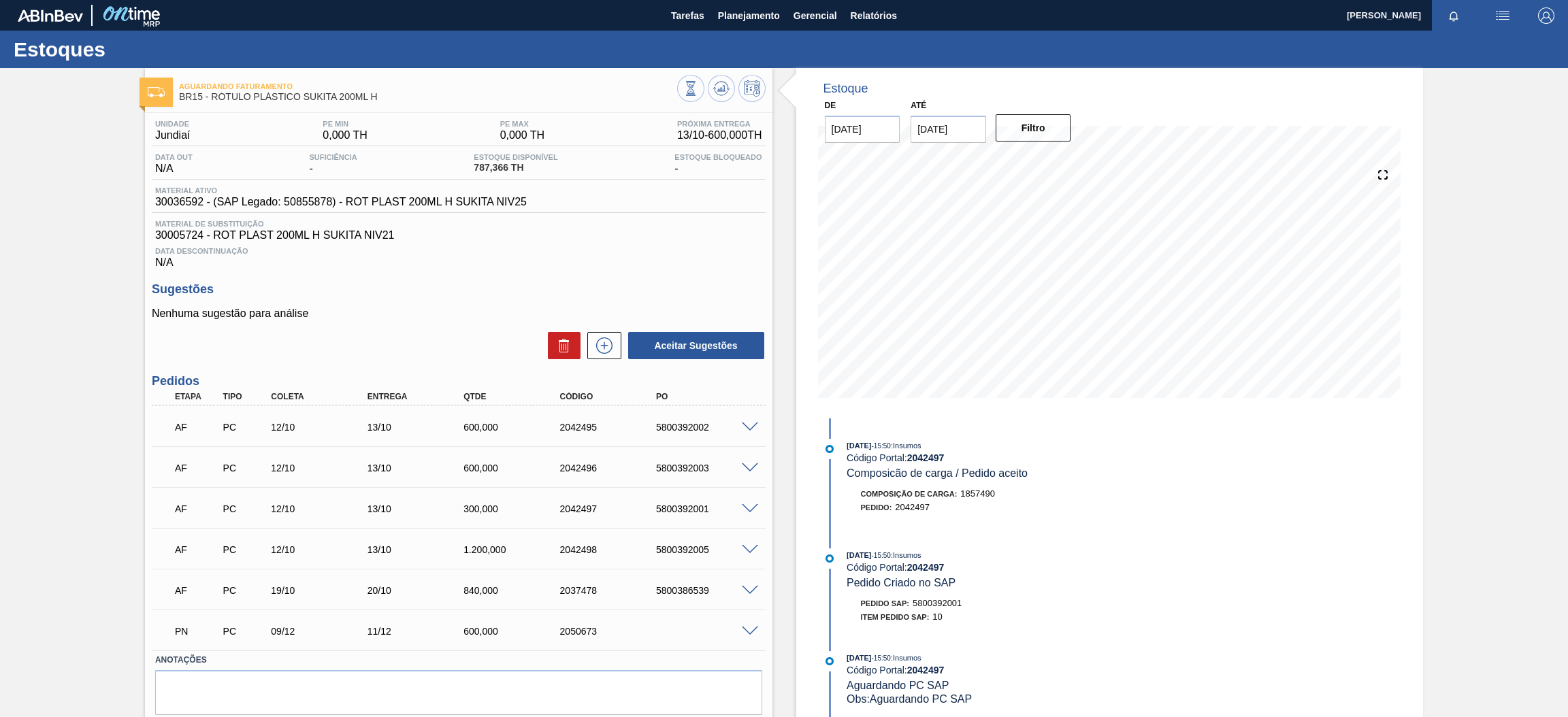
click at [744, 549] on span at bounding box center [750, 549] width 17 height 10
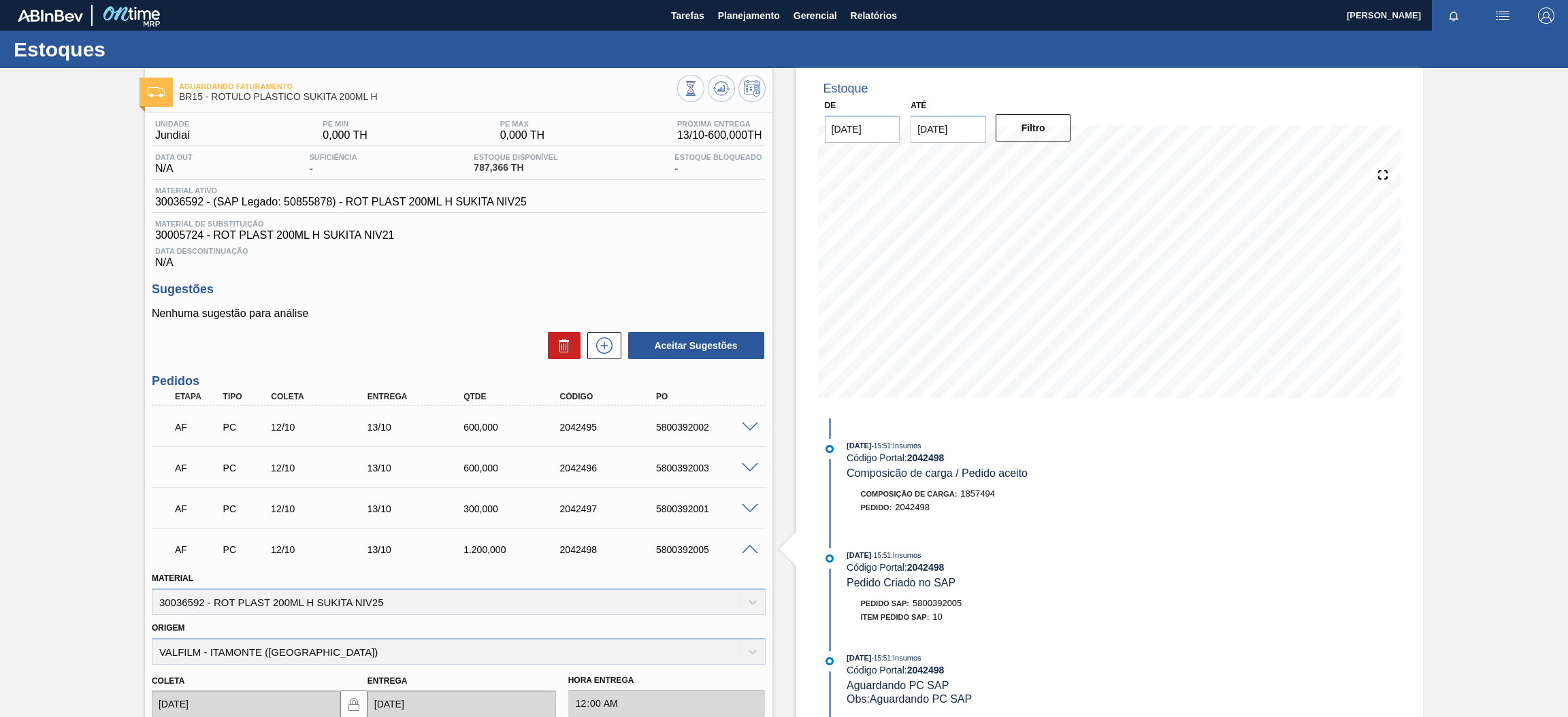
click at [744, 549] on span at bounding box center [750, 549] width 17 height 10
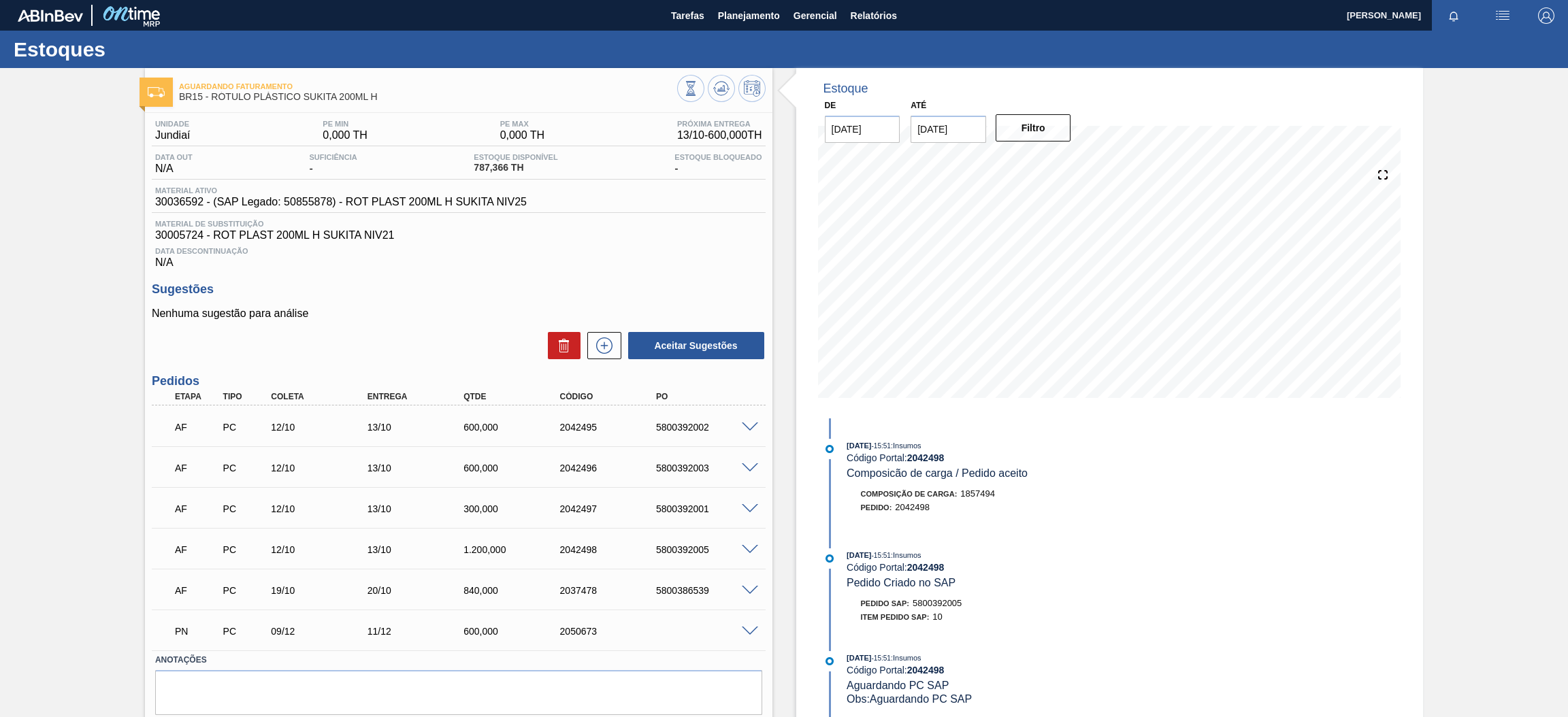
click at [748, 588] on span at bounding box center [750, 590] width 17 height 10
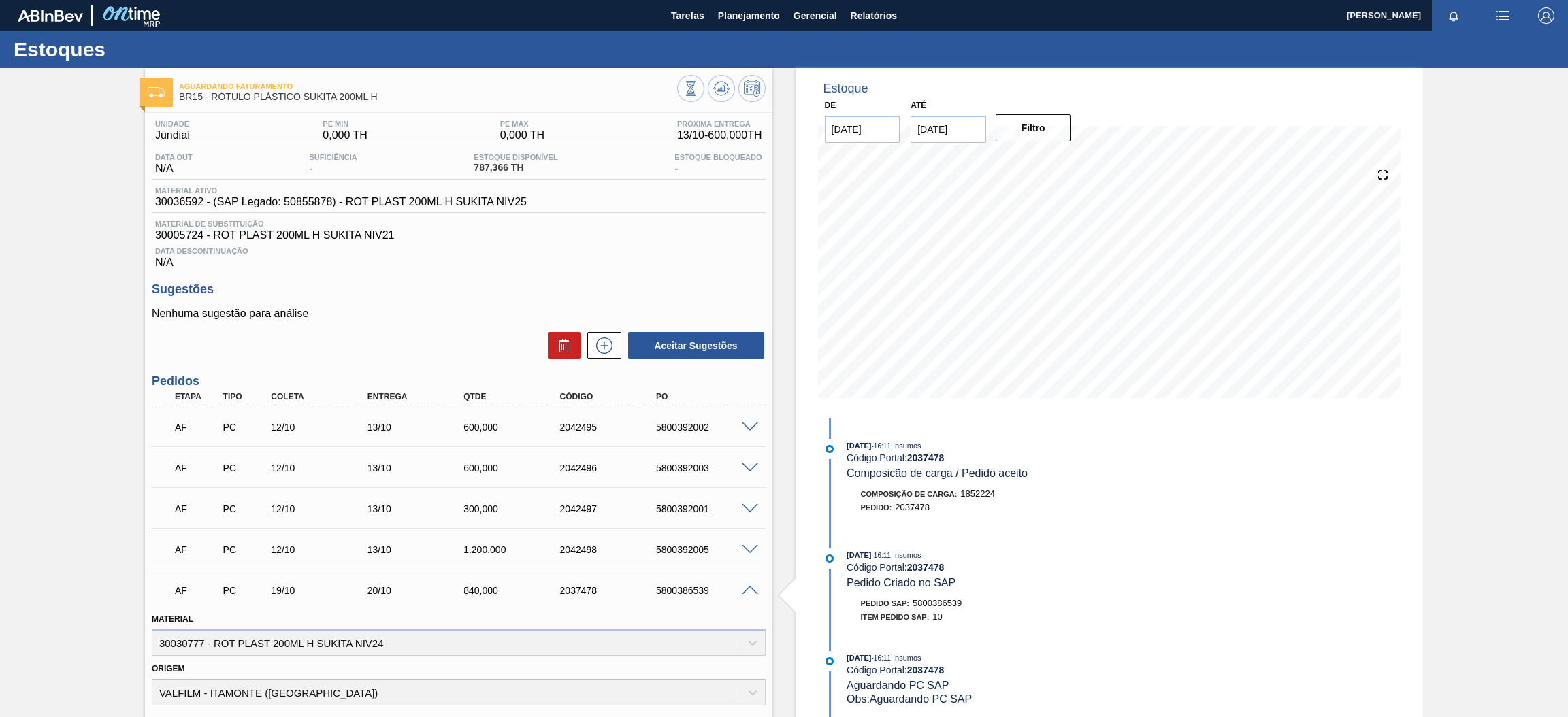
click at [748, 588] on span at bounding box center [750, 590] width 17 height 10
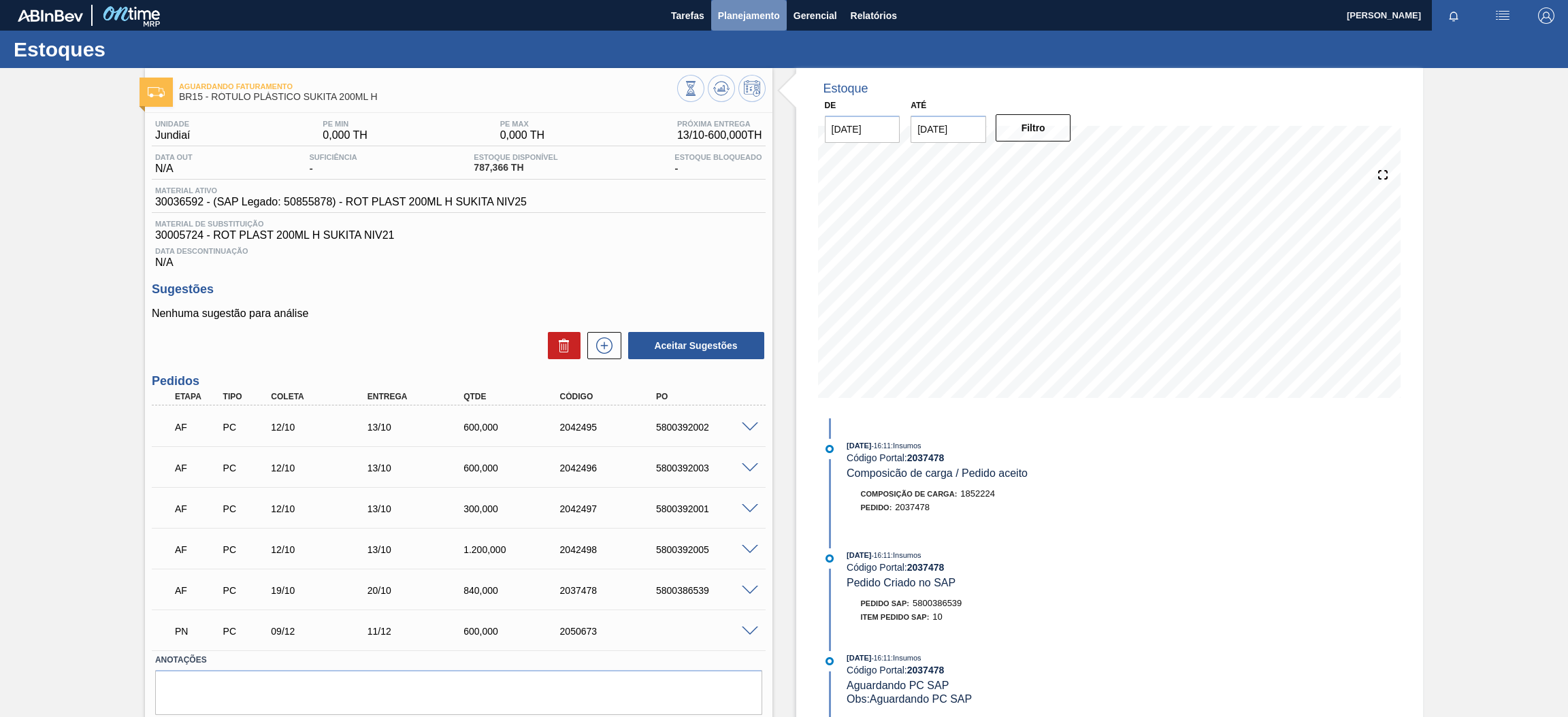
click at [740, 22] on span "Planejamento" at bounding box center [749, 15] width 62 height 17
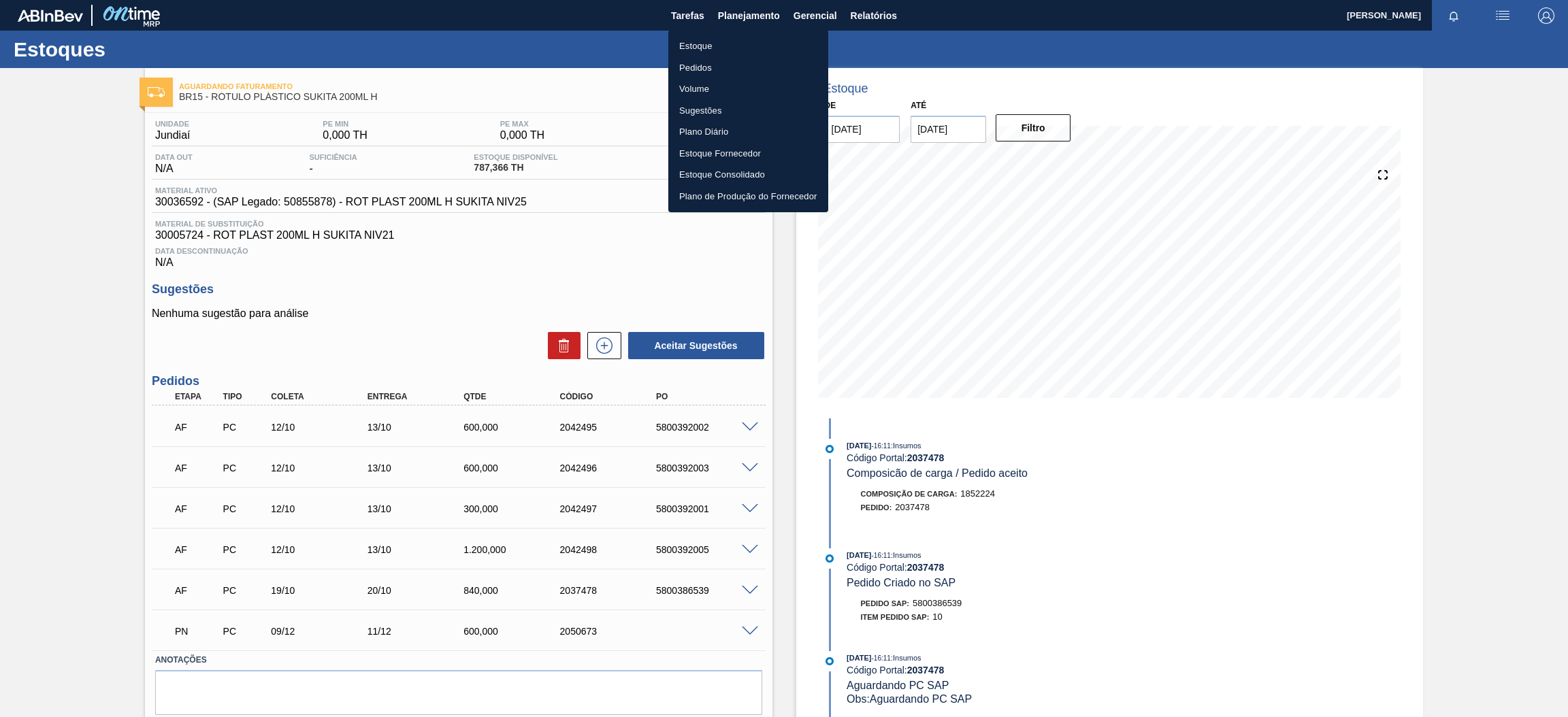
click at [736, 44] on li "Estoque" at bounding box center [748, 47] width 160 height 22
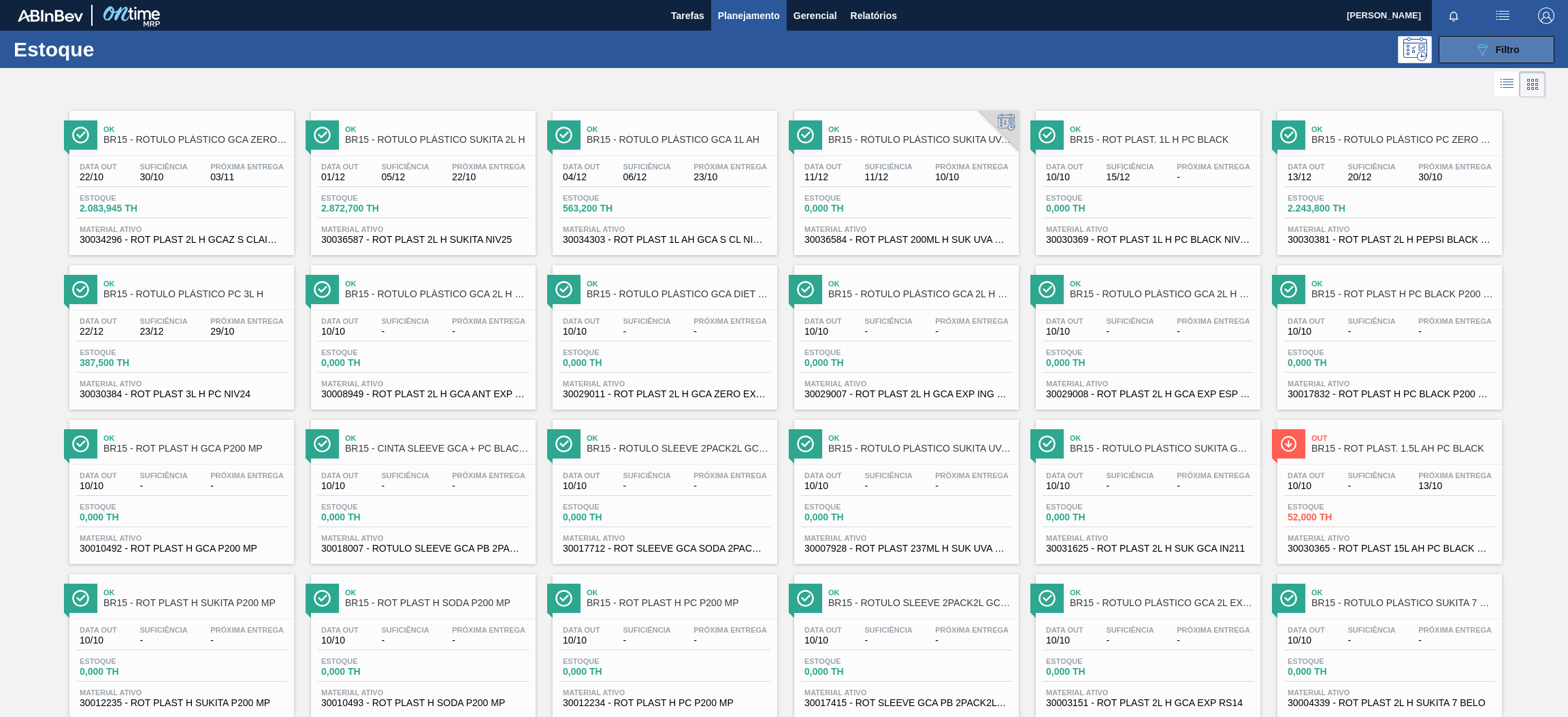
click at [1459, 41] on button "089F7B8B-B2A5-4AFE-B5C0-19BA573D28AC Filtro" at bounding box center [1497, 50] width 116 height 27
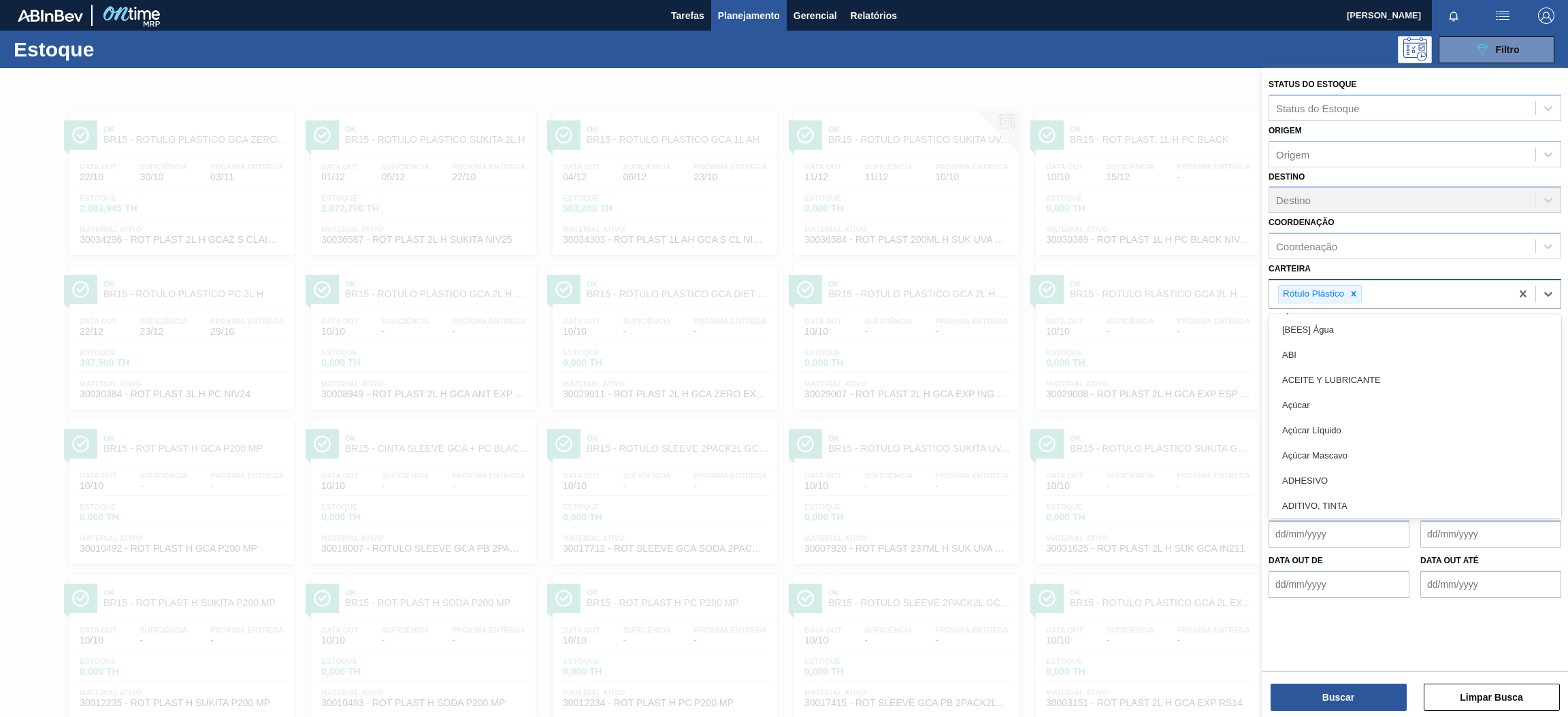
click at [1364, 291] on div "Rótulo Plástico" at bounding box center [1390, 294] width 242 height 28
click at [1353, 293] on icon at bounding box center [1354, 294] width 10 height 9
click at [1353, 294] on div "Carteira" at bounding box center [1402, 292] width 266 height 20
click at [1357, 297] on div "Carteira" at bounding box center [1402, 292] width 266 height 20
click at [1381, 289] on div "Carteira" at bounding box center [1402, 292] width 266 height 20
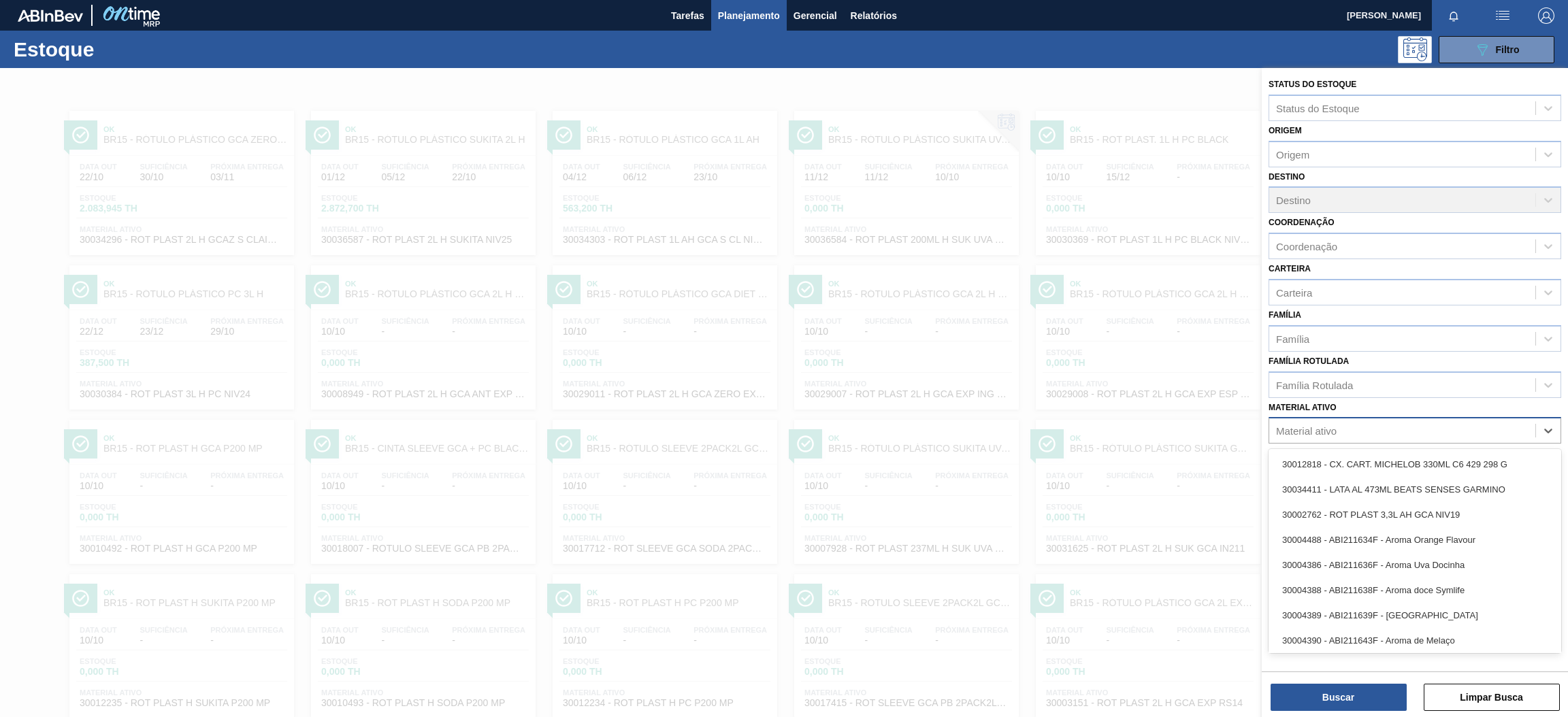
click at [1379, 421] on div "Material ativo" at bounding box center [1402, 431] width 266 height 20
paste ativo "30006636"
type ativo "30006636"
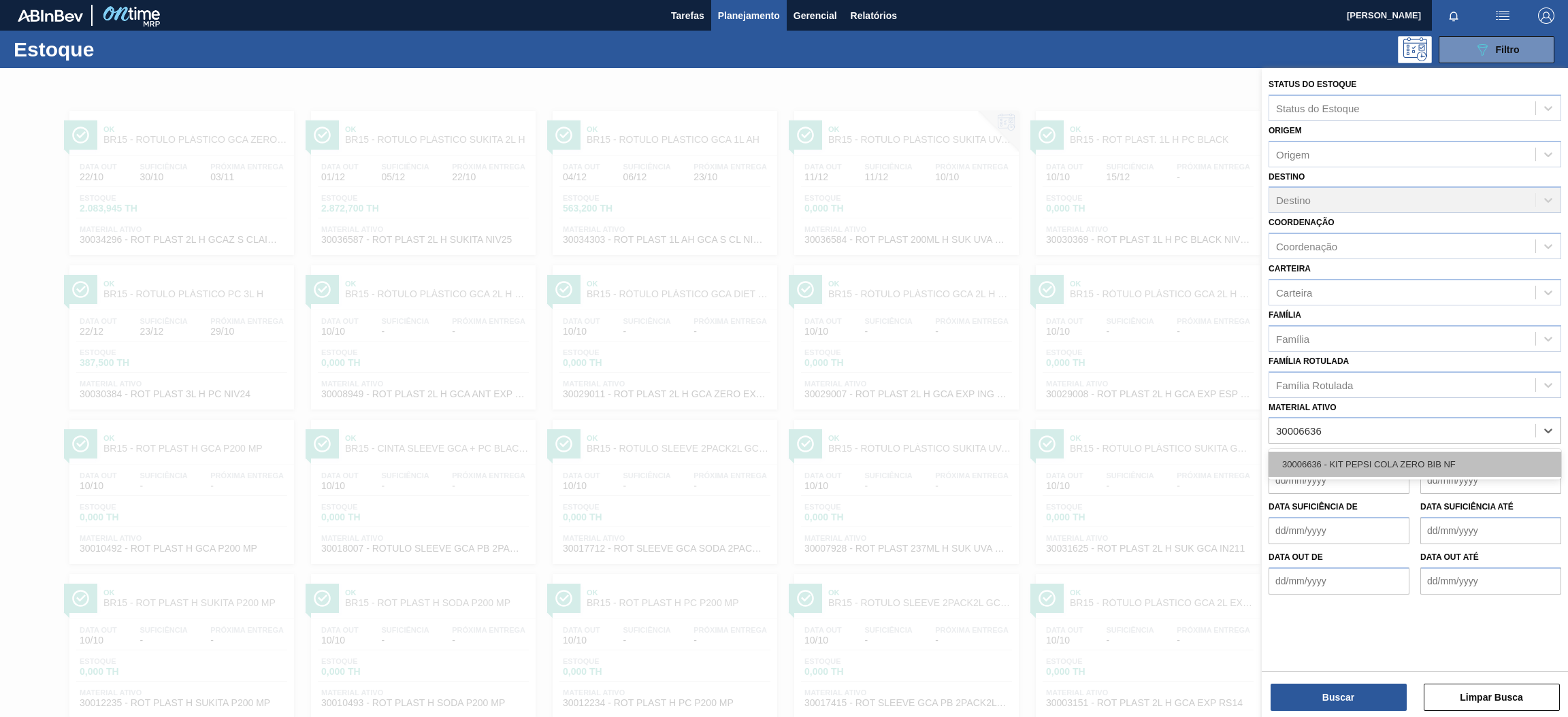
click at [1387, 462] on div "30006636 - KIT PEPSI COLA ZERO BIB NF" at bounding box center [1415, 465] width 293 height 25
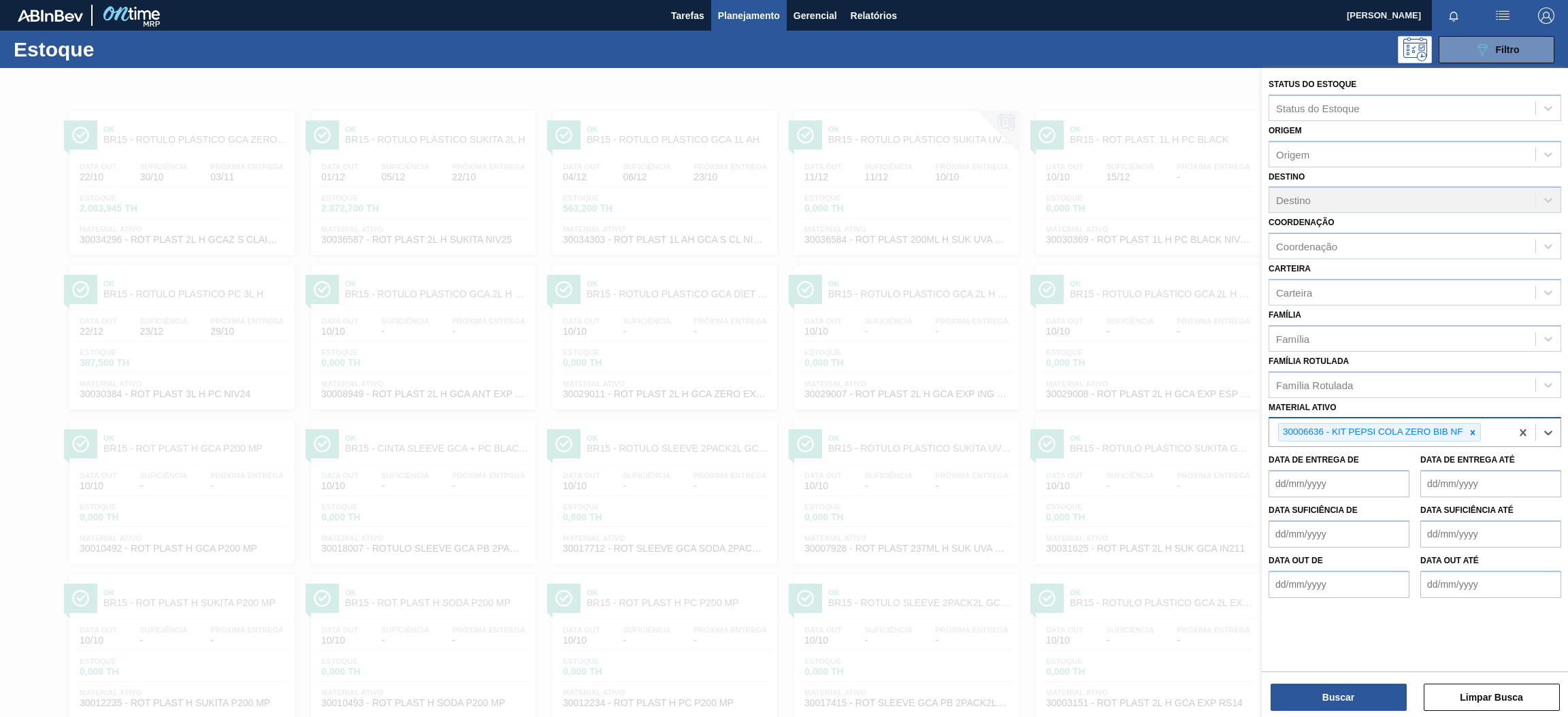
paste ativo "30002824"
type ativo "30002824"
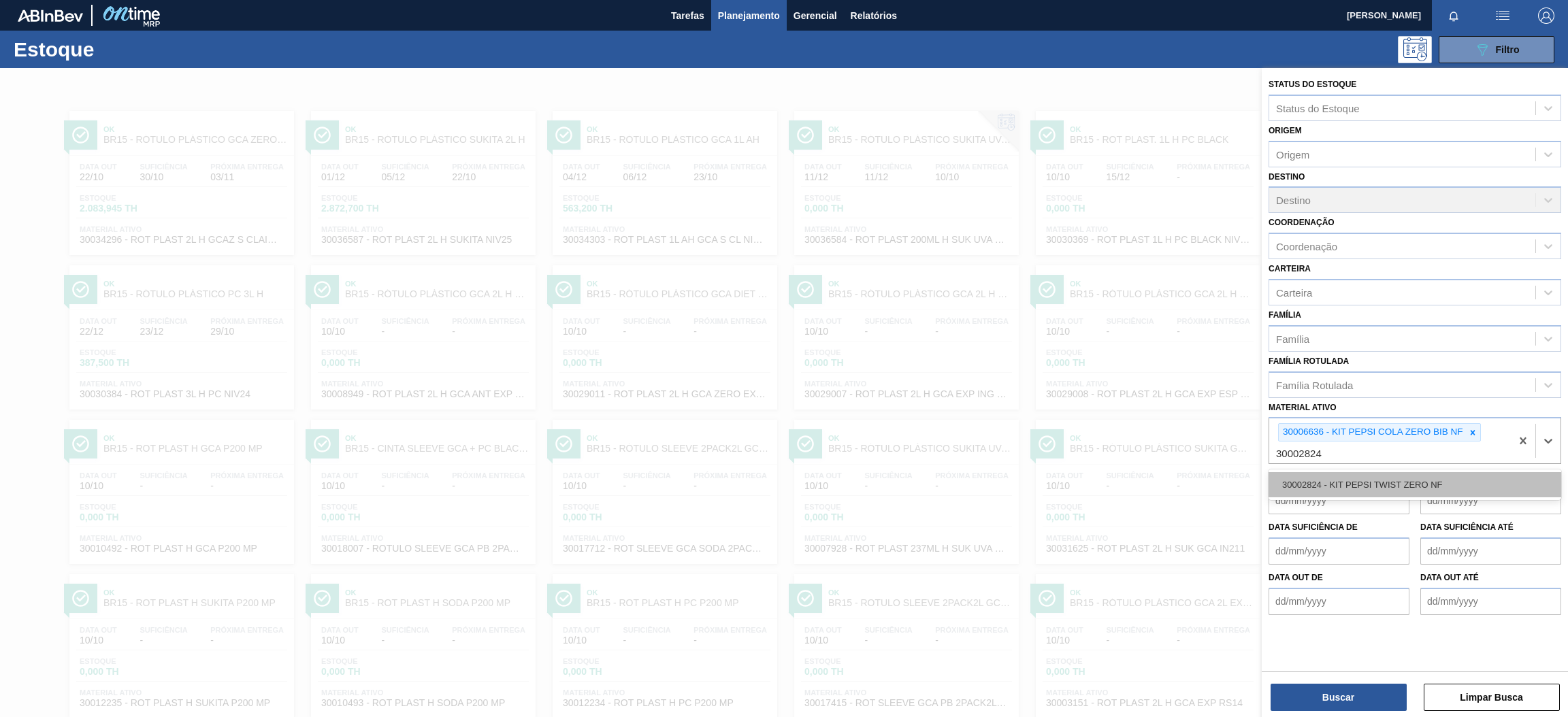
click at [1434, 481] on div "30002824 - KIT PEPSI TWIST ZERO NF" at bounding box center [1415, 484] width 293 height 25
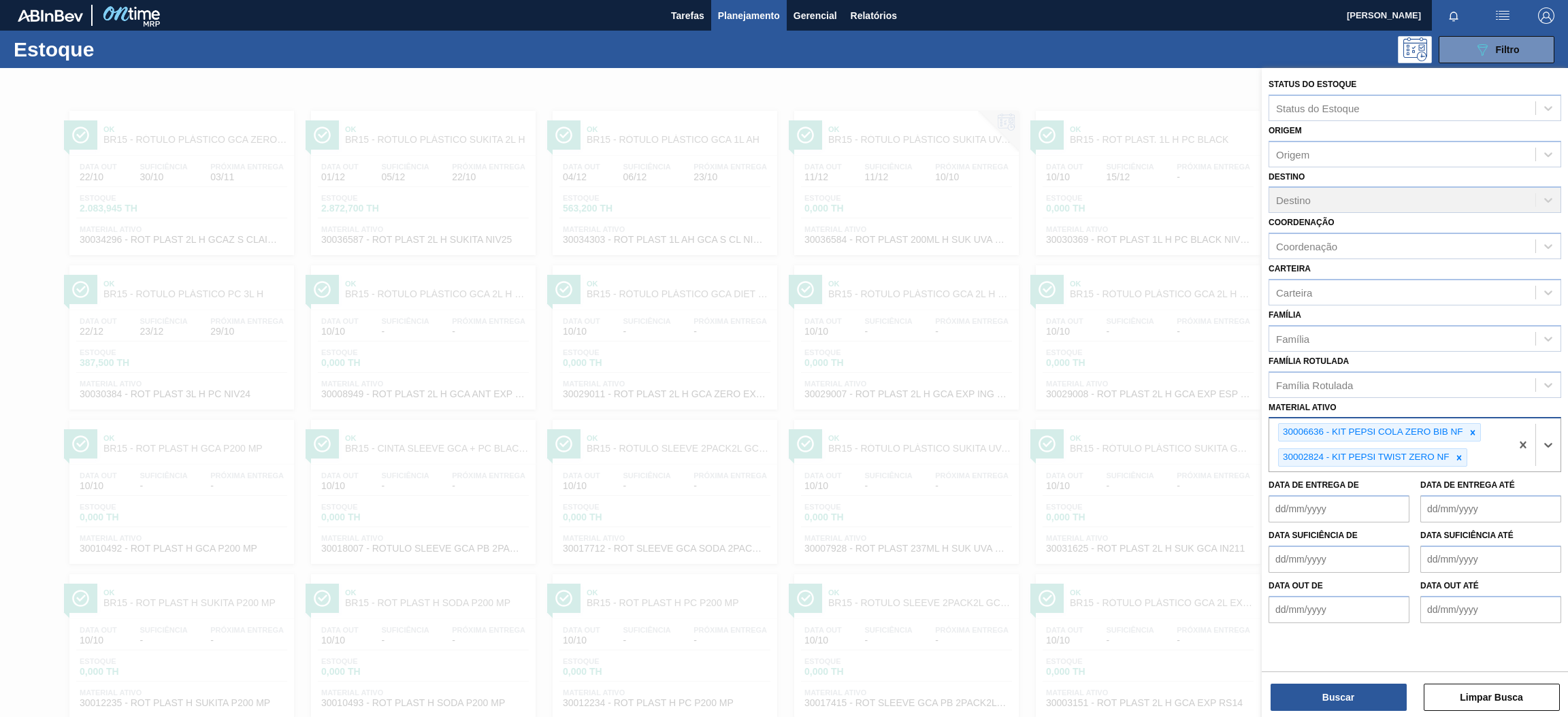
paste ativo "30029013"
type ativo "30029013"
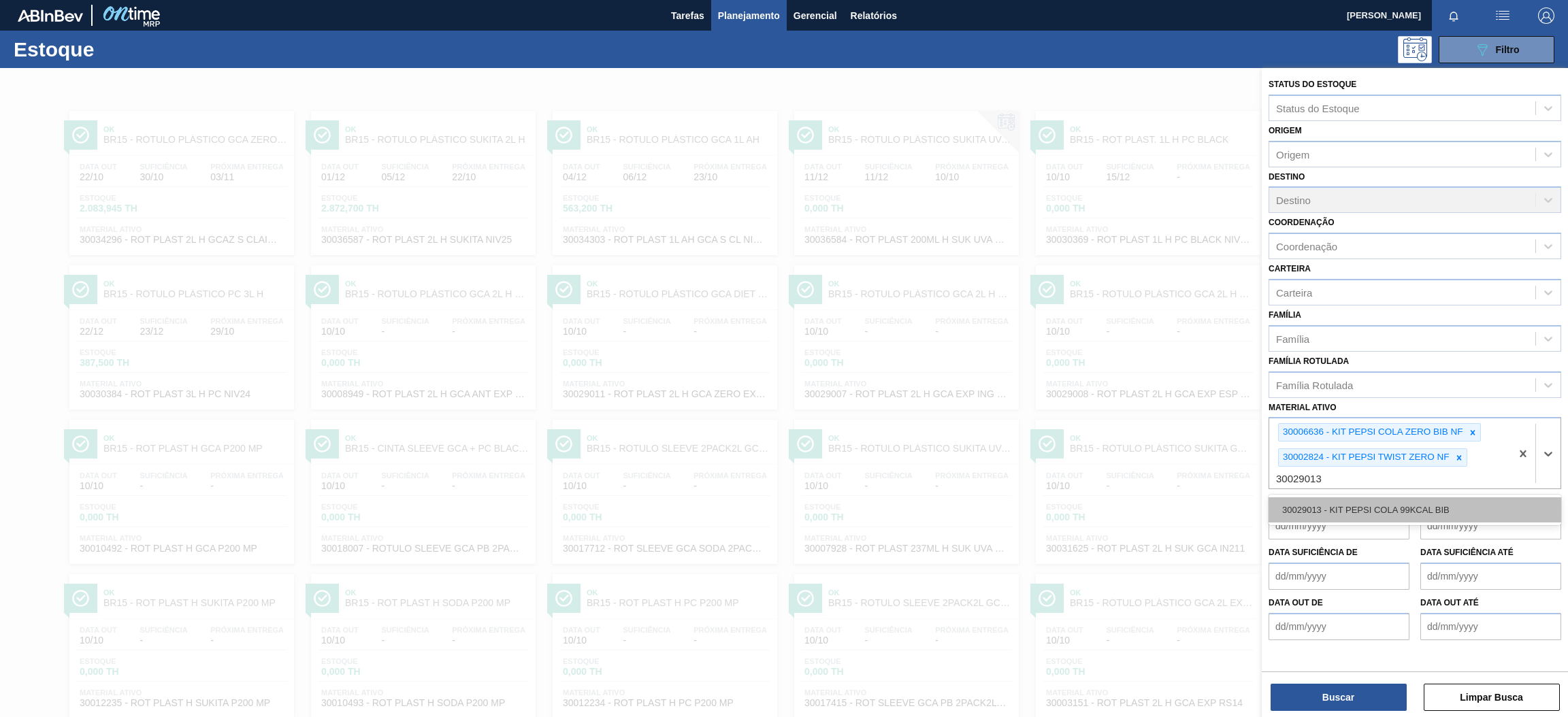
click at [1340, 501] on div "30029013 - KIT PEPSI COLA 99KCAL BIB" at bounding box center [1415, 510] width 293 height 25
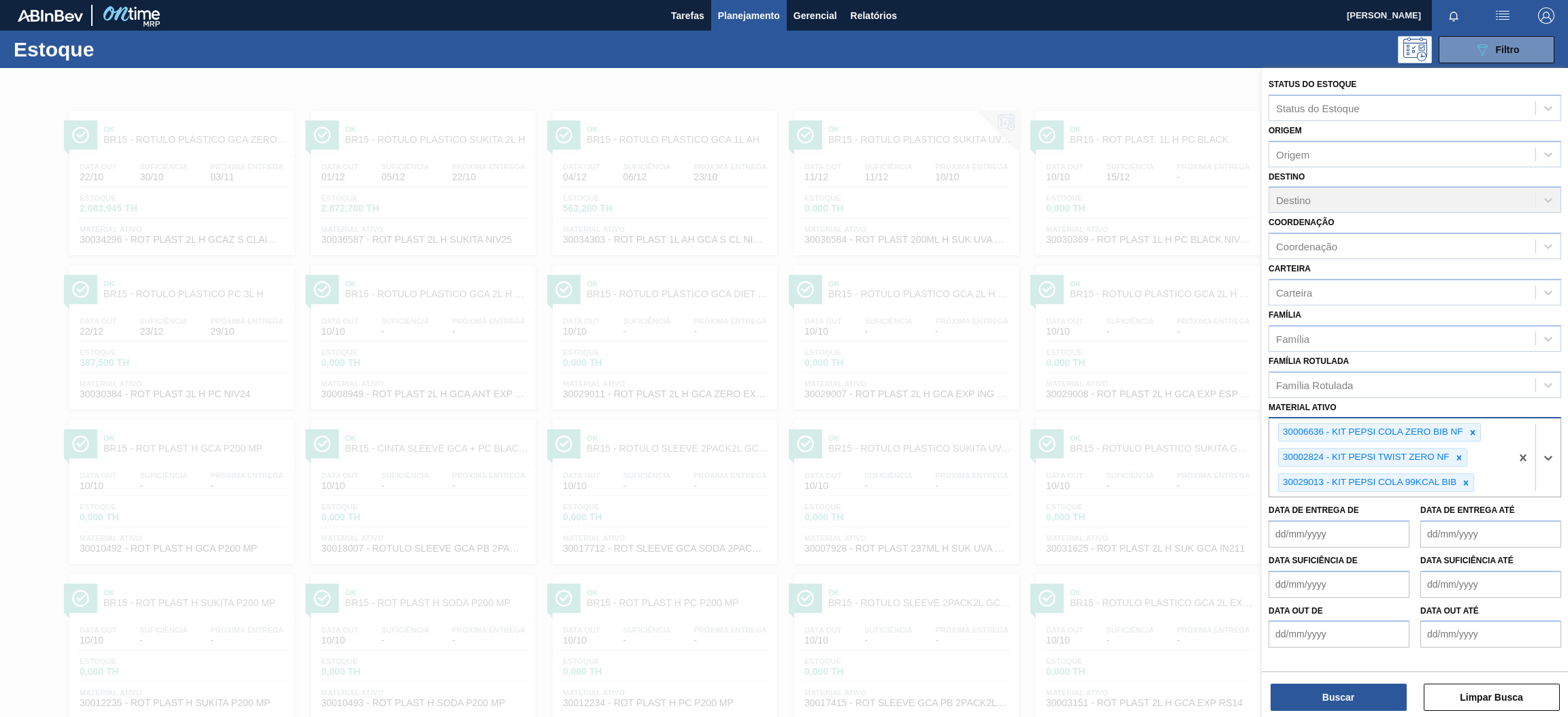
paste ativo "30002876"
type ativo "30002876"
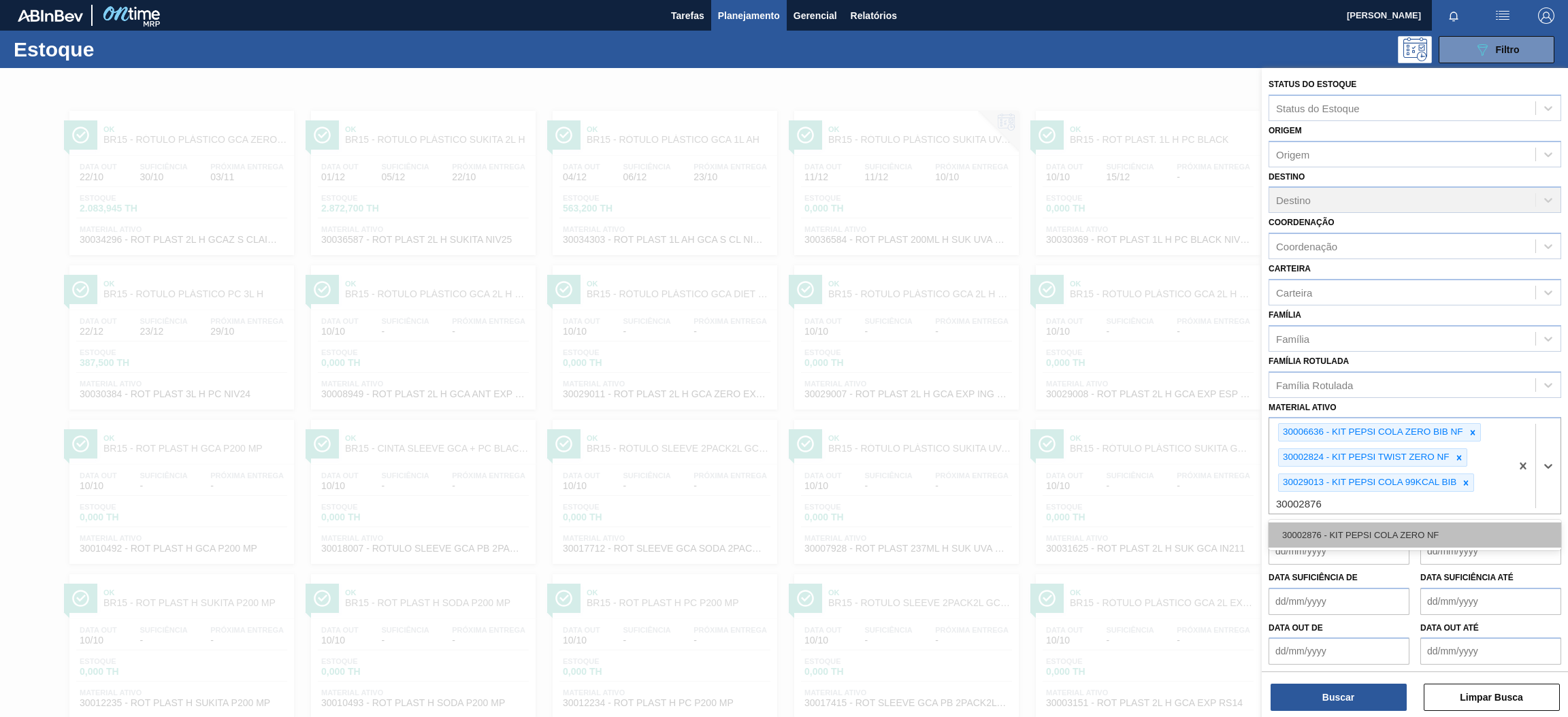
click at [1418, 525] on div "30002876 - KIT PEPSI COLA ZERO NF" at bounding box center [1415, 535] width 293 height 25
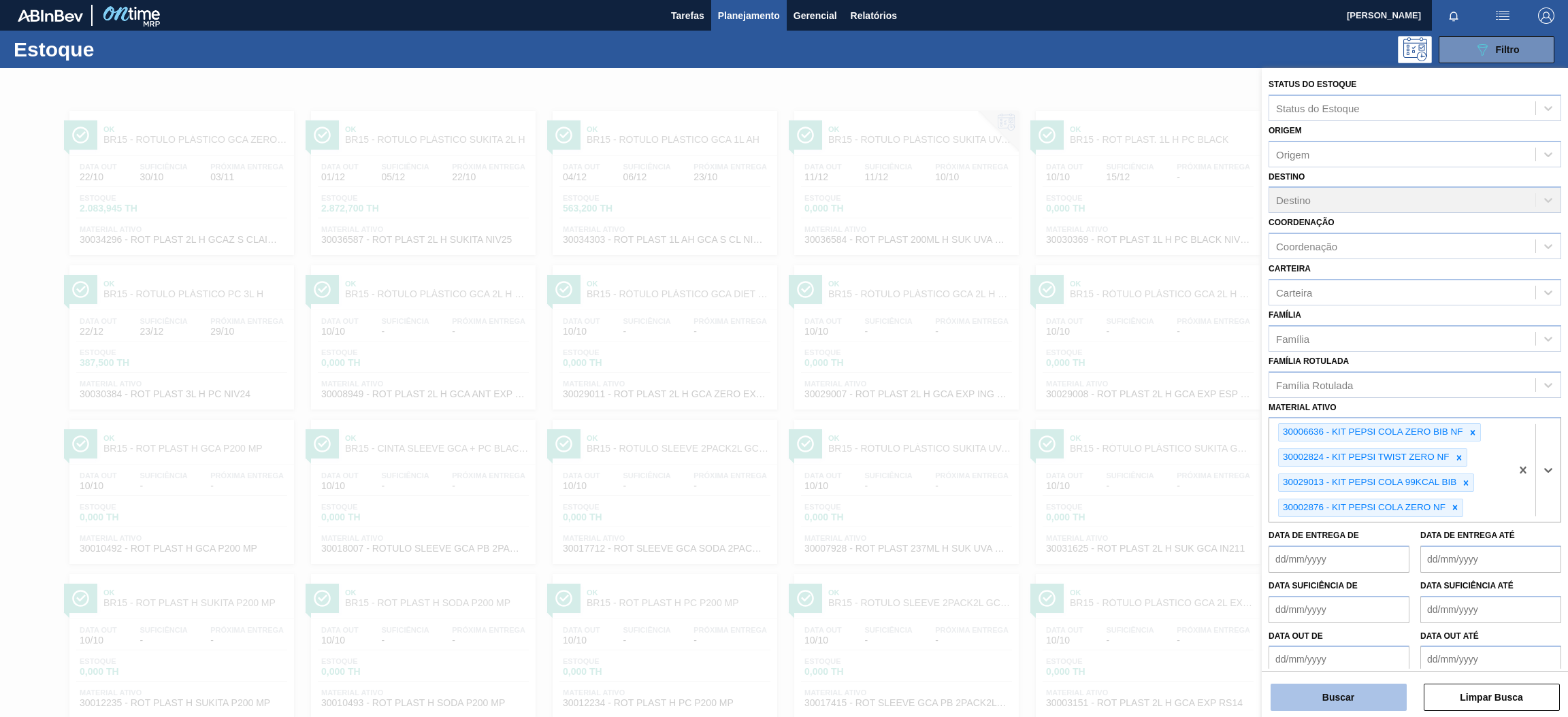
click at [1355, 704] on button "Buscar" at bounding box center [1339, 697] width 136 height 27
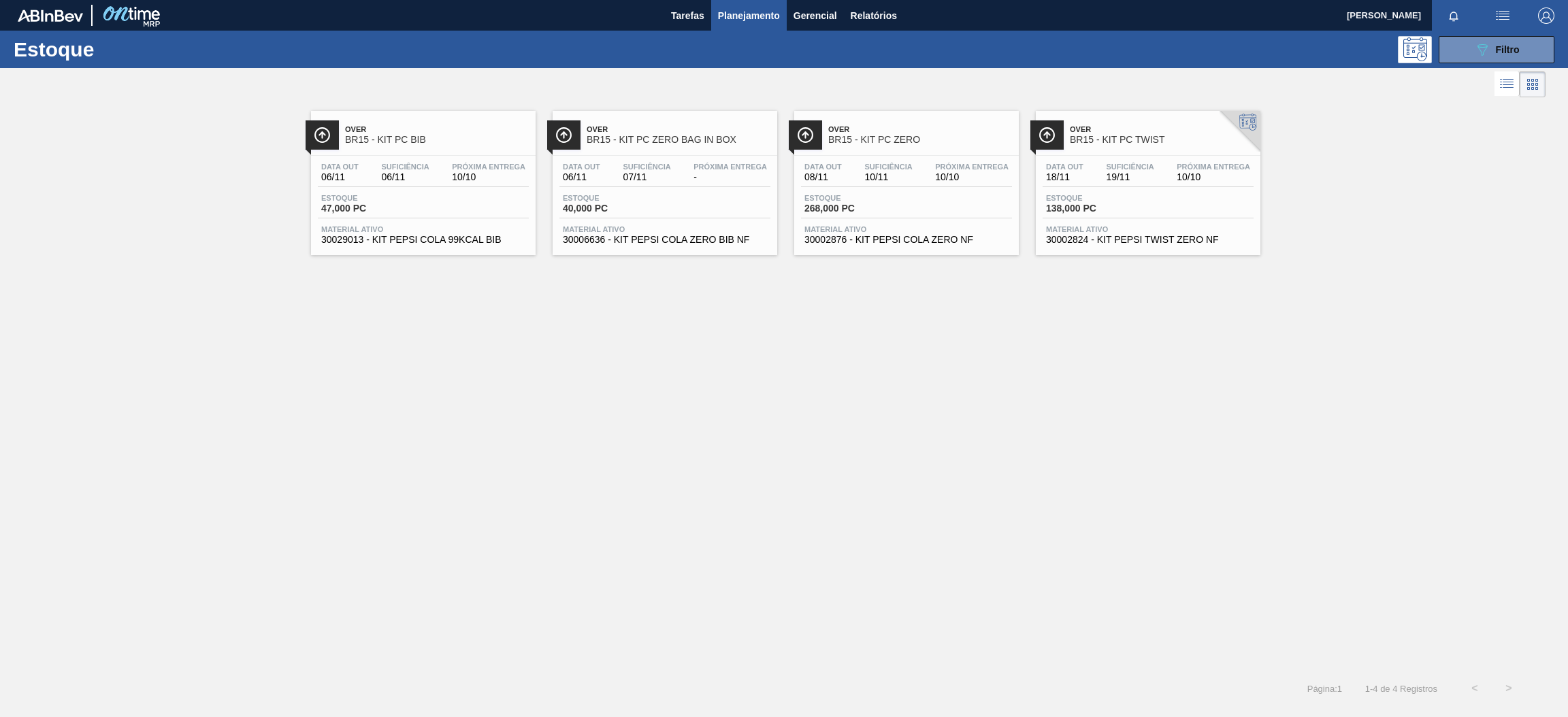
click at [477, 182] on div "Data out 06/11 Suficiência 06/11 Próxima Entrega 10/10" at bounding box center [423, 174] width 211 height 25
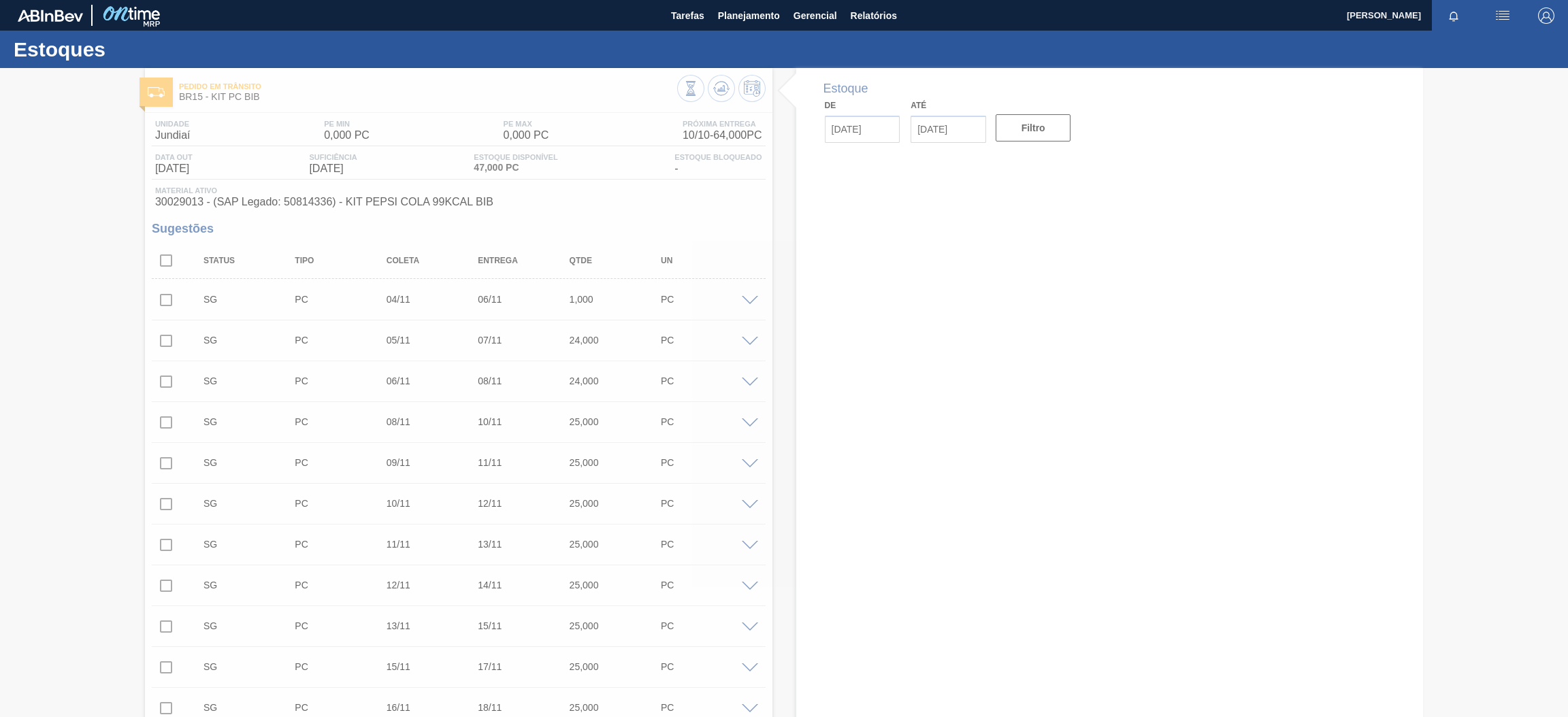
type input "[DATE]"
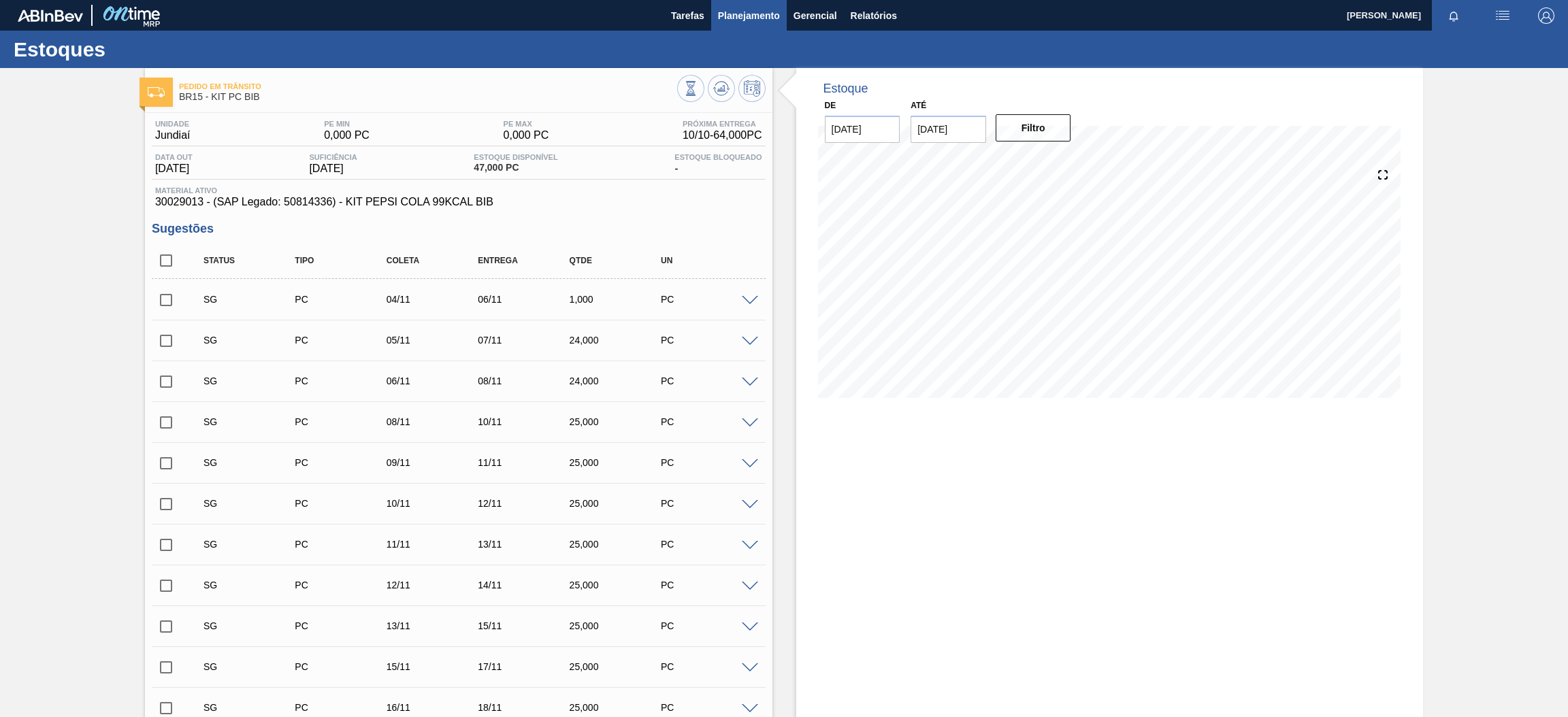
click at [736, 17] on span "Planejamento" at bounding box center [749, 15] width 62 height 17
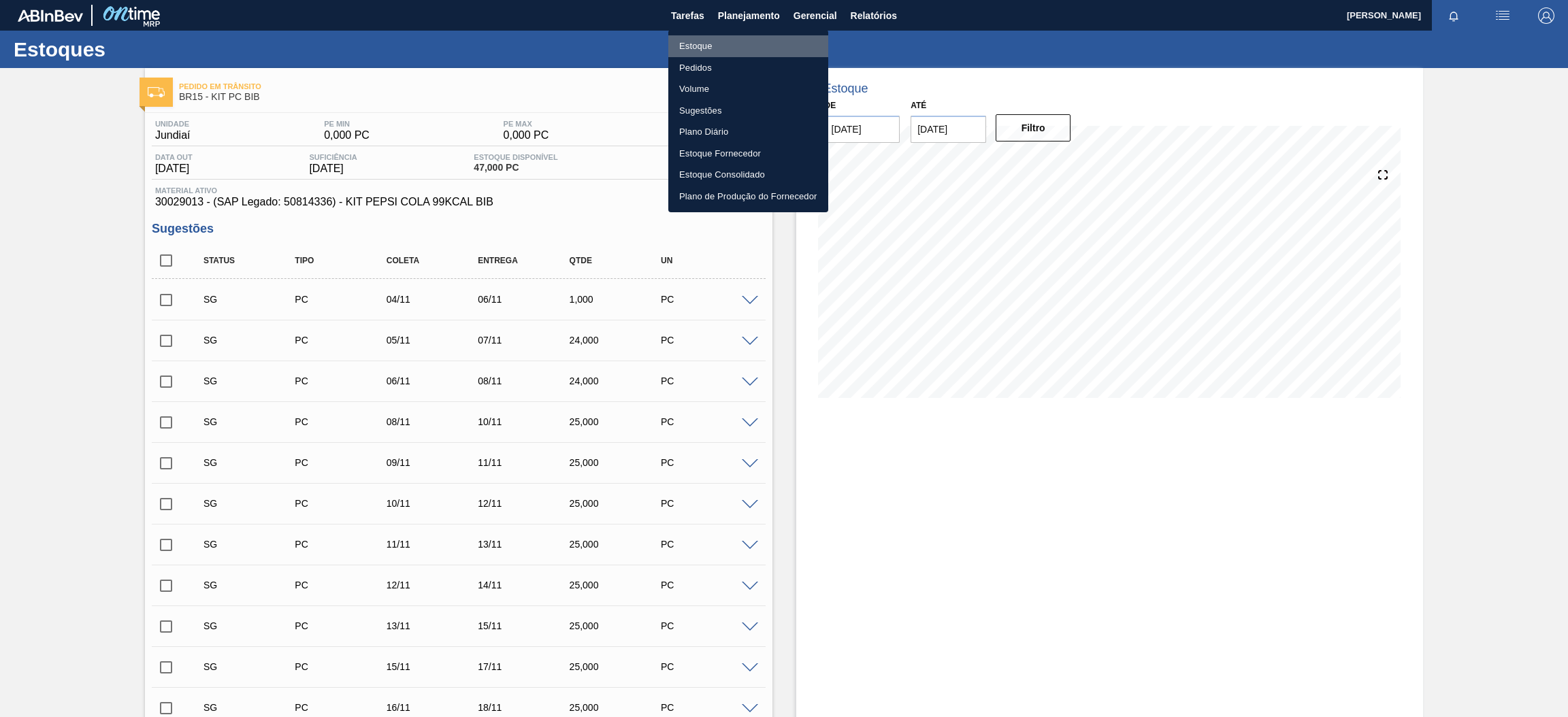
click at [767, 44] on li "Estoque" at bounding box center [748, 47] width 160 height 22
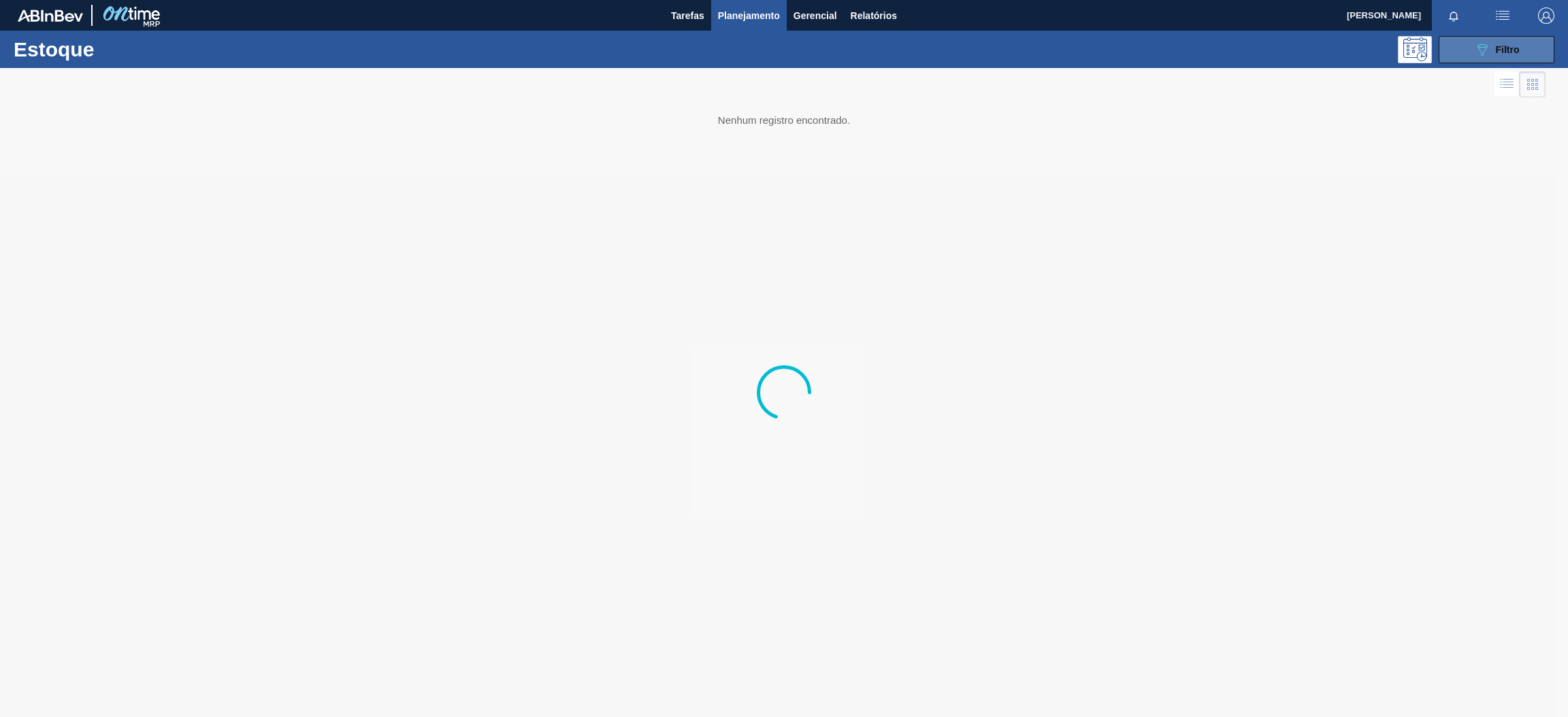
click at [1490, 51] on div "089F7B8B-B2A5-4AFE-B5C0-19BA573D28AC Filtro" at bounding box center [1498, 49] width 46 height 17
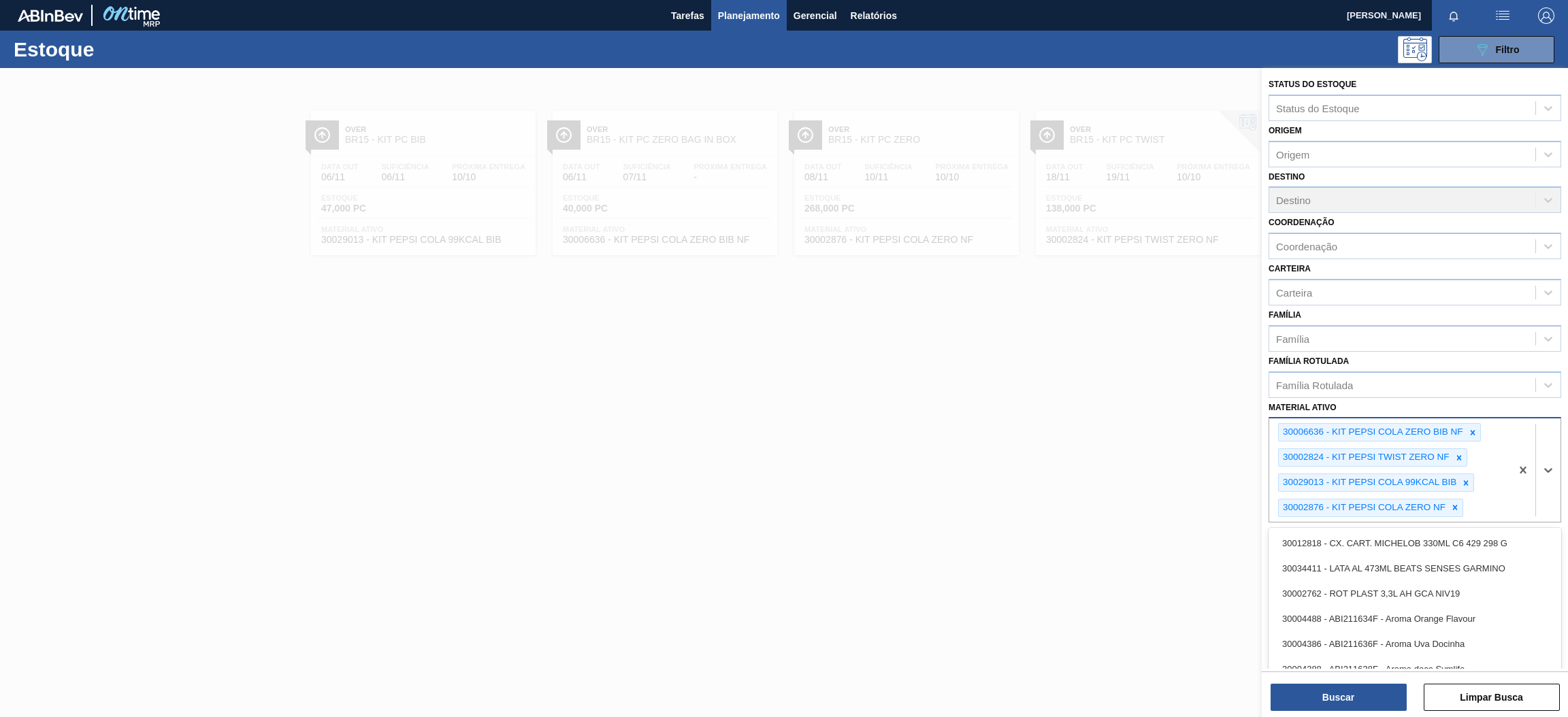
click at [1521, 481] on div at bounding box center [1536, 470] width 50 height 104
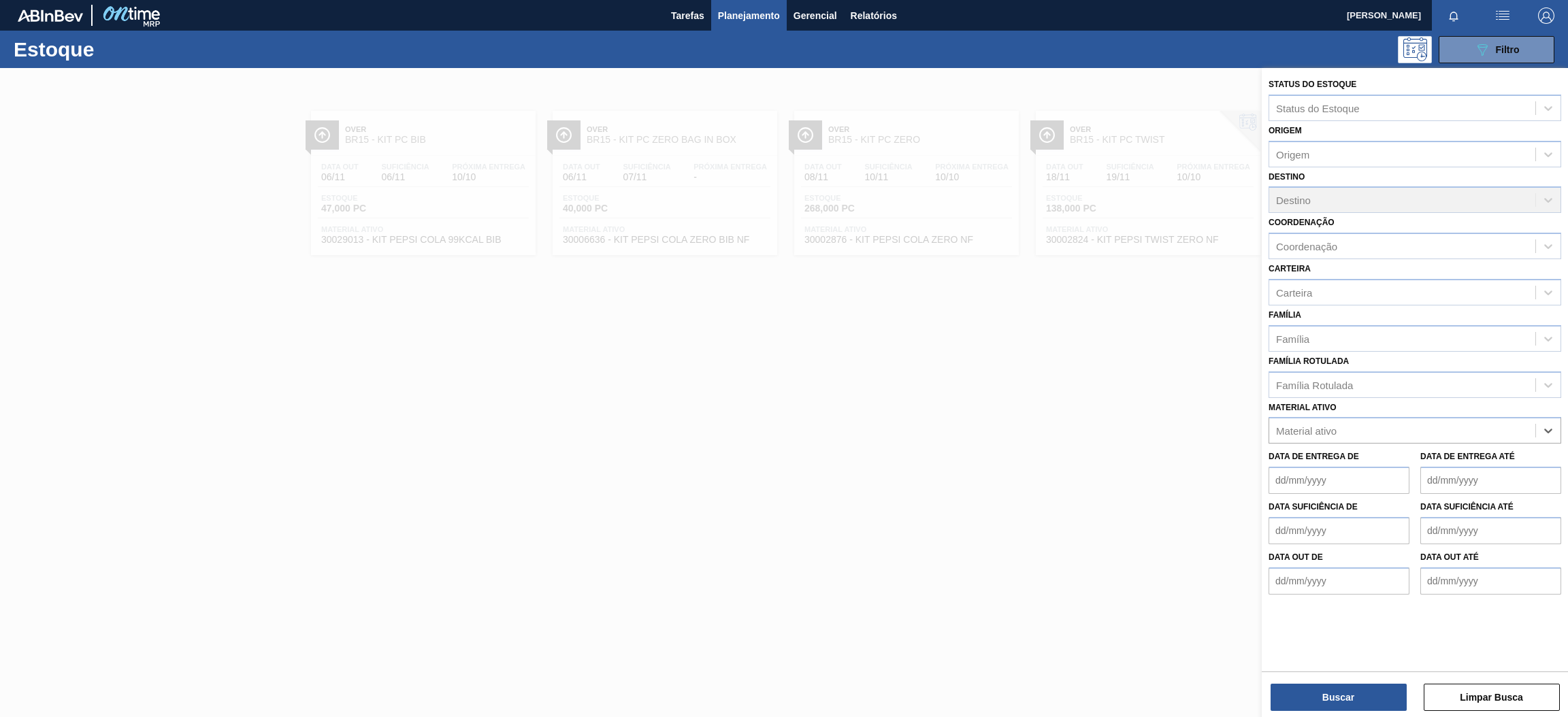
paste ativo "30006636"
type ativo "30006636"
click at [1436, 457] on div "30006636 - KIT PEPSI COLA ZERO BIB NF" at bounding box center [1415, 465] width 293 height 25
paste ativo "30029013"
type ativo "30029013"
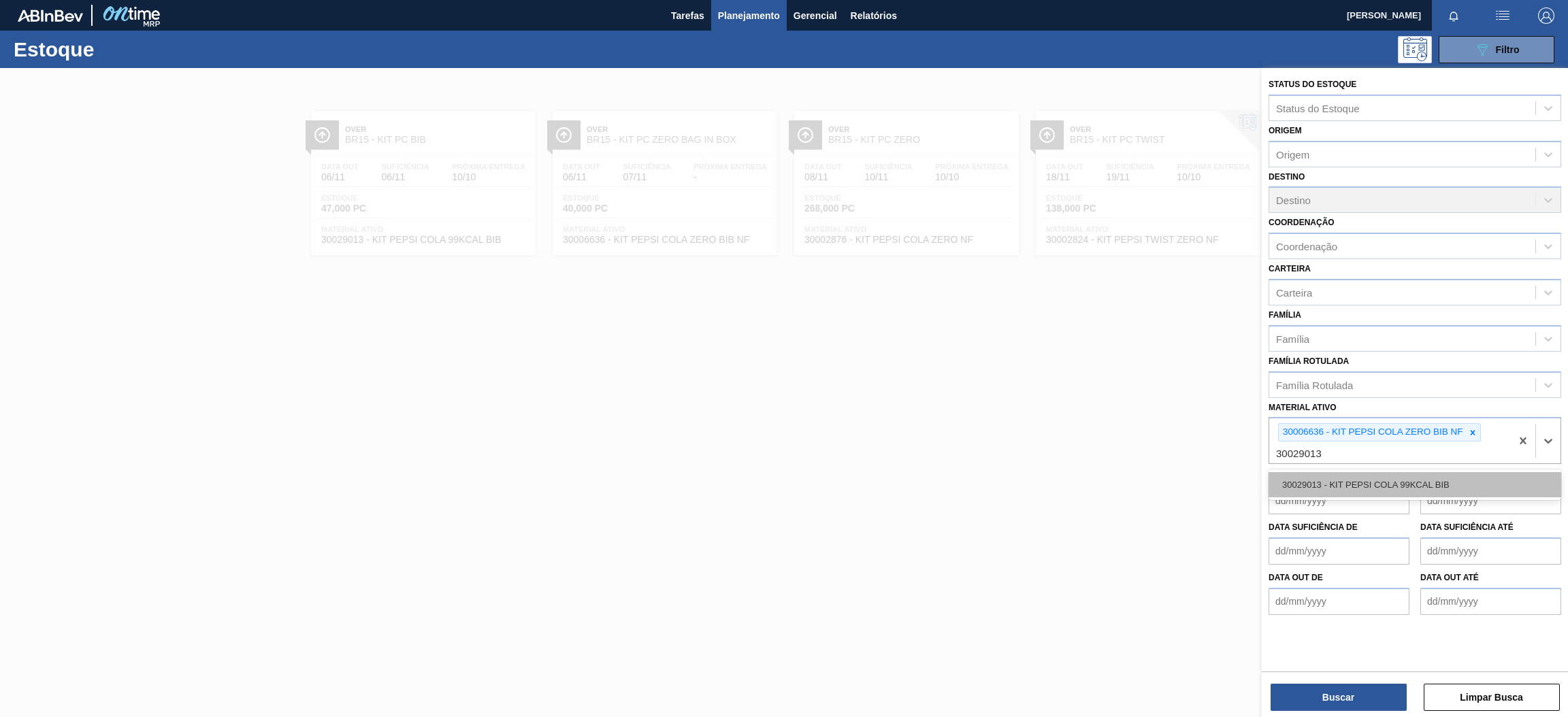
click at [1446, 477] on div "30029013 - KIT PEPSI COLA 99KCAL BIB" at bounding box center [1415, 484] width 293 height 25
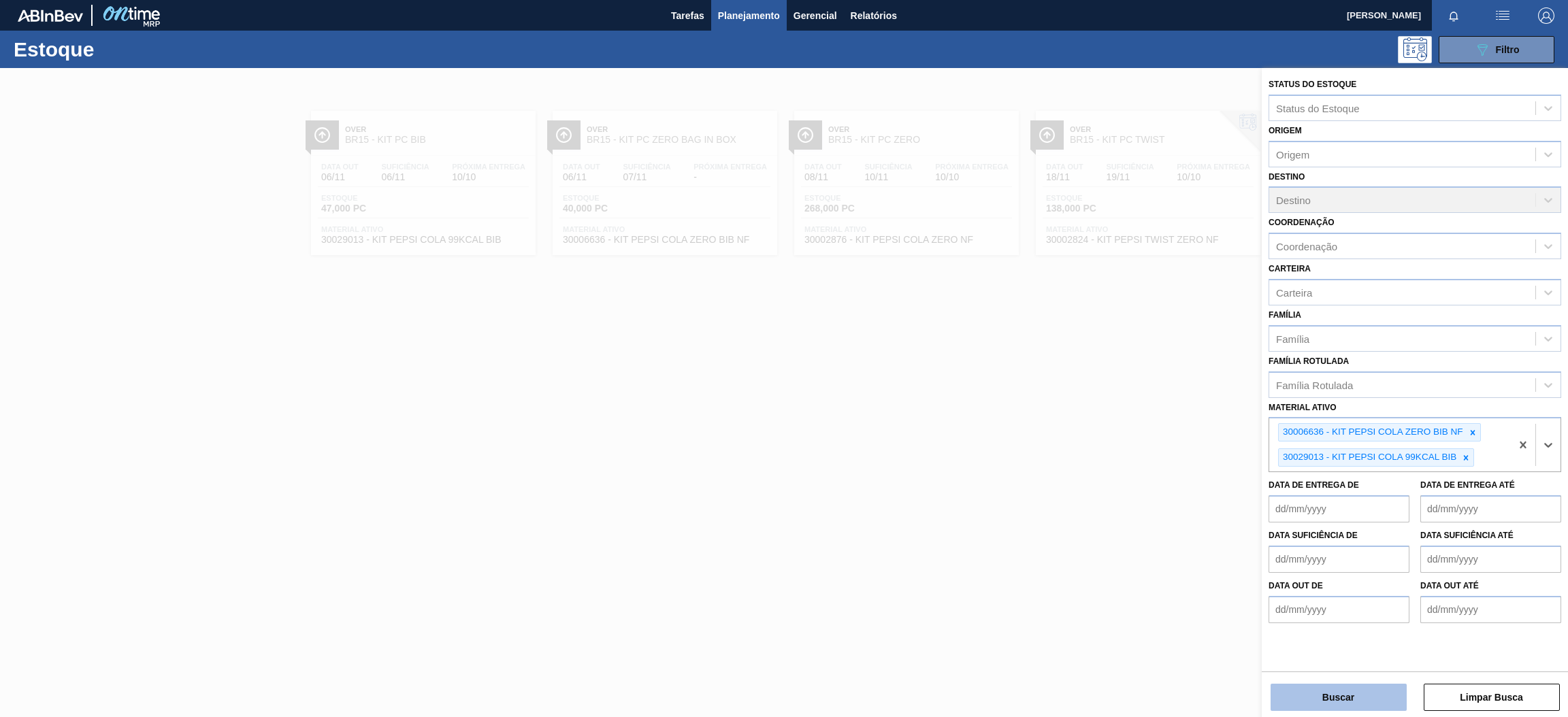
click at [1369, 700] on button "Buscar" at bounding box center [1339, 697] width 136 height 27
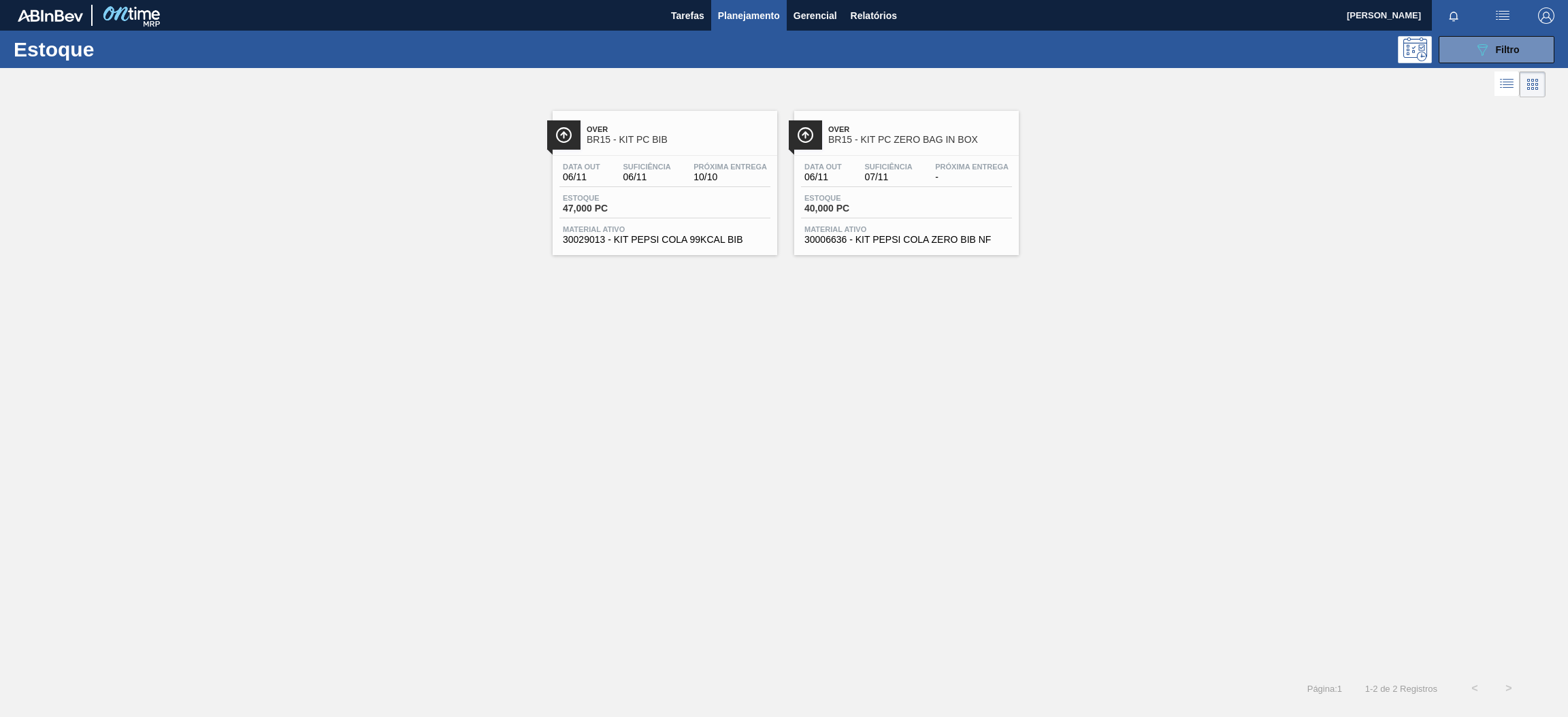
click at [684, 181] on div "Data out 06/11 Suficiência 06/11 Próxima Entrega 10/10" at bounding box center [665, 174] width 211 height 25
click at [753, 12] on span "Planejamento" at bounding box center [749, 15] width 62 height 17
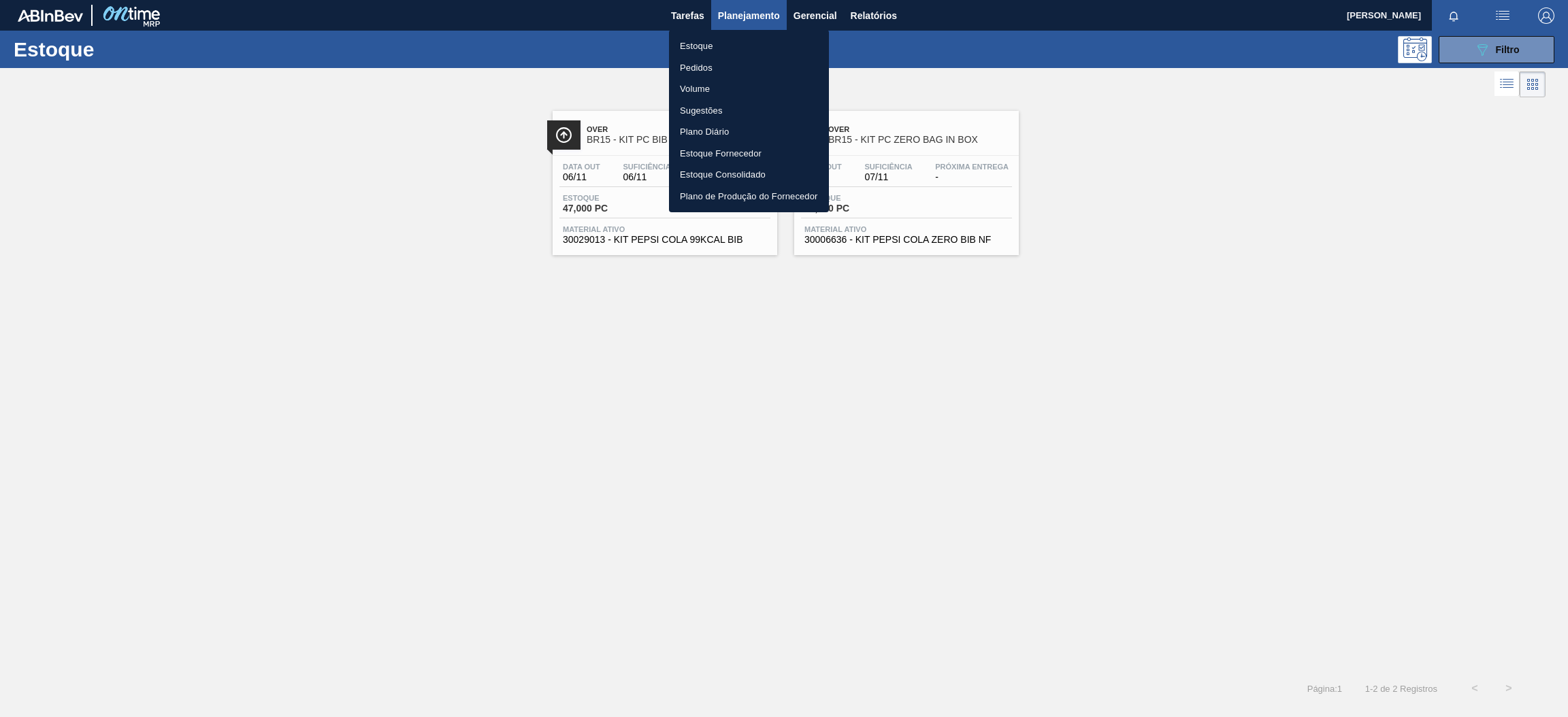
click at [726, 45] on li "Estoque" at bounding box center [749, 47] width 160 height 22
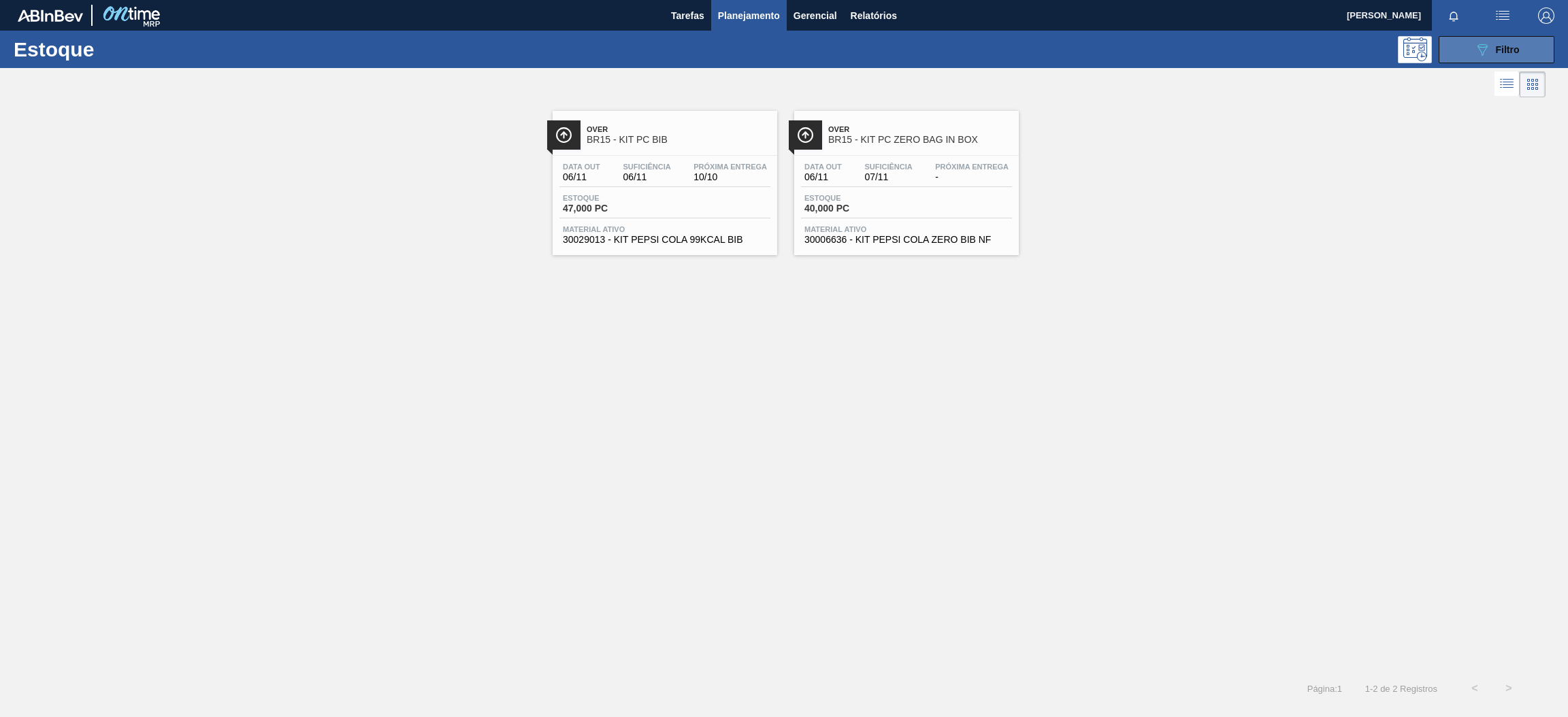
click at [1483, 44] on icon "089F7B8B-B2A5-4AFE-B5C0-19BA573D28AC" at bounding box center [1482, 49] width 17 height 17
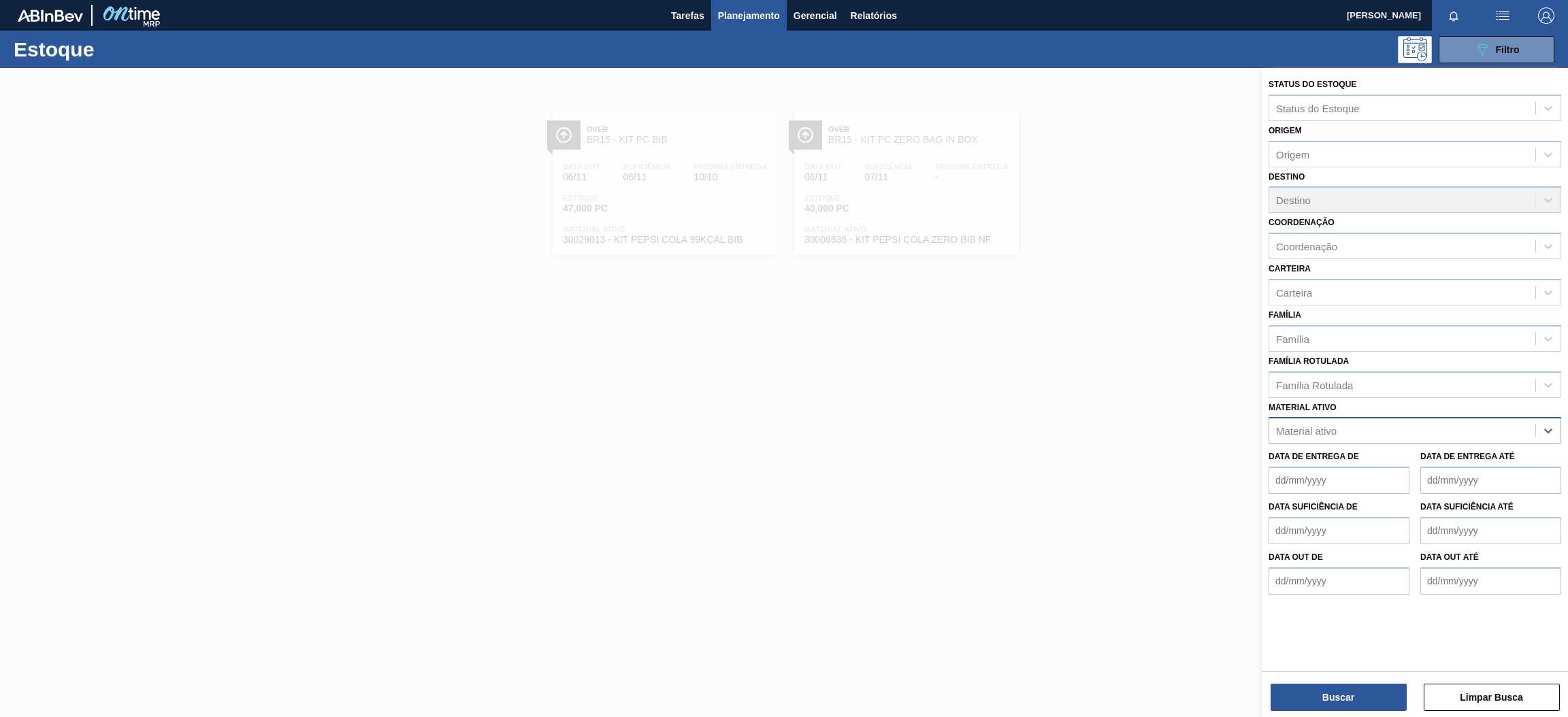
paste ativo "30006636"
type ativo "30006636"
click at [1410, 457] on div "30006636 - KIT PEPSI COLA ZERO BIB NF" at bounding box center [1415, 465] width 293 height 25
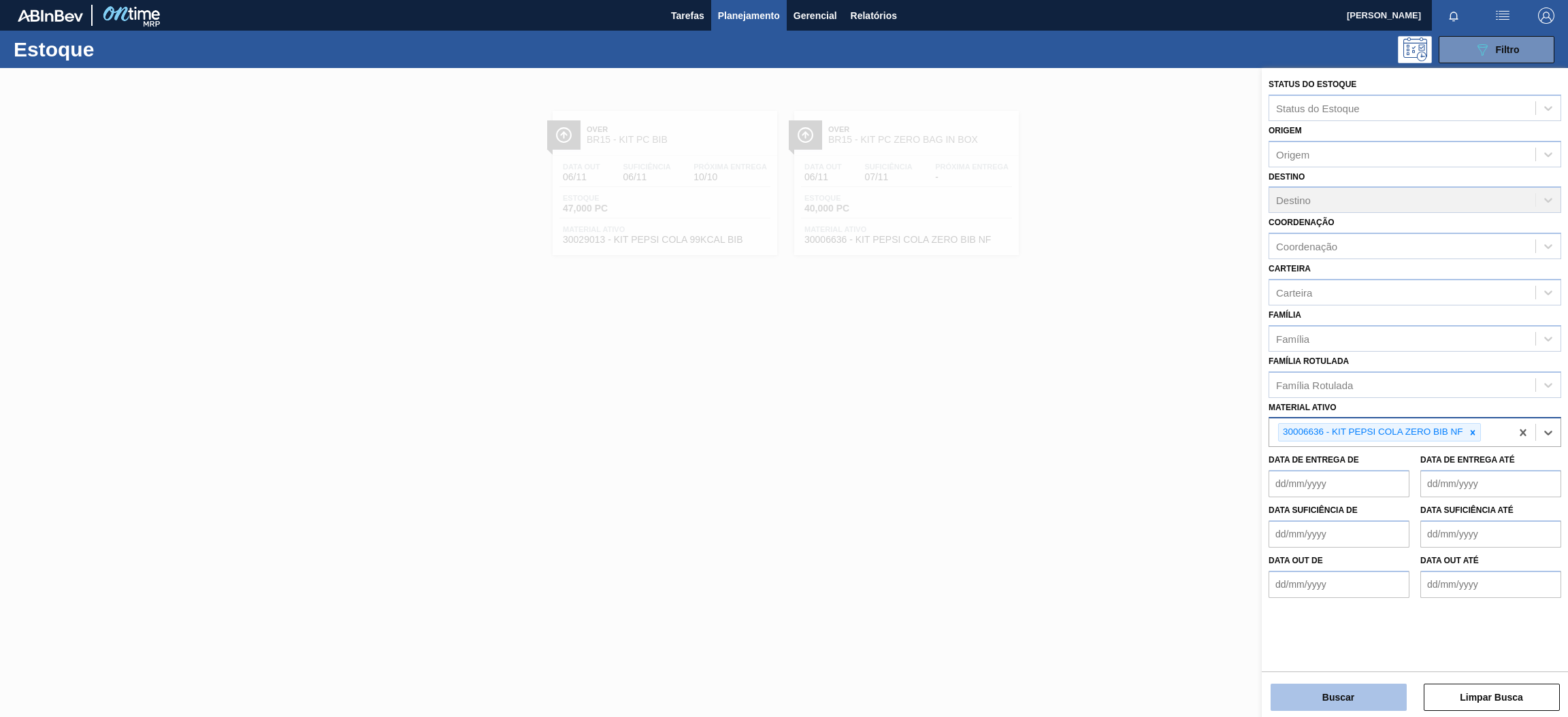
click at [1353, 710] on button "Buscar" at bounding box center [1339, 697] width 136 height 27
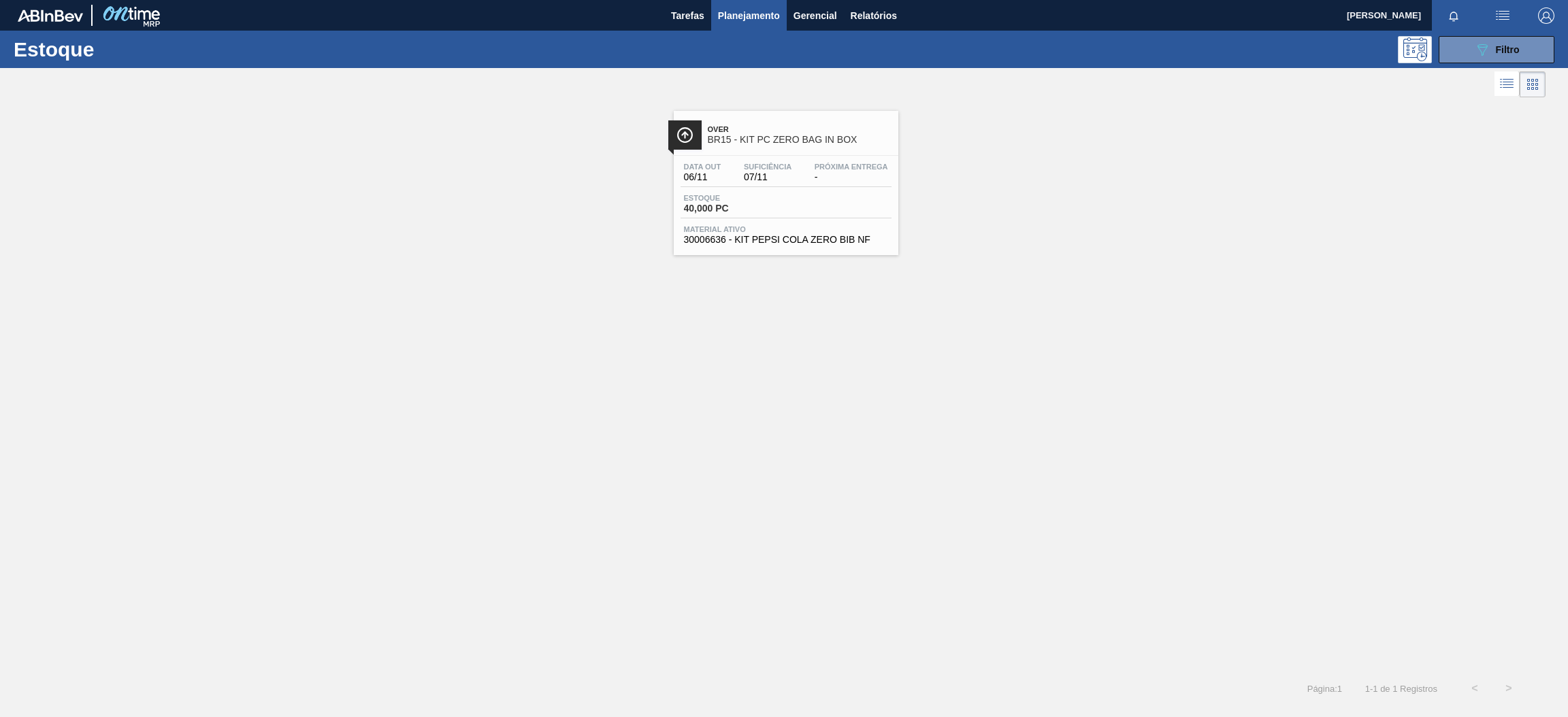
click at [849, 192] on div "Data out 06/11 Suficiência 07/11 Próxima Entrega - Estoque 40,000 PC Material a…" at bounding box center [786, 202] width 225 height 93
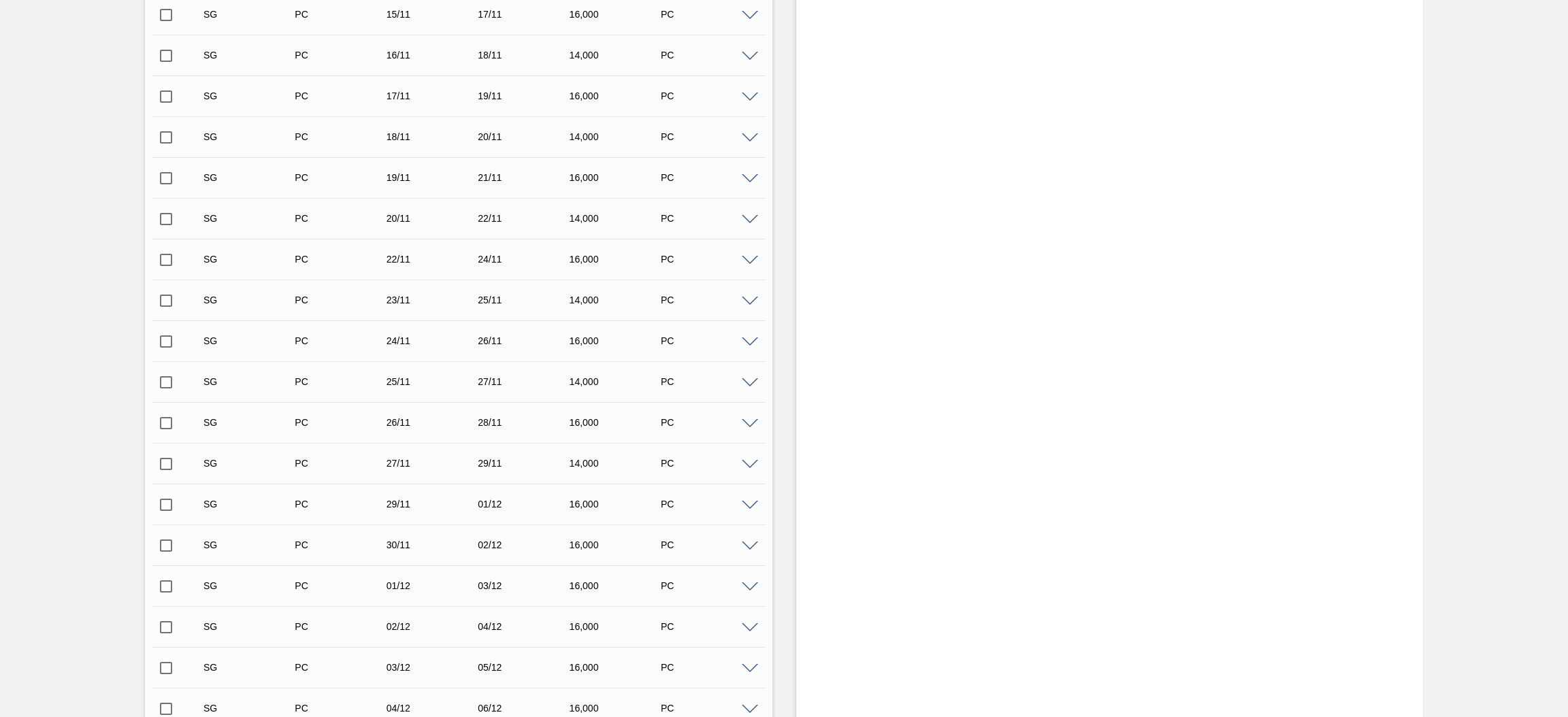
scroll to position [912, 0]
